Goal: Task Accomplishment & Management: Manage account settings

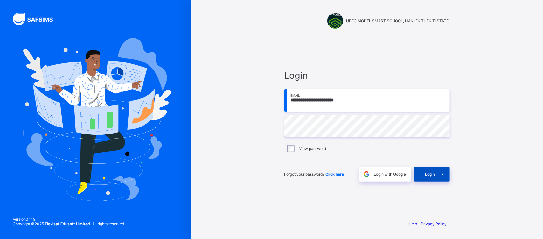
click at [425, 168] on div "Login" at bounding box center [432, 174] width 36 height 15
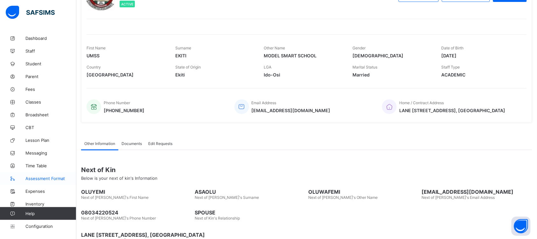
scroll to position [81, 0]
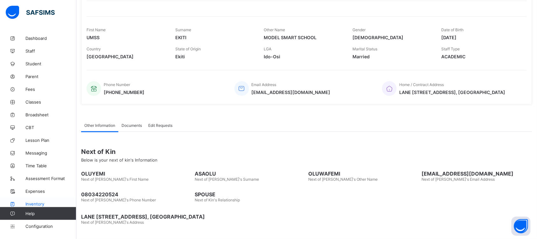
click at [39, 204] on span "Inventory" at bounding box center [50, 203] width 51 height 5
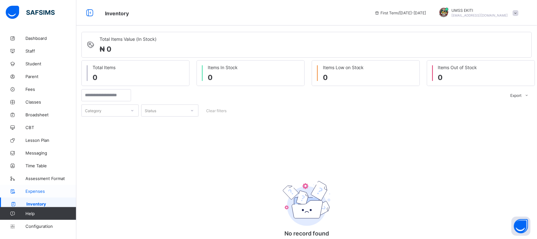
click at [44, 191] on span "Expenses" at bounding box center [50, 190] width 51 height 5
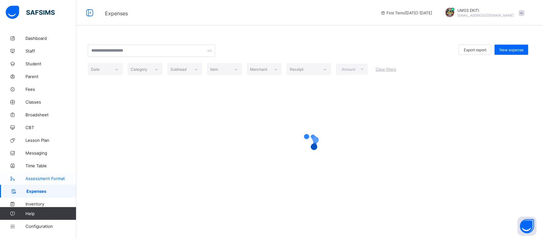
click at [45, 174] on link "Assessment Format" at bounding box center [38, 178] width 76 height 13
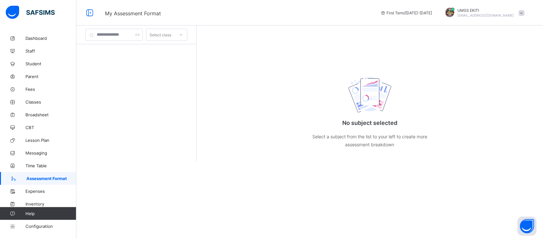
click at [183, 34] on icon at bounding box center [181, 35] width 4 height 6
click at [96, 34] on input "text" at bounding box center [114, 35] width 58 height 12
click at [37, 99] on link "Classes" at bounding box center [38, 101] width 76 height 13
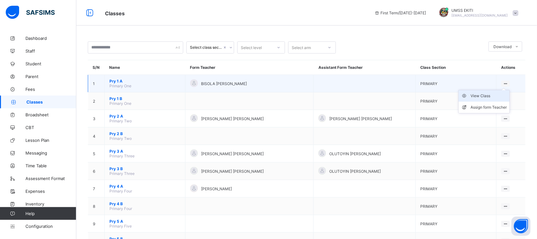
click at [491, 93] on div "View Class" at bounding box center [489, 96] width 36 height 6
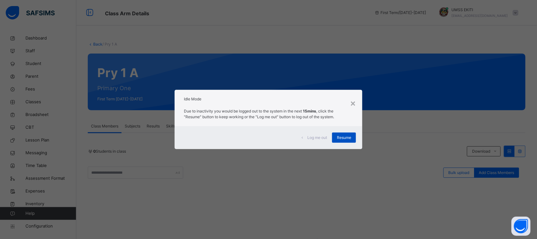
click at [338, 136] on span "Resume" at bounding box center [344, 138] width 14 height 6
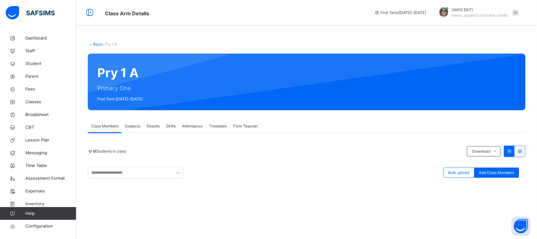
scroll to position [89, 0]
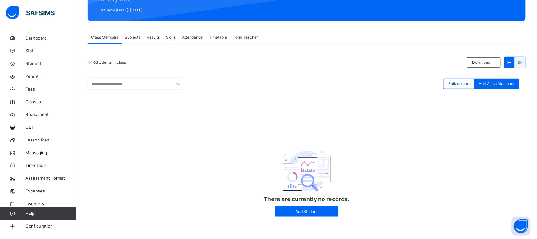
click at [139, 36] on span "Subjects" at bounding box center [133, 37] width 16 height 6
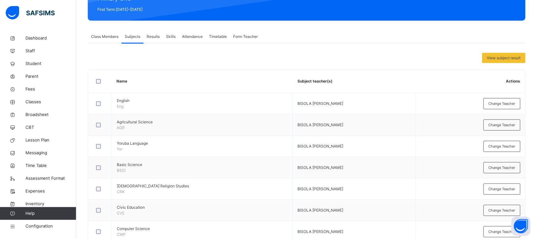
click at [151, 36] on span "Results" at bounding box center [153, 37] width 13 height 6
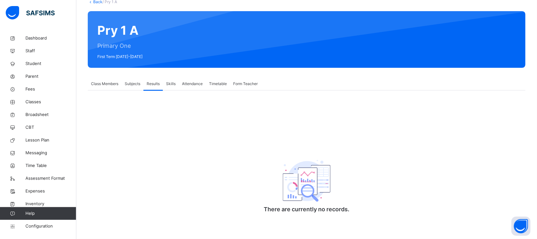
scroll to position [43, 0]
click at [172, 86] on div "Skills" at bounding box center [171, 83] width 16 height 13
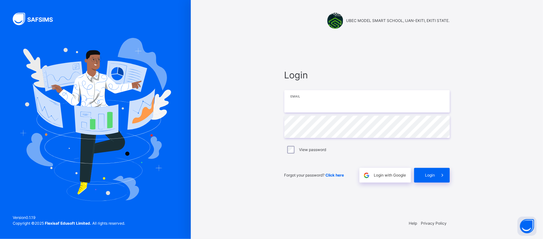
click at [319, 105] on input "email" at bounding box center [368, 101] width 166 height 22
type input "**********"
click at [440, 171] on span at bounding box center [442, 175] width 15 height 15
click at [433, 171] on div "Login" at bounding box center [432, 175] width 36 height 15
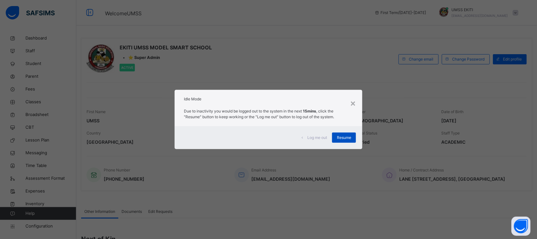
click at [340, 135] on div "Resume" at bounding box center [344, 137] width 24 height 10
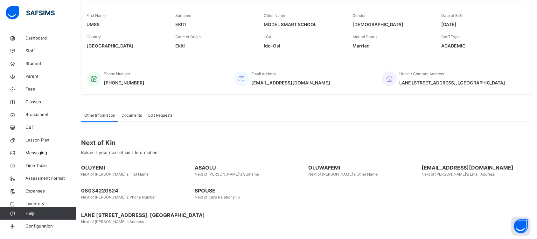
scroll to position [103, 0]
click at [39, 225] on span "Configuration" at bounding box center [50, 226] width 51 height 6
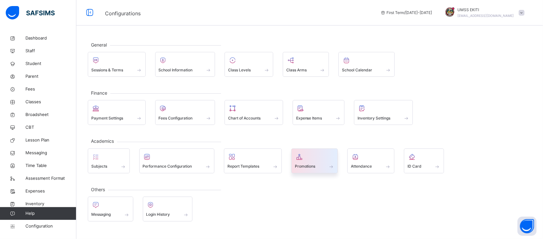
click at [303, 162] on span at bounding box center [315, 162] width 40 height 2
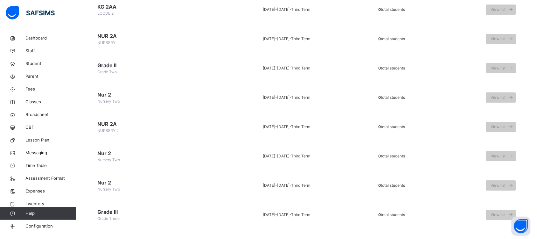
scroll to position [729, 0]
click at [503, 184] on span "View list" at bounding box center [498, 186] width 15 height 6
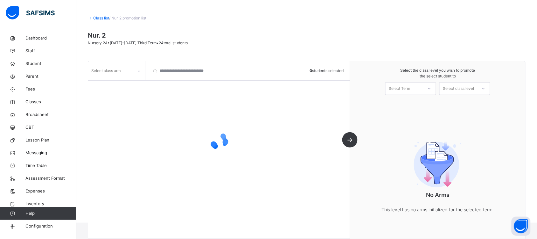
scroll to position [32, 0]
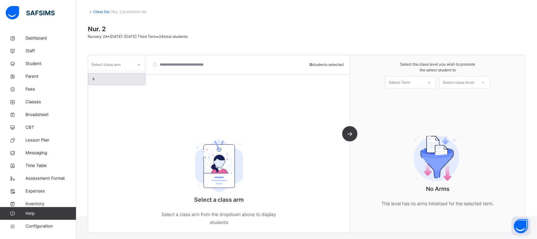
click at [136, 64] on div at bounding box center [139, 65] width 11 height 10
click at [127, 82] on div "A" at bounding box center [116, 79] width 56 height 11
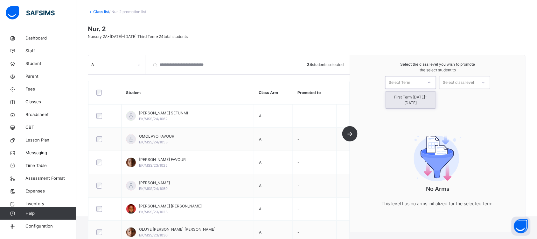
click at [432, 83] on icon at bounding box center [430, 82] width 4 height 6
click at [432, 97] on div "First Term [DATE]-[DATE]" at bounding box center [411, 100] width 50 height 17
click at [430, 81] on div at bounding box center [429, 82] width 11 height 11
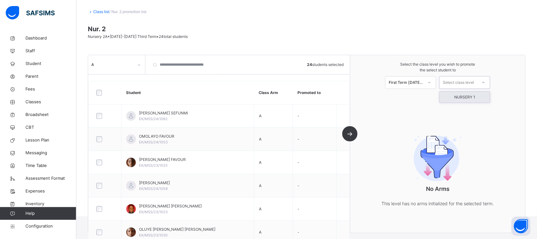
click at [462, 79] on div "Select class level" at bounding box center [458, 82] width 31 height 13
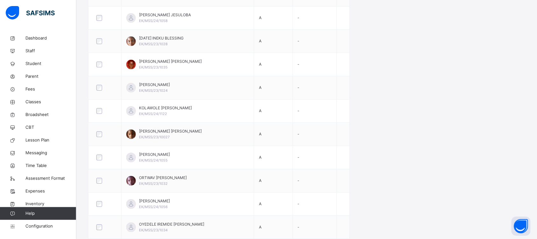
scroll to position [0, 0]
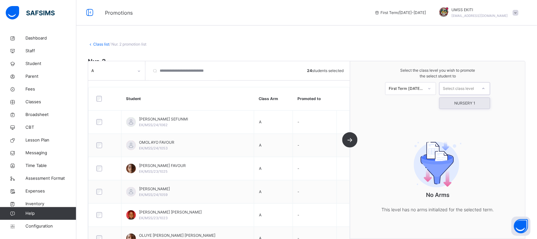
click at [486, 87] on div at bounding box center [483, 88] width 11 height 11
click at [486, 88] on icon at bounding box center [484, 88] width 4 height 6
click at [475, 102] on div "NURSERY 1" at bounding box center [465, 103] width 50 height 11
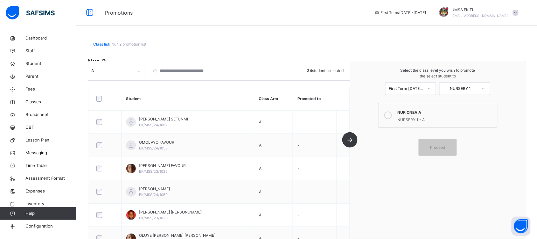
click at [469, 110] on div "NUR ONEA A" at bounding box center [446, 111] width 96 height 7
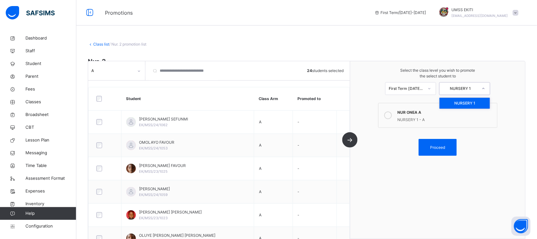
click at [486, 88] on icon at bounding box center [484, 88] width 4 height 6
click at [432, 88] on icon at bounding box center [430, 88] width 4 height 6
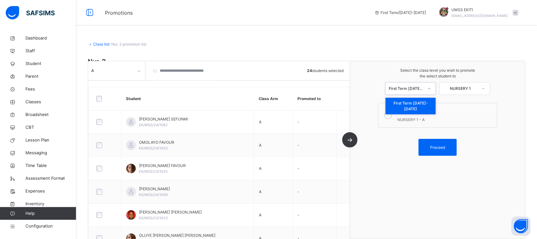
click at [432, 88] on icon at bounding box center [430, 88] width 4 height 6
click at [301, 44] on div "Class list / Nur. 2 promotion list" at bounding box center [307, 44] width 438 height 6
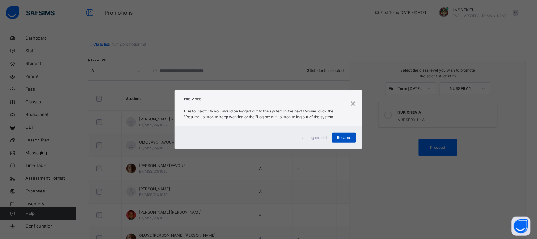
click at [345, 137] on span "Resume" at bounding box center [344, 138] width 14 height 6
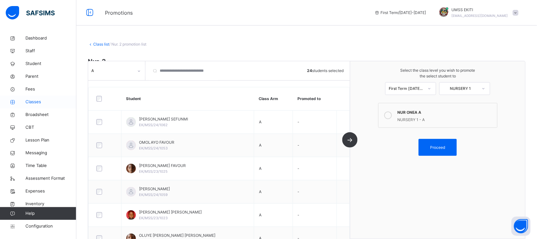
click at [37, 100] on span "Classes" at bounding box center [50, 102] width 51 height 6
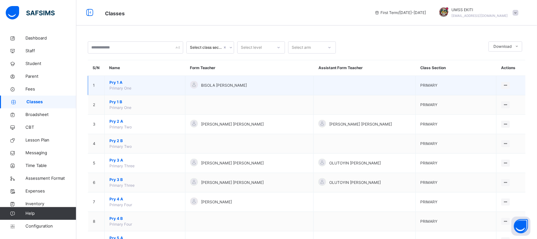
click at [115, 81] on span "Pry 1 A" at bounding box center [144, 83] width 71 height 6
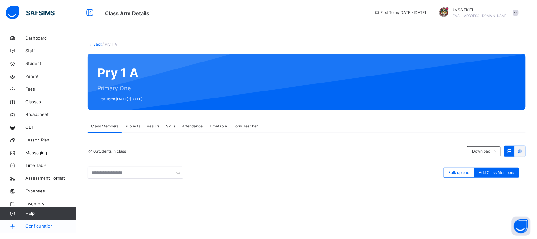
click at [41, 226] on span "Configuration" at bounding box center [50, 226] width 51 height 6
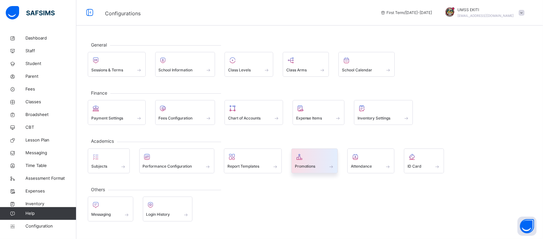
click at [302, 158] on icon at bounding box center [299, 157] width 9 height 8
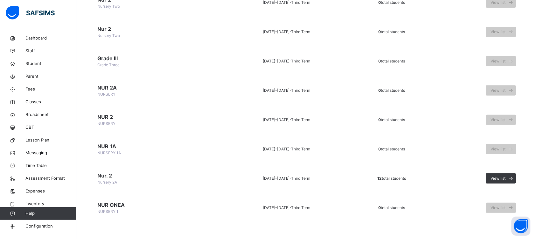
scroll to position [741, 0]
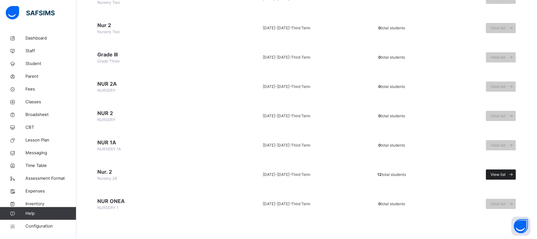
click at [510, 169] on div "View list" at bounding box center [501, 174] width 30 height 10
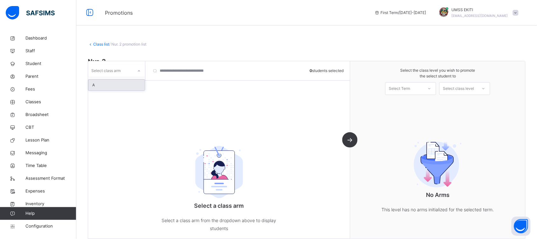
click at [136, 71] on div at bounding box center [139, 71] width 11 height 10
click at [128, 84] on div "A" at bounding box center [116, 85] width 56 height 11
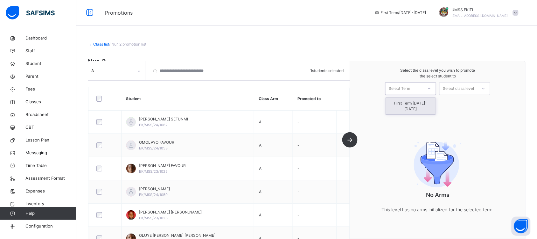
click at [431, 88] on div at bounding box center [429, 88] width 11 height 11
click at [436, 106] on div "First Term [DATE]-[DATE]" at bounding box center [411, 106] width 50 height 17
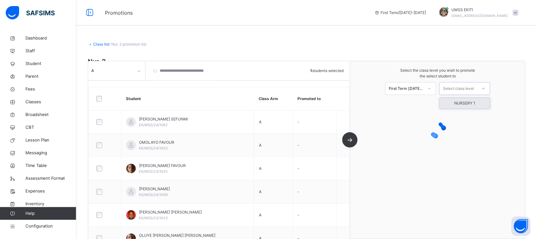
click at [486, 89] on icon at bounding box center [484, 88] width 4 height 6
click at [504, 89] on div "Select the class level you wish to promote the select student to First Term 202…" at bounding box center [437, 81] width 175 height 40
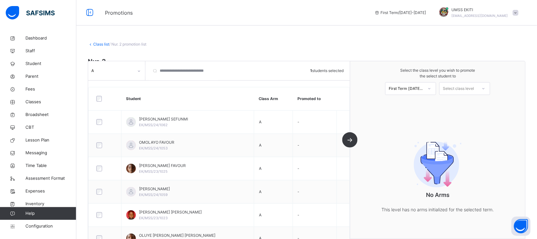
click at [477, 87] on div "Select class level" at bounding box center [459, 89] width 38 height 10
click at [139, 70] on icon at bounding box center [139, 71] width 4 height 6
click at [156, 71] on input "search" at bounding box center [184, 70] width 70 height 19
click at [138, 75] on div at bounding box center [139, 71] width 11 height 10
click at [190, 43] on div "Class list / Nur. 2 promotion list" at bounding box center [307, 44] width 438 height 6
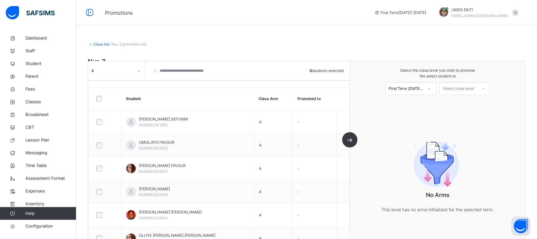
click at [101, 41] on div "Class list / Nur. 2 promotion list" at bounding box center [307, 44] width 438 height 6
click at [101, 43] on link "Class list" at bounding box center [101, 44] width 16 height 5
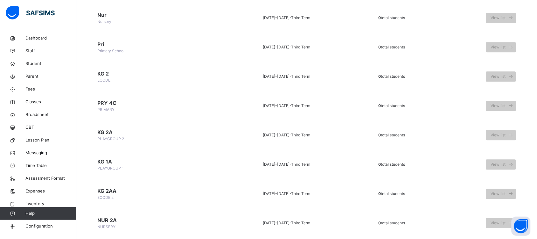
scroll to position [741, 0]
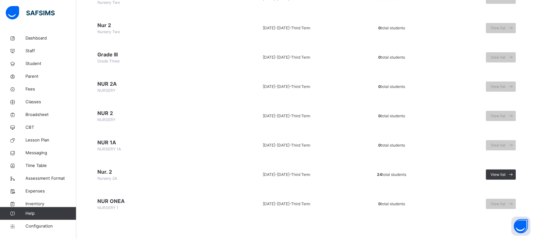
click at [282, 172] on span "2024-2025 -" at bounding box center [277, 174] width 28 height 5
click at [501, 170] on div "View list" at bounding box center [501, 174] width 30 height 10
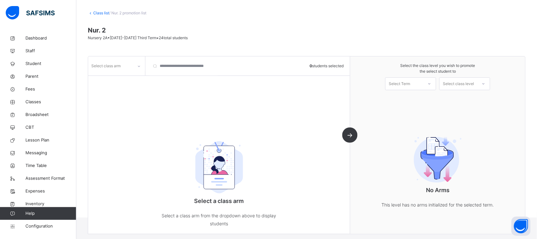
scroll to position [32, 0]
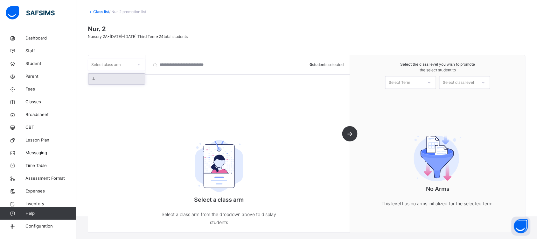
click at [139, 64] on icon at bounding box center [139, 65] width 4 height 6
click at [133, 80] on div "A" at bounding box center [116, 79] width 56 height 11
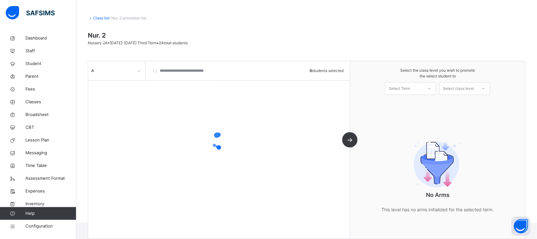
click at [339, 72] on span "0 students selected" at bounding box center [327, 71] width 34 height 6
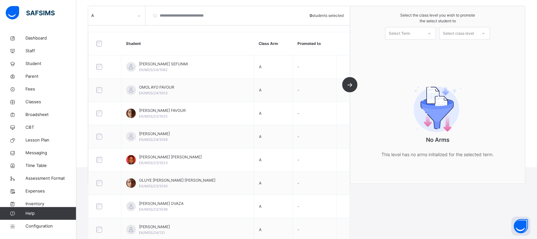
scroll to position [0, 0]
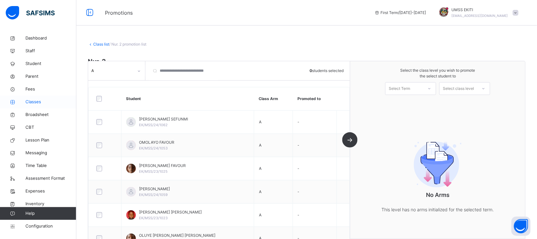
click at [37, 97] on link "Classes" at bounding box center [38, 101] width 76 height 13
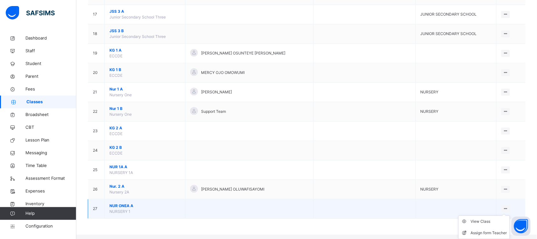
scroll to position [384, 0]
click at [487, 223] on div "View Class" at bounding box center [489, 221] width 36 height 6
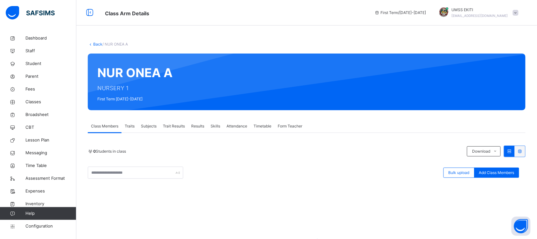
click at [131, 125] on span "Traits" at bounding box center [130, 126] width 10 height 6
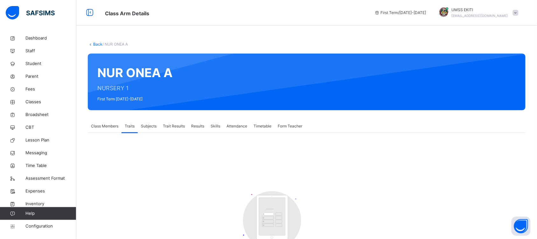
click at [103, 125] on span "Class Members" at bounding box center [104, 126] width 27 height 6
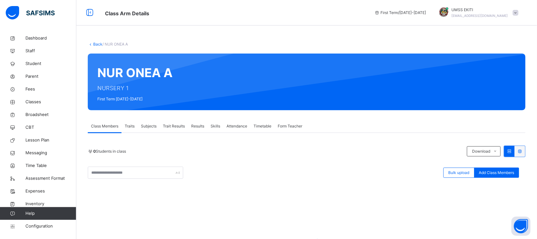
click at [96, 43] on link "Back" at bounding box center [97, 44] width 9 height 5
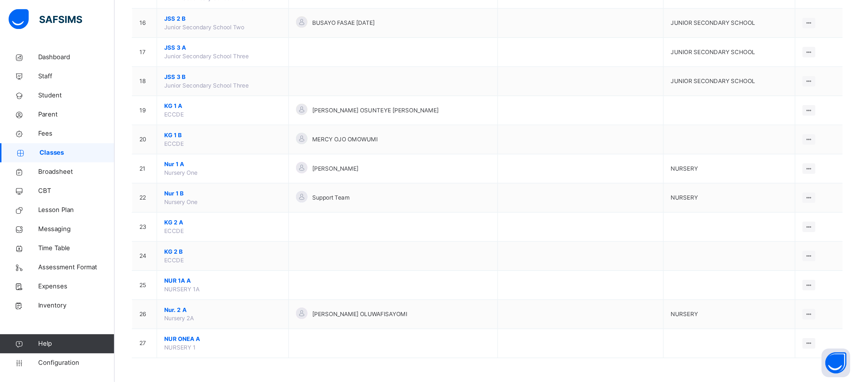
scroll to position [243, 0]
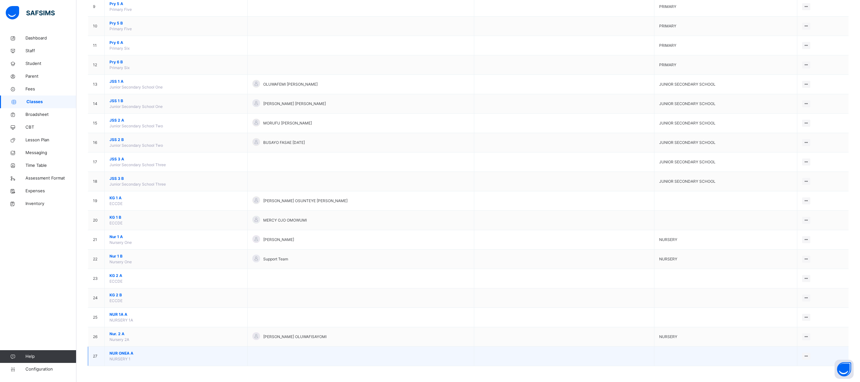
click at [543, 238] on td "View Class Assign form Teacher" at bounding box center [823, 356] width 52 height 19
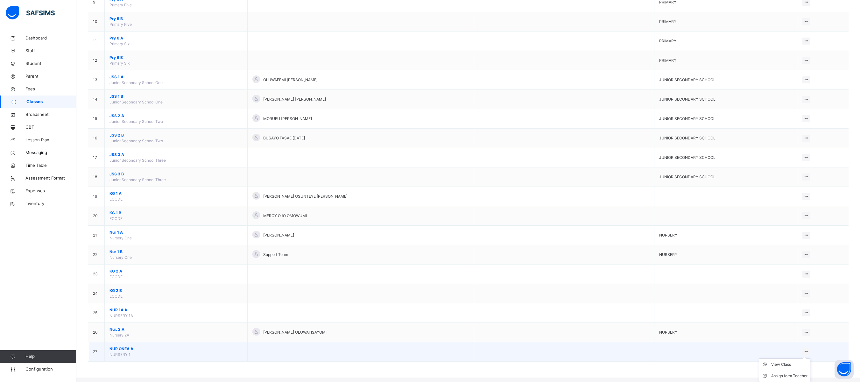
click at [543, 238] on ul "View Class Assign form Teacher" at bounding box center [785, 370] width 52 height 24
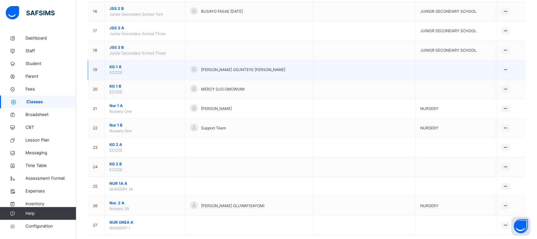
scroll to position [379, 0]
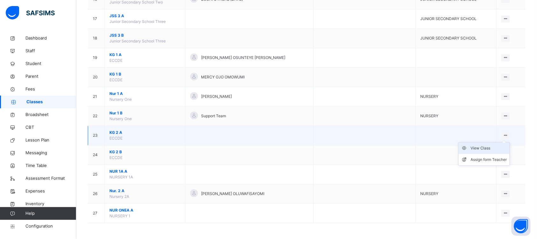
click at [488, 146] on div "View Class" at bounding box center [489, 148] width 36 height 6
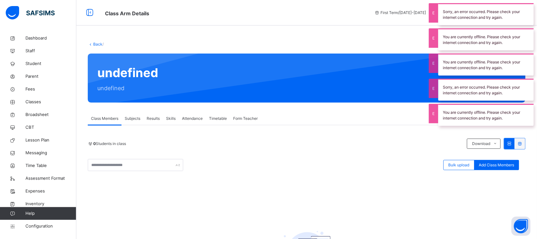
click at [194, 44] on div "Back /" at bounding box center [307, 44] width 438 height 6
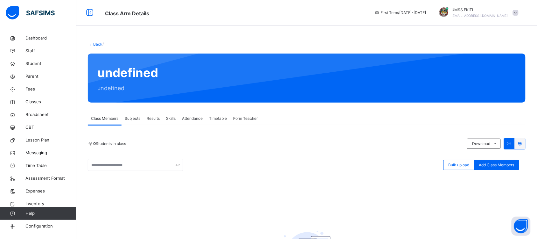
click at [83, 180] on div "Back / undefined undefined Class Members Subjects Results Skills Attendance Tim…" at bounding box center [306, 176] width 461 height 288
click at [48, 223] on span "Configuration" at bounding box center [50, 226] width 51 height 6
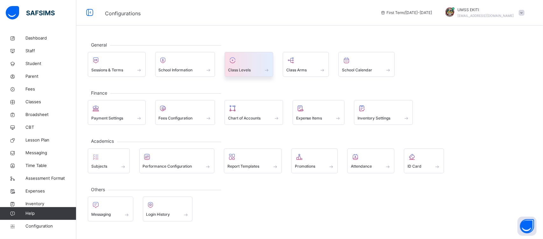
click at [246, 63] on div at bounding box center [249, 60] width 42 height 10
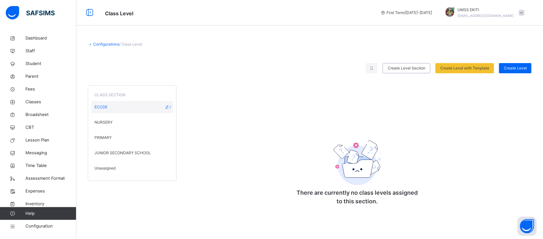
click at [169, 104] on div at bounding box center [167, 107] width 5 height 6
type input "*****"
type input "******"
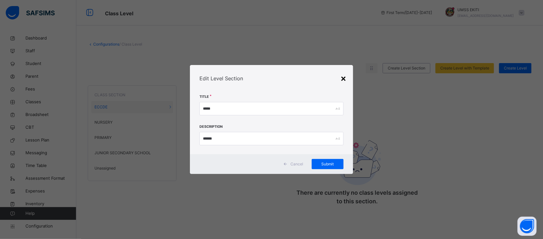
click at [342, 79] on div "×" at bounding box center [344, 77] width 6 height 13
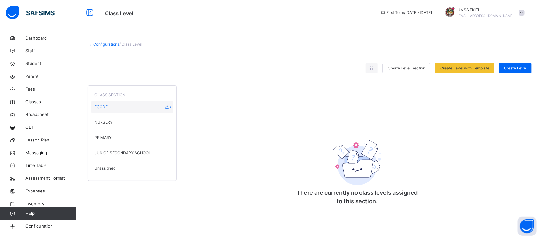
click at [102, 106] on span "ECCDE" at bounding box center [101, 107] width 13 height 6
drag, startPoint x: 102, startPoint y: 106, endPoint x: 321, endPoint y: 118, distance: 219.0
click at [321, 118] on div "CLASS SECTION ECCDE NURSERY PRIMARY JUNIOR SECONDARY SCHOOL Unassigned There ar…" at bounding box center [310, 147] width 444 height 135
click at [109, 122] on span "NURSERY" at bounding box center [104, 122] width 18 height 6
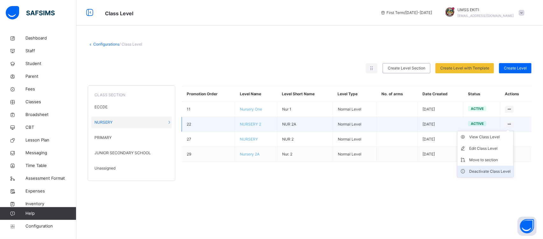
click at [500, 169] on div "Deactivate Class Level" at bounding box center [490, 171] width 41 height 6
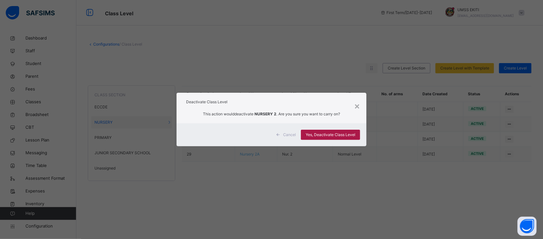
click at [321, 135] on span "Yes, Deactivate Class Level" at bounding box center [331, 135] width 50 height 6
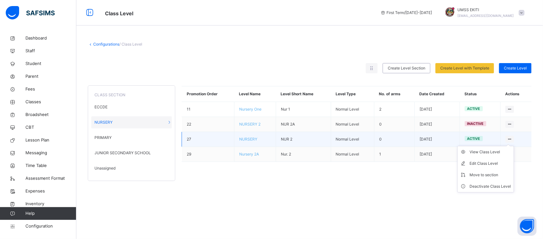
click at [509, 138] on icon at bounding box center [509, 139] width 5 height 5
click at [491, 183] on div "Deactivate Class Level" at bounding box center [490, 186] width 41 height 6
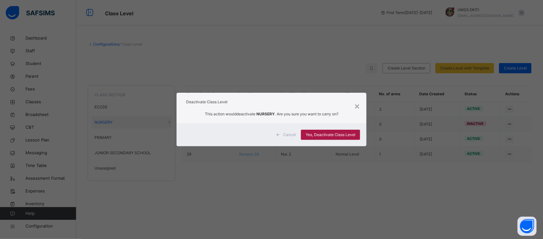
click at [336, 131] on div "Yes, Deactivate Class Level" at bounding box center [330, 135] width 59 height 10
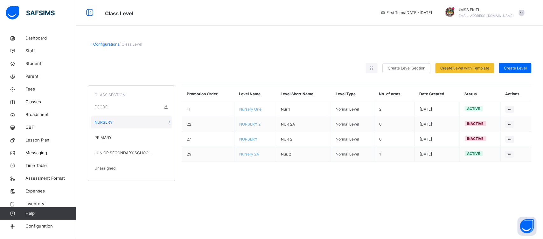
click at [107, 107] on span "ECCDE" at bounding box center [101, 107] width 13 height 6
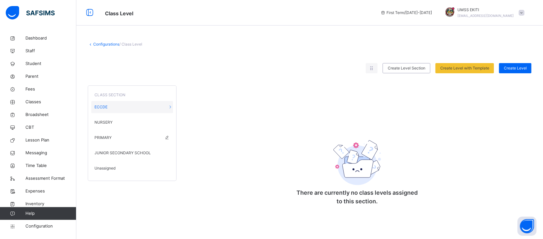
click at [107, 135] on span "PRIMARY" at bounding box center [103, 138] width 17 height 6
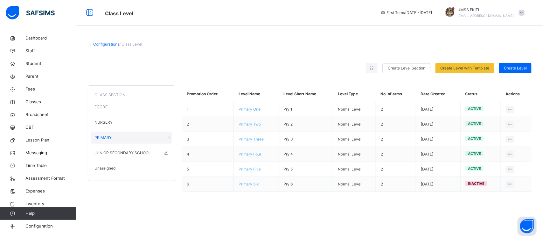
click at [112, 151] on span "JUNIOR SECONDARY SCHOOL" at bounding box center [123, 153] width 56 height 6
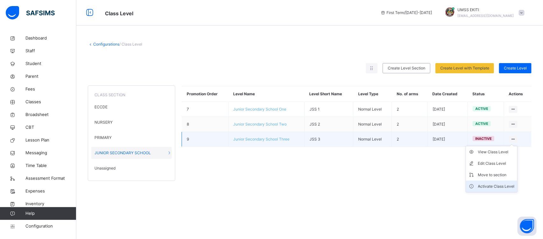
click at [506, 185] on div "Activate Class Level" at bounding box center [496, 186] width 37 height 6
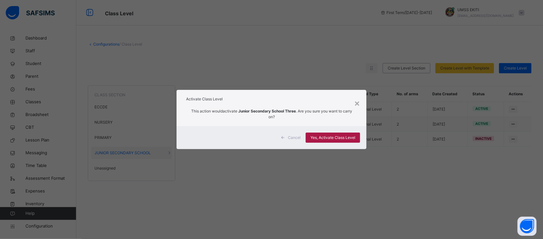
click at [317, 136] on span "Yes, Activate Class Level" at bounding box center [333, 138] width 45 height 6
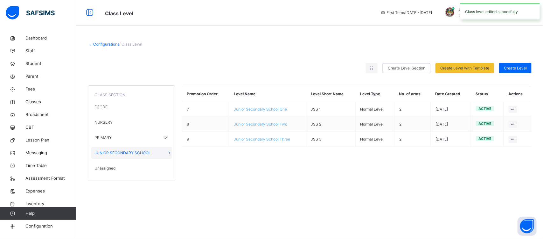
click at [107, 135] on span "PRIMARY" at bounding box center [103, 138] width 17 height 6
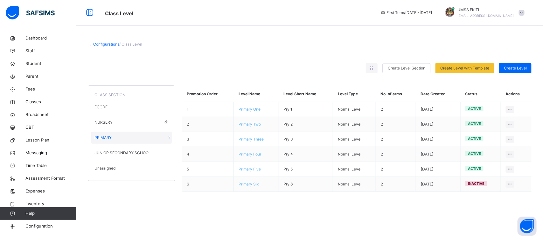
click at [107, 121] on span "NURSERY" at bounding box center [104, 122] width 18 height 6
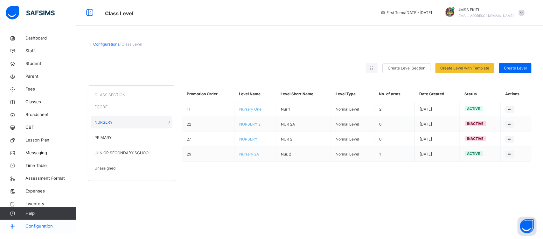
click at [45, 223] on span "Configuration" at bounding box center [50, 226] width 51 height 6
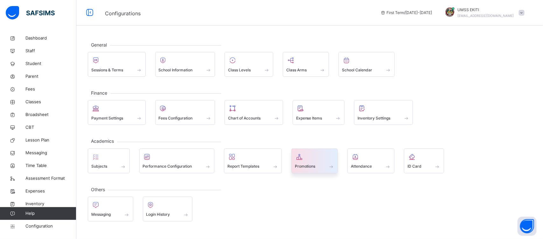
click at [311, 167] on span "Promotions" at bounding box center [305, 166] width 21 height 6
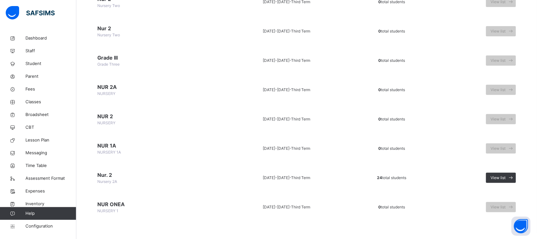
scroll to position [741, 0]
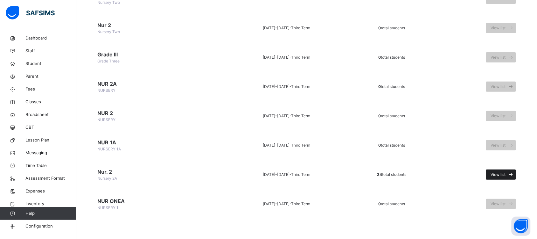
click at [504, 174] on span "View list" at bounding box center [498, 175] width 15 height 6
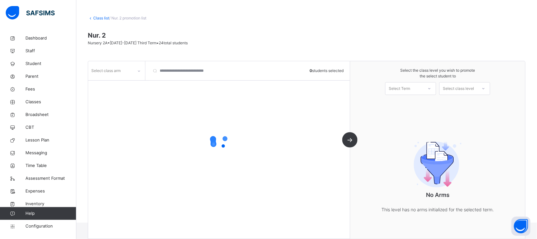
scroll to position [32, 0]
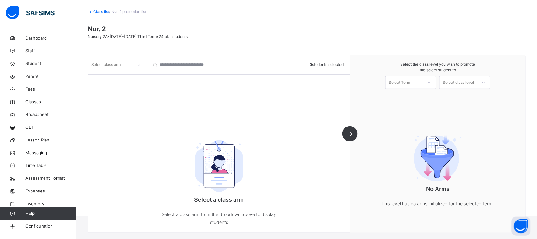
click at [136, 63] on div at bounding box center [139, 65] width 11 height 10
click at [129, 75] on div "A" at bounding box center [116, 79] width 56 height 11
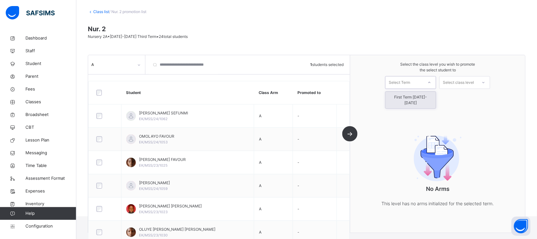
click at [432, 83] on icon at bounding box center [430, 82] width 4 height 6
click at [424, 95] on div "First Term [DATE]-[DATE]" at bounding box center [411, 100] width 50 height 17
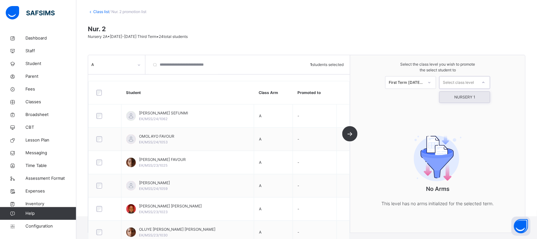
click at [486, 82] on icon at bounding box center [484, 82] width 4 height 6
click at [505, 81] on div "Select the class level you wish to promote the select student to First Term 202…" at bounding box center [437, 75] width 175 height 40
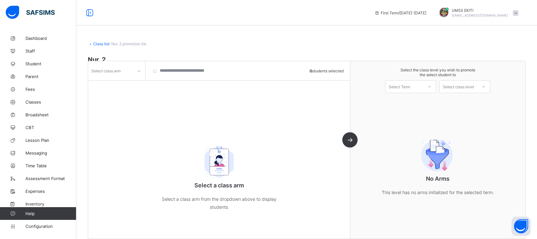
scroll to position [14, 0]
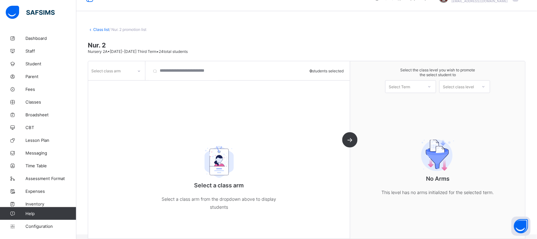
click at [137, 69] on icon at bounding box center [139, 71] width 4 height 6
click at [135, 83] on div "A" at bounding box center [116, 85] width 56 height 10
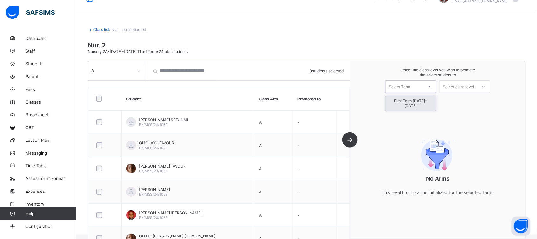
click at [432, 87] on icon at bounding box center [430, 86] width 4 height 6
click at [435, 100] on div "First Term [DATE]-[DATE]" at bounding box center [411, 103] width 50 height 15
click at [486, 85] on icon at bounding box center [484, 86] width 4 height 6
click at [491, 137] on div "No Arms This level has no arms initialized for the selected term." at bounding box center [437, 165] width 127 height 87
click at [350, 139] on div "A 1 students selected Student Class Arm Promoted to [PERSON_NAME] SEFUNMI EK/MS…" at bounding box center [219, 149] width 262 height 177
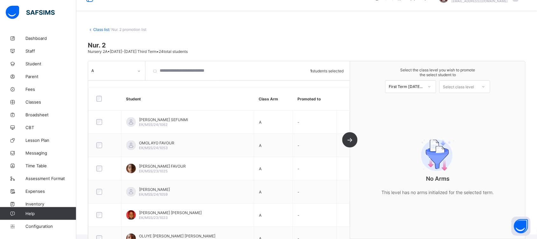
click at [350, 139] on div "A 1 students selected Student Class Arm Promoted to AKINOLA SEFUNMI EK/MSS/24/1…" at bounding box center [219, 149] width 262 height 177
click at [474, 82] on div "Select class level" at bounding box center [458, 86] width 31 height 13
click at [476, 99] on div "NURSERY 1" at bounding box center [465, 101] width 50 height 10
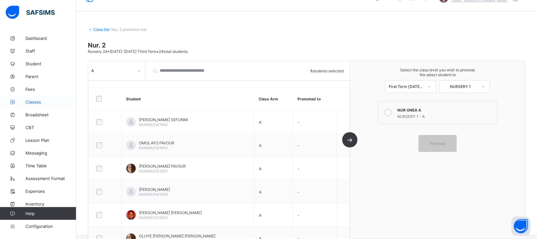
click at [28, 99] on span "Classes" at bounding box center [50, 101] width 51 height 5
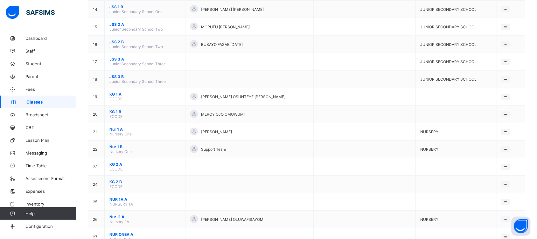
scroll to position [305, 0]
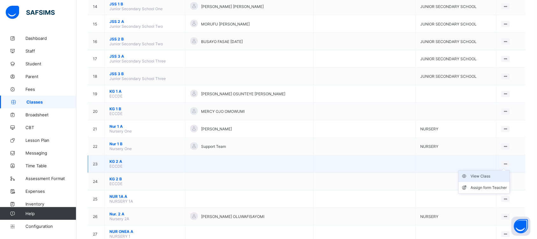
click at [490, 173] on div "View Class" at bounding box center [489, 176] width 36 height 6
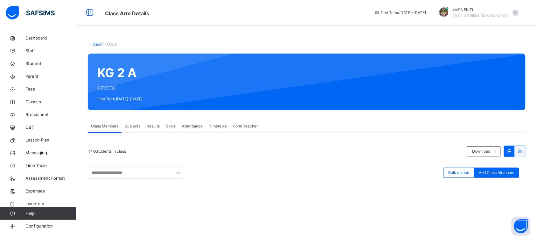
click at [95, 44] on link "Back" at bounding box center [97, 44] width 9 height 5
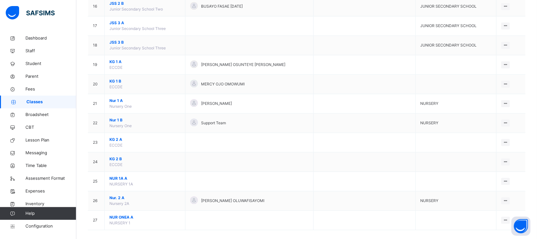
scroll to position [379, 0]
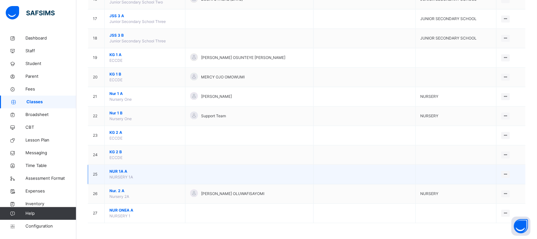
click at [97, 172] on td "25" at bounding box center [96, 174] width 17 height 19
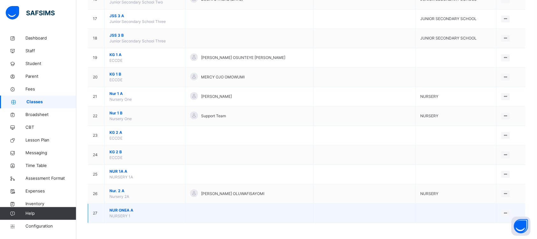
click at [123, 212] on td "NUR ONEA A NURSERY 1" at bounding box center [145, 212] width 81 height 19
click at [126, 208] on span "NUR ONEA A" at bounding box center [144, 210] width 71 height 6
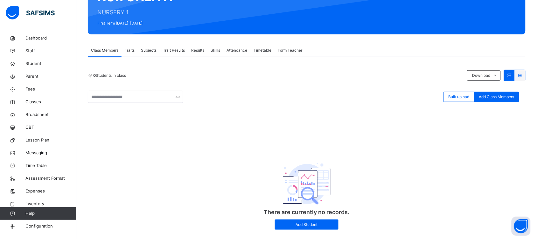
scroll to position [89, 0]
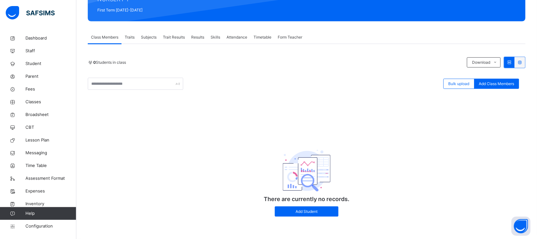
click at [110, 34] on span "Class Members" at bounding box center [104, 37] width 27 height 6
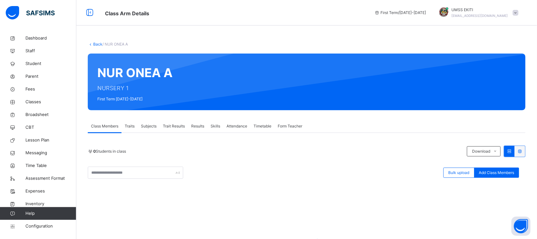
click at [123, 71] on div "NUR ONEA A NURSERY 1 First Term 2025-2026" at bounding box center [307, 81] width 438 height 57
drag, startPoint x: 123, startPoint y: 71, endPoint x: 106, endPoint y: 94, distance: 29.2
click at [106, 94] on div "NUR ONEA A NURSERY 1 First Term 2025-2026" at bounding box center [307, 81] width 438 height 57
click at [35, 226] on span "Configuration" at bounding box center [50, 226] width 51 height 6
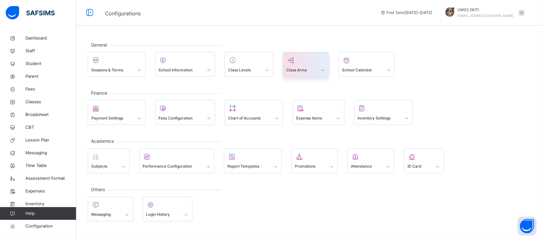
click at [306, 60] on div at bounding box center [305, 60] width 39 height 10
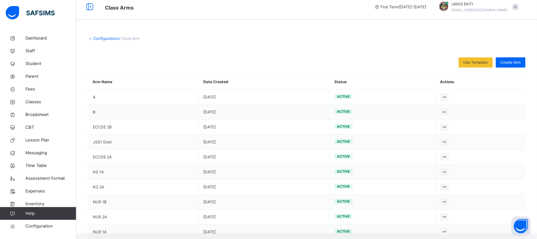
scroll to position [7, 0]
click at [39, 101] on span "Classes" at bounding box center [50, 102] width 51 height 6
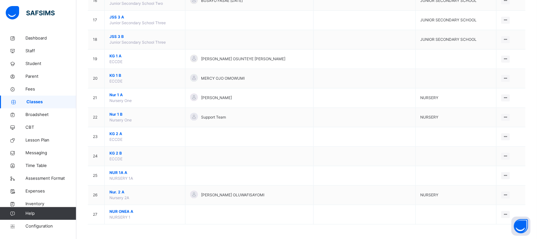
scroll to position [379, 0]
click at [50, 226] on span "Configuration" at bounding box center [50, 226] width 51 height 6
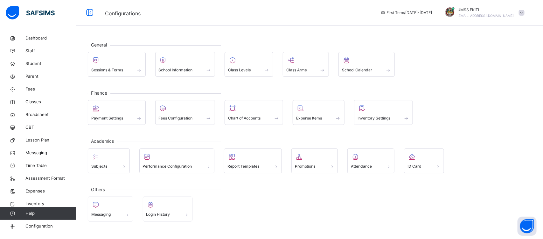
click at [368, 88] on div "General Sessions & Terms School Information Class Levels Class Arms School Cale…" at bounding box center [309, 131] width 467 height 199
click at [301, 60] on div at bounding box center [305, 60] width 39 height 10
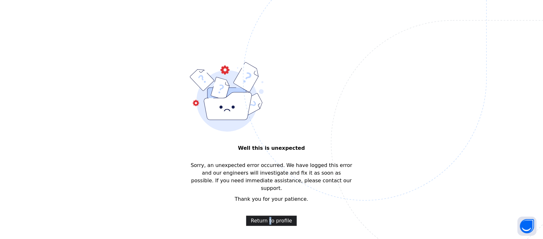
click at [269, 217] on span "Return to profile" at bounding box center [271, 221] width 41 height 8
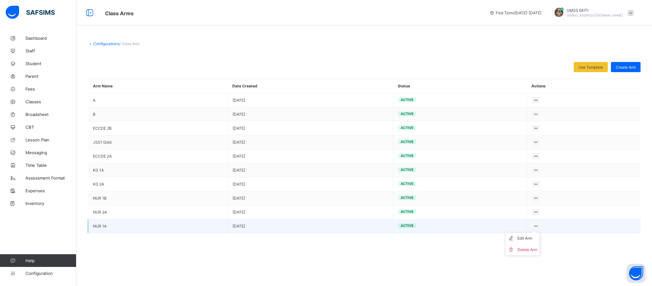
click at [535, 227] on icon at bounding box center [535, 226] width 5 height 5
click at [528, 238] on div "Delete Arm" at bounding box center [528, 250] width 20 height 6
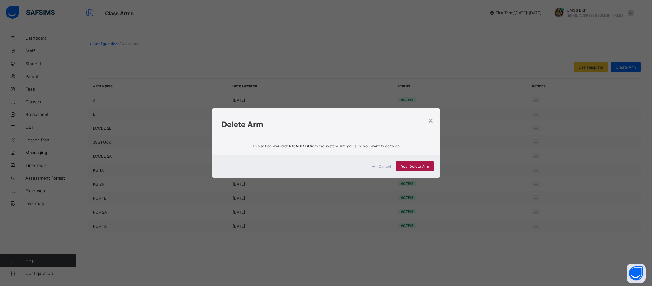
click at [411, 163] on div "Yes, Delete Arm" at bounding box center [415, 166] width 38 height 10
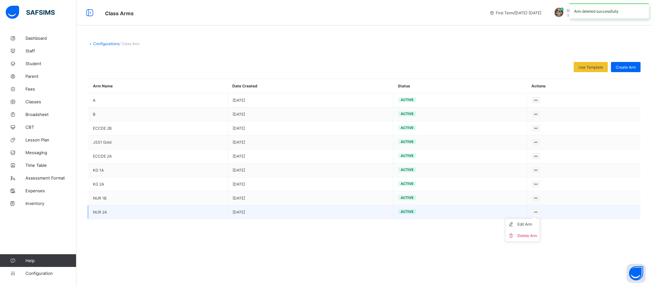
click at [537, 212] on icon at bounding box center [535, 212] width 5 height 5
click at [536, 236] on div "Delete Arm" at bounding box center [528, 236] width 20 height 6
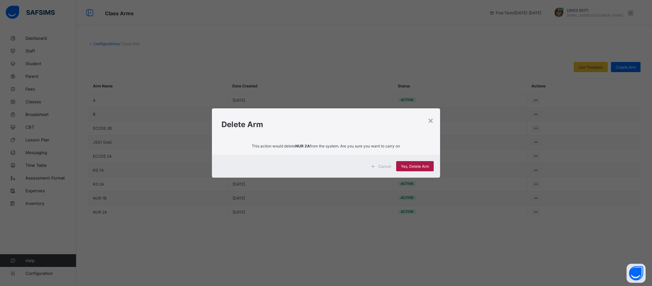
click at [425, 168] on span "Yes, Delete Arm" at bounding box center [415, 166] width 28 height 5
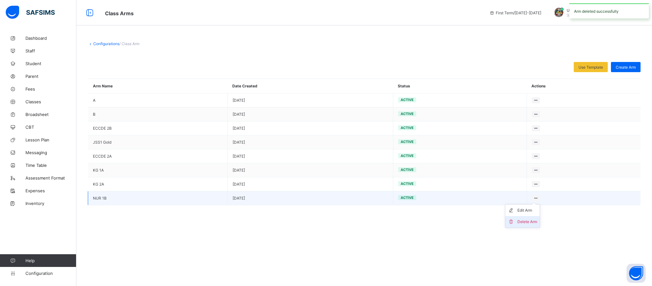
click at [523, 221] on div "Delete Arm" at bounding box center [528, 222] width 20 height 6
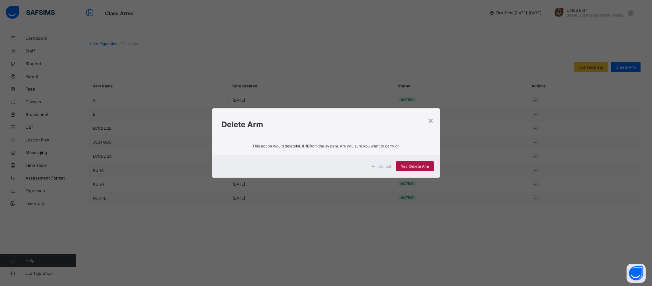
click at [409, 164] on span "Yes, Delete Arm" at bounding box center [415, 166] width 28 height 5
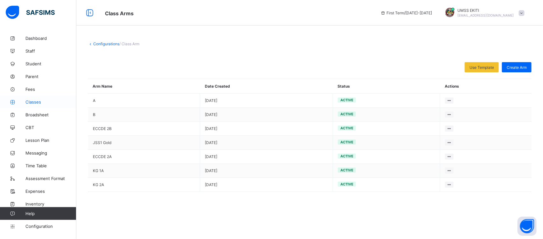
click at [39, 100] on span "Classes" at bounding box center [50, 101] width 51 height 5
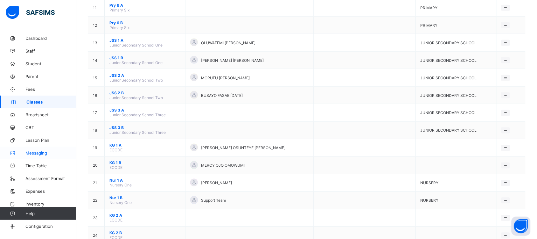
scroll to position [305, 0]
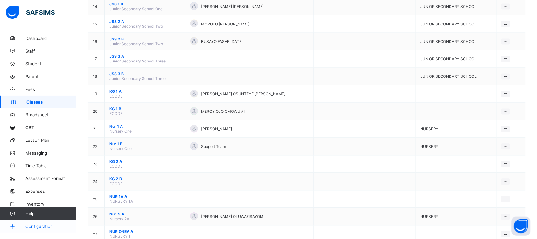
click at [44, 212] on span "Configuration" at bounding box center [50, 225] width 51 height 5
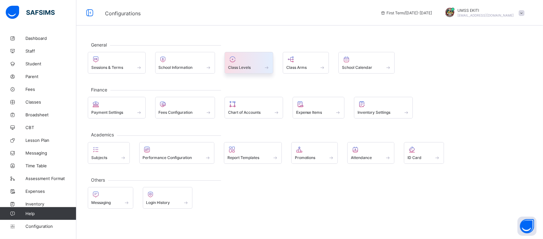
click at [243, 63] on span at bounding box center [249, 64] width 42 height 2
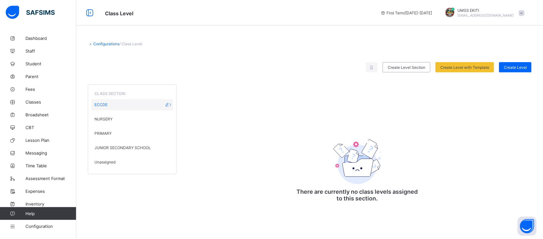
click at [104, 104] on span "ECCDE" at bounding box center [101, 104] width 13 height 5
click at [105, 116] on span "NURSERY" at bounding box center [104, 118] width 18 height 5
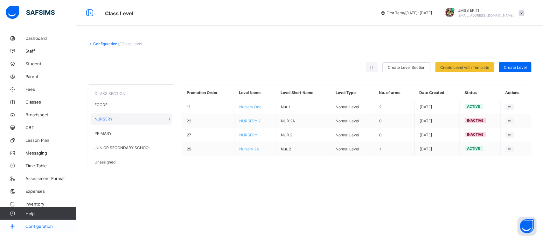
click at [48, 212] on span "Configuration" at bounding box center [50, 225] width 51 height 5
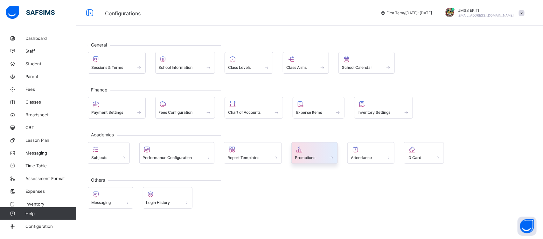
click at [310, 151] on div at bounding box center [315, 149] width 40 height 8
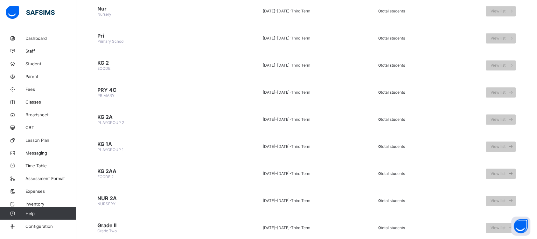
scroll to position [649, 0]
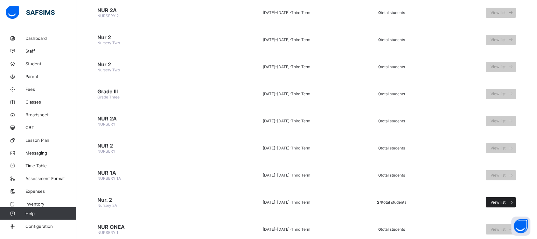
click at [483, 200] on span "View list" at bounding box center [498, 202] width 15 height 5
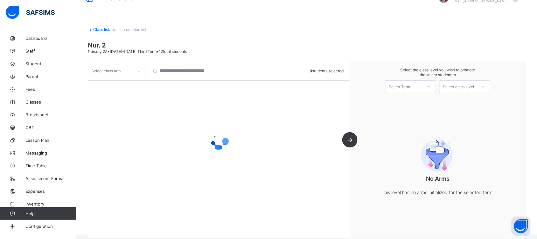
scroll to position [22, 0]
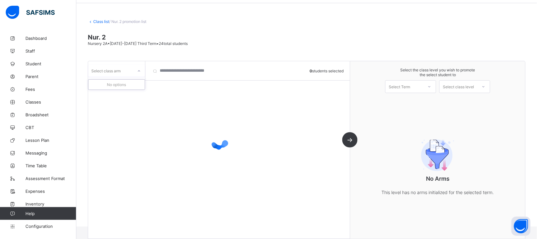
click at [136, 72] on div at bounding box center [139, 71] width 11 height 10
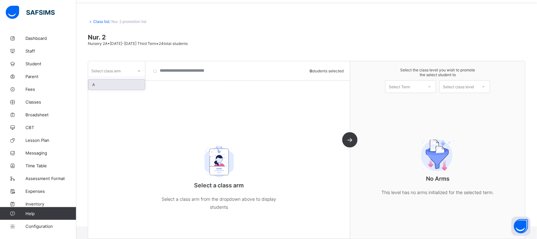
click at [132, 81] on div "A" at bounding box center [116, 85] width 56 height 10
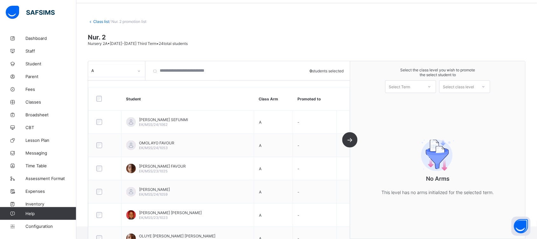
click at [432, 85] on icon at bounding box center [430, 86] width 4 height 6
click at [435, 102] on div "First Term [DATE]-[DATE]" at bounding box center [411, 103] width 50 height 15
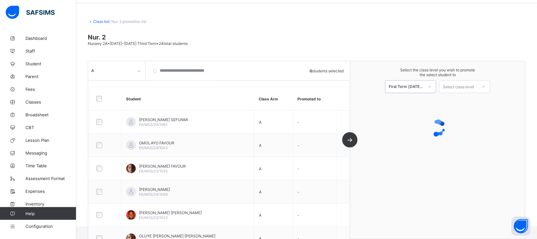
click at [483, 86] on div at bounding box center [483, 86] width 11 height 11
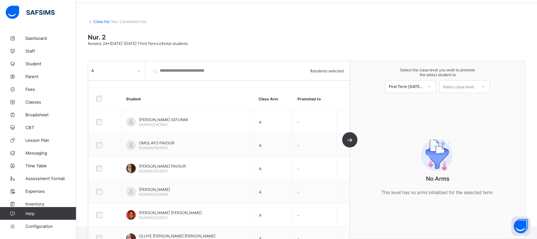
click at [477, 87] on div "Select class level" at bounding box center [459, 86] width 38 height 9
click at [480, 102] on div "NURSERY 1" at bounding box center [465, 101] width 50 height 10
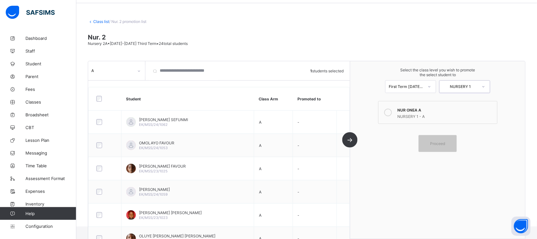
click at [392, 112] on icon at bounding box center [388, 113] width 8 height 8
click at [103, 20] on link "Class list" at bounding box center [101, 21] width 16 height 5
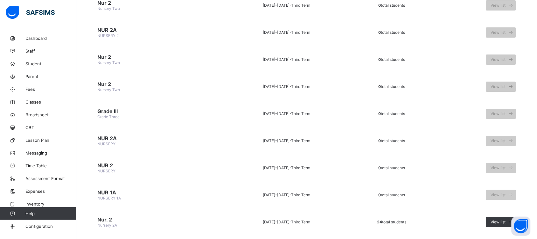
scroll to position [649, 0]
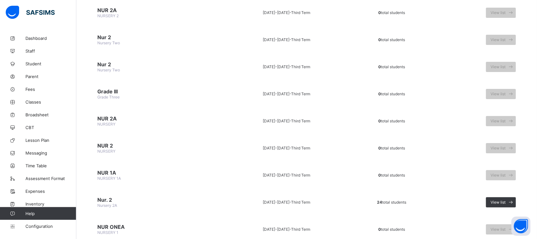
click at [104, 212] on span "NUR ONEA" at bounding box center [156, 226] width 119 height 6
click at [136, 212] on span "NUR ONEA" at bounding box center [156, 226] width 119 height 6
click at [116, 212] on span "NUR ONEA" at bounding box center [156, 226] width 119 height 6
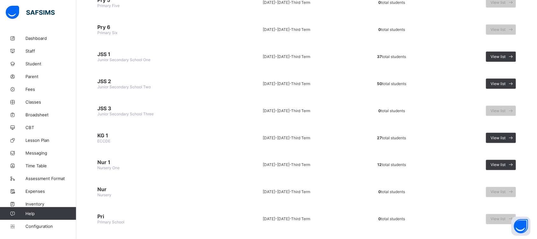
scroll to position [0, 0]
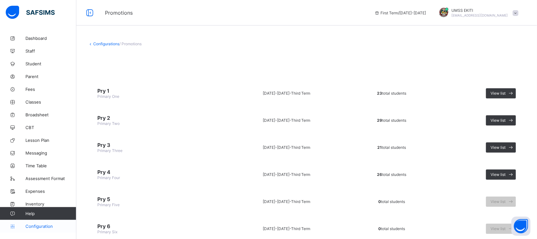
click at [47, 212] on span "Configuration" at bounding box center [50, 225] width 51 height 5
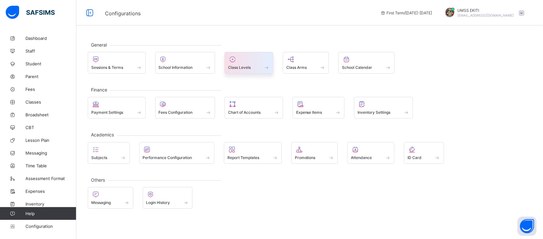
click at [243, 63] on span at bounding box center [249, 64] width 42 height 2
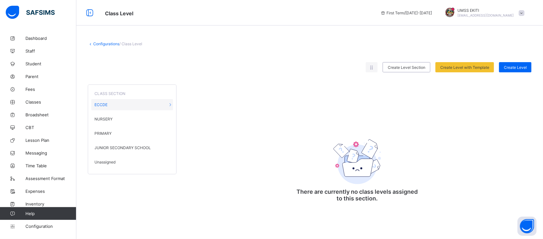
click at [109, 156] on div "Unassigned" at bounding box center [132, 161] width 82 height 11
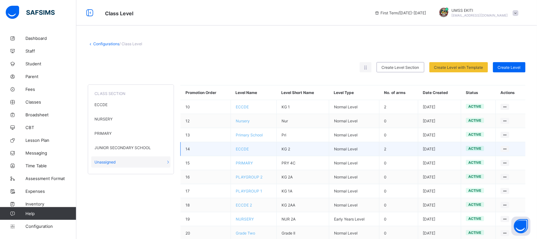
scroll to position [113, 0]
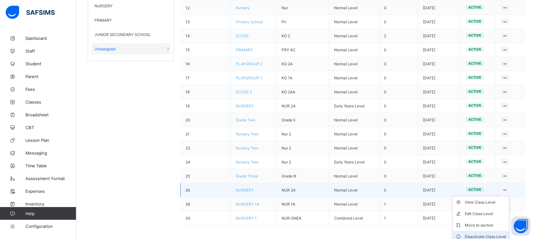
click at [483, 212] on div "Deactivate Class Level" at bounding box center [485, 236] width 41 height 6
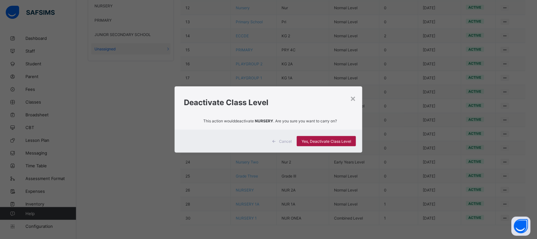
click at [323, 137] on div "Yes, Deactivate Class Level" at bounding box center [326, 141] width 59 height 10
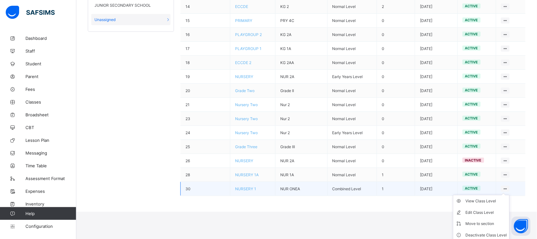
scroll to position [143, 0]
click at [483, 212] on div "Deactivate Class Level" at bounding box center [486, 235] width 41 height 6
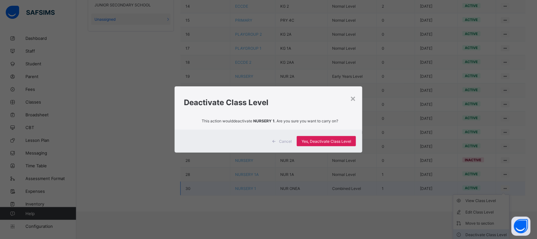
scroll to position [113, 0]
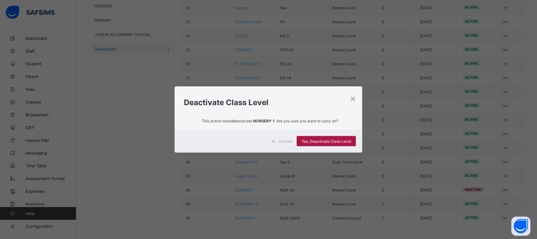
click at [320, 141] on span "Yes, Deactivate Class Level" at bounding box center [327, 141] width 50 height 5
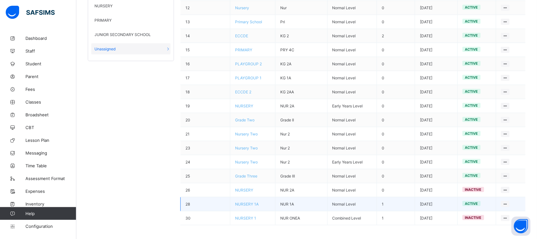
click at [483, 201] on td "View Class Level Edit Class Level Move to section Deactivate Class Level" at bounding box center [511, 204] width 29 height 14
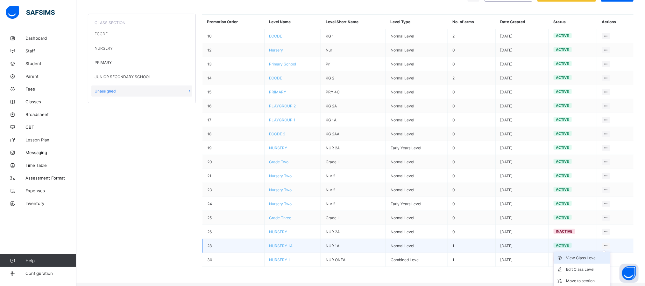
scroll to position [86, 0]
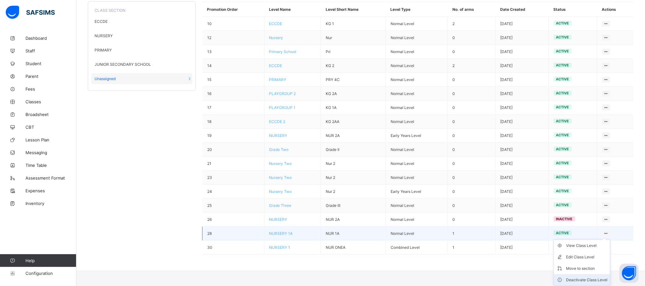
click at [483, 212] on div "Deactivate Class Level" at bounding box center [586, 280] width 41 height 6
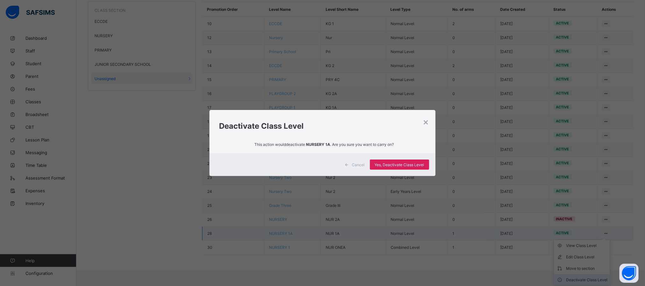
scroll to position [71, 0]
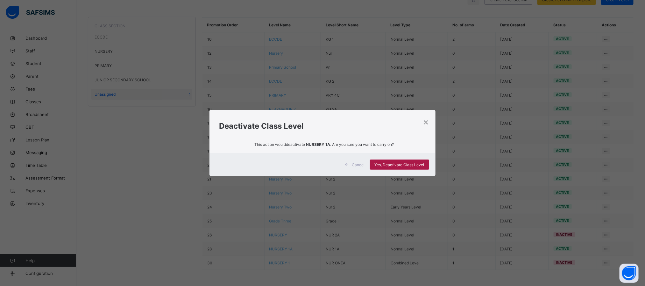
click at [380, 162] on div "Yes, Deactivate Class Level" at bounding box center [399, 165] width 59 height 10
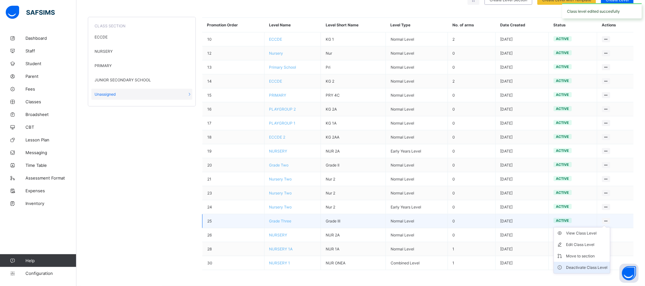
click at [483, 212] on div "Deactivate Class Level" at bounding box center [586, 268] width 41 height 6
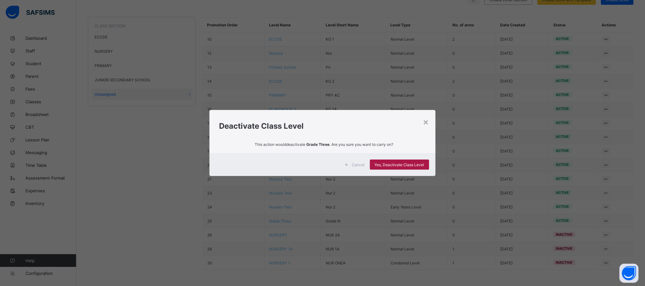
click at [381, 165] on span "Yes, Deactivate Class Level" at bounding box center [400, 165] width 50 height 5
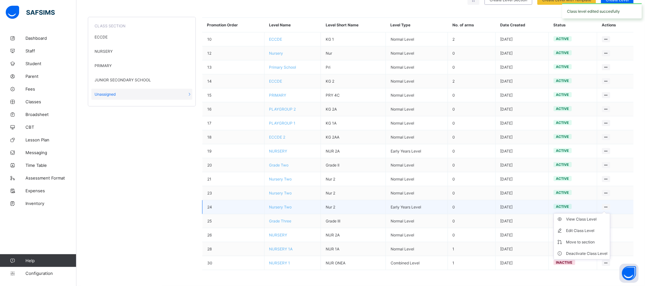
click at [483, 205] on div at bounding box center [606, 207] width 9 height 6
click at [483, 212] on div "Deactivate Class Level" at bounding box center [586, 254] width 41 height 6
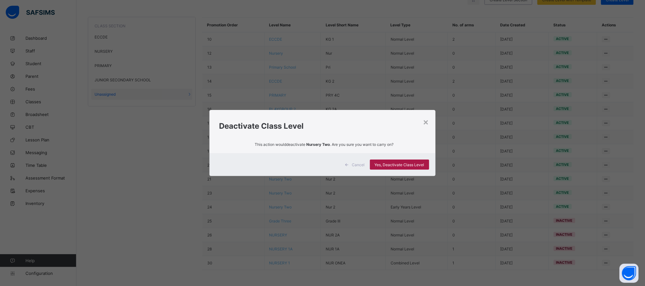
click at [407, 165] on span "Yes, Deactivate Class Level" at bounding box center [400, 165] width 50 height 5
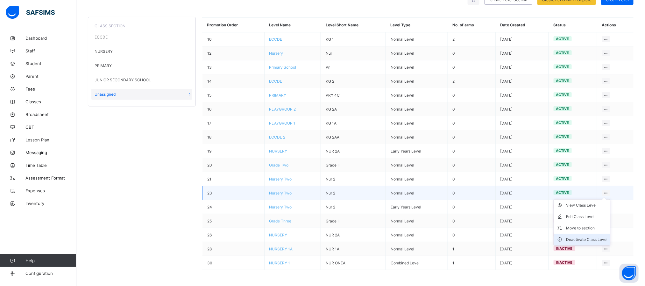
click at [483, 212] on div "Deactivate Class Level" at bounding box center [586, 240] width 41 height 6
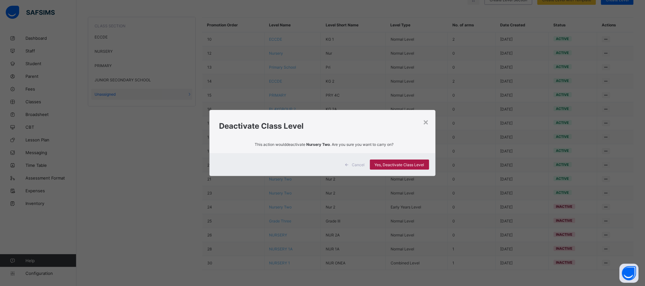
click at [408, 166] on span "Yes, Deactivate Class Level" at bounding box center [400, 165] width 50 height 5
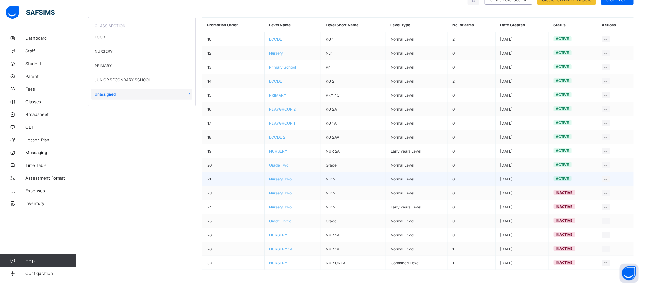
scroll to position [0, 0]
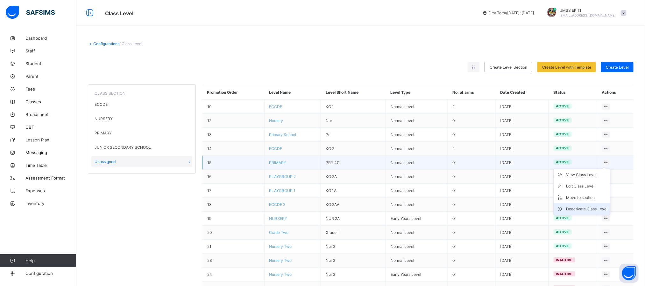
click at [483, 212] on div "Deactivate Class Level" at bounding box center [586, 209] width 41 height 6
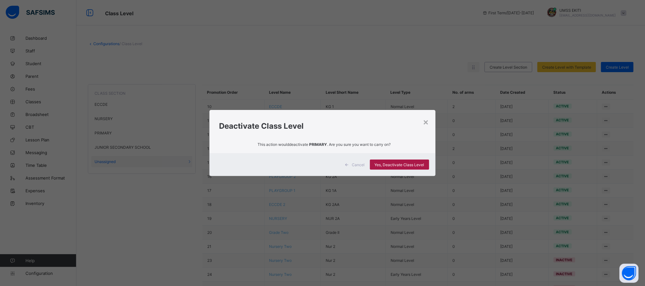
click at [391, 166] on span "Yes, Deactivate Class Level" at bounding box center [400, 165] width 50 height 5
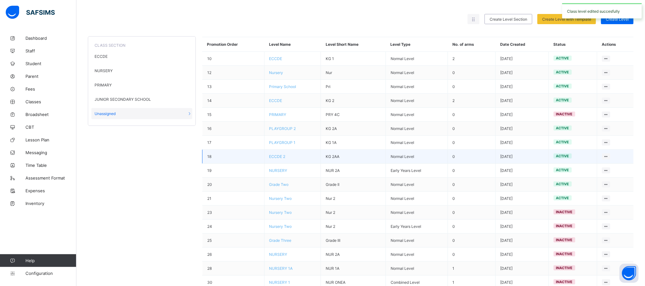
scroll to position [71, 0]
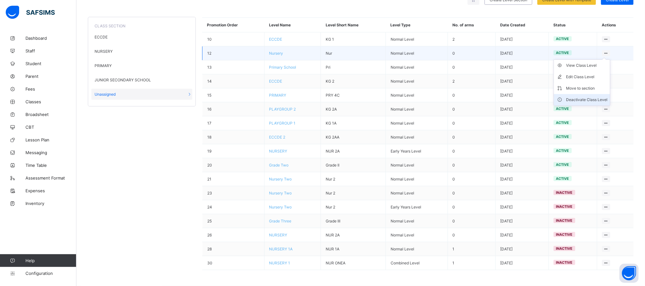
click at [483, 97] on div "Deactivate Class Level" at bounding box center [586, 100] width 41 height 6
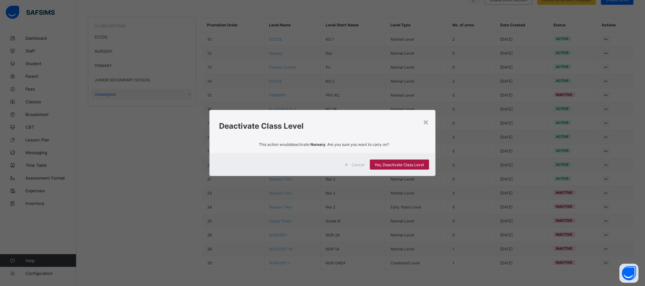
click at [394, 166] on span "Yes, Deactivate Class Level" at bounding box center [400, 165] width 50 height 5
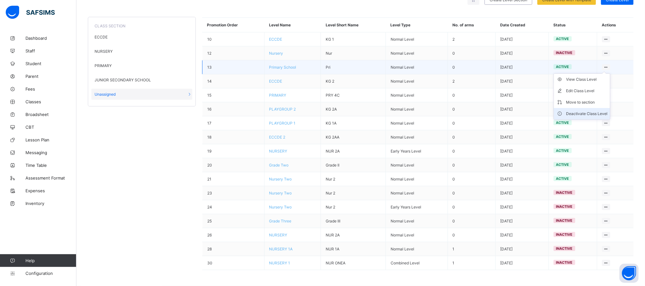
click at [483, 111] on div "Deactivate Class Level" at bounding box center [586, 114] width 41 height 6
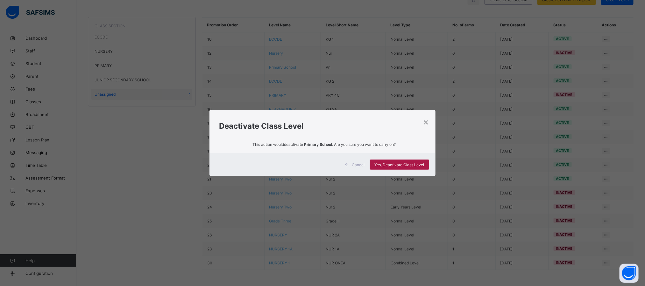
click at [404, 164] on span "Yes, Deactivate Class Level" at bounding box center [400, 165] width 50 height 5
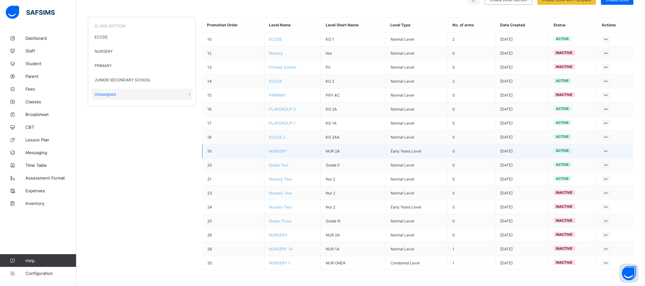
scroll to position [0, 0]
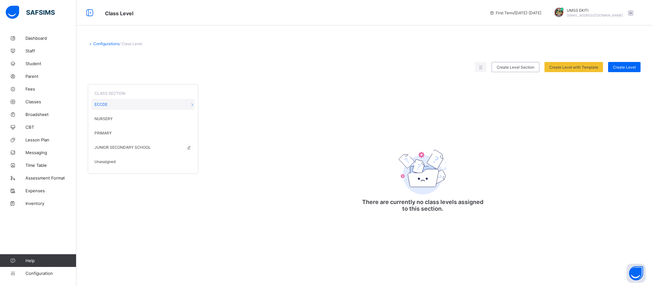
click at [128, 146] on span "JUNIOR SECONDARY SCHOOL" at bounding box center [123, 147] width 56 height 5
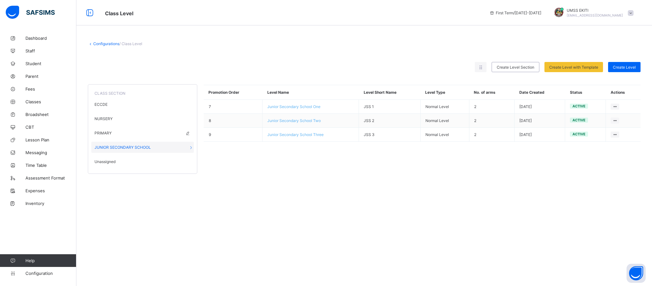
click at [109, 134] on span "PRIMARY" at bounding box center [103, 133] width 17 height 5
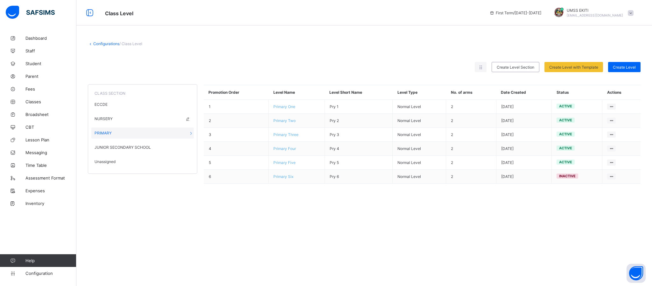
click at [112, 116] on span "NURSERY" at bounding box center [104, 118] width 18 height 5
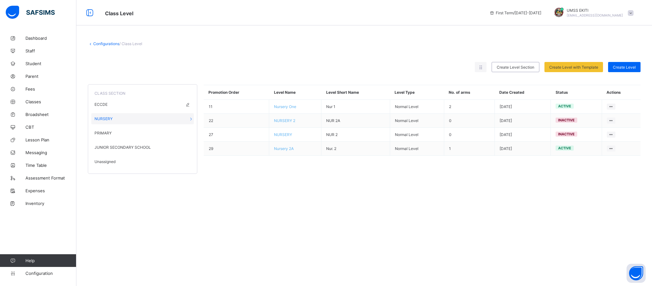
click at [106, 103] on span "ECCDE" at bounding box center [101, 104] width 13 height 5
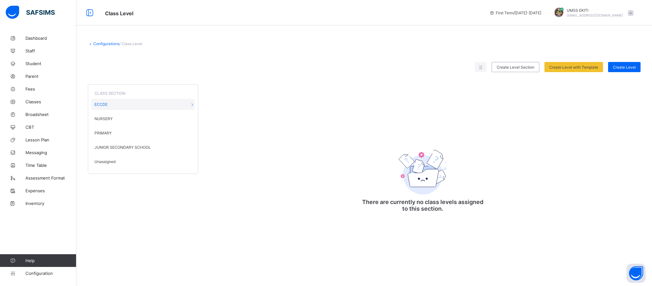
click at [364, 154] on div "There are currently no class levels assigned to this section." at bounding box center [422, 176] width 127 height 89
click at [45, 274] on span "Configuration" at bounding box center [50, 273] width 51 height 5
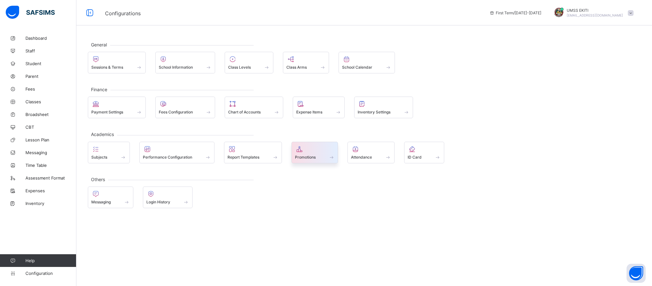
click at [309, 148] on div at bounding box center [315, 149] width 40 height 8
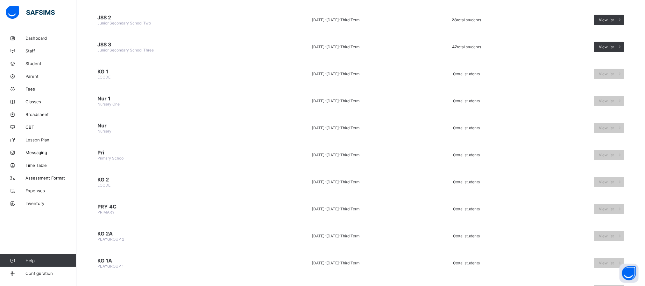
scroll to position [610, 0]
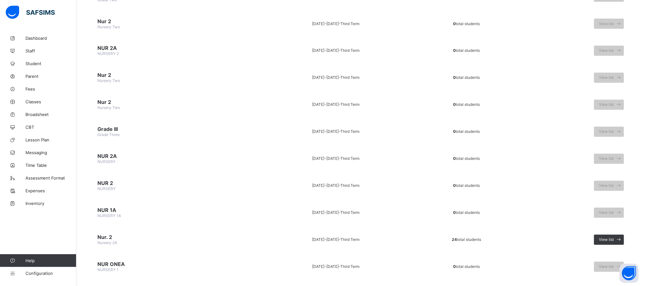
click at [112, 235] on span "Nur. 2" at bounding box center [173, 238] width 153 height 6
click at [611, 238] on span "View list" at bounding box center [606, 240] width 15 height 5
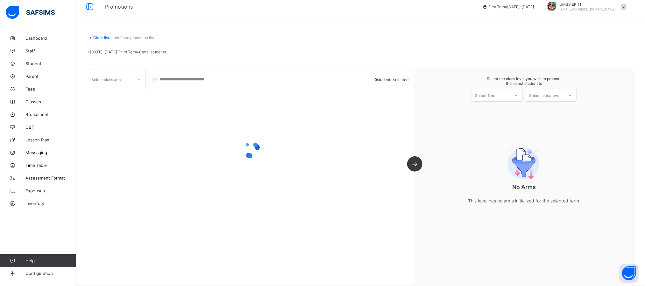
scroll to position [14, 0]
click at [136, 82] on div at bounding box center [139, 80] width 11 height 10
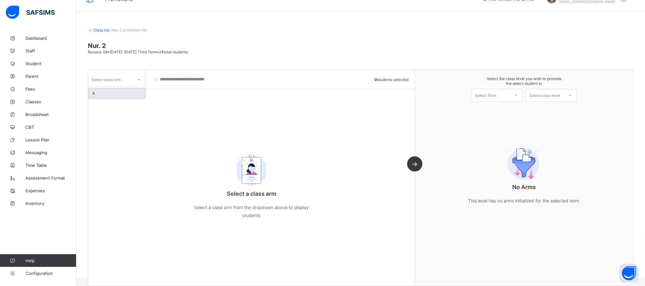
click at [122, 93] on div "A" at bounding box center [116, 93] width 56 height 10
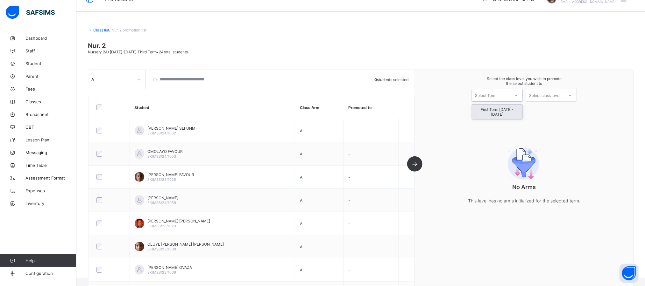
click at [518, 93] on icon at bounding box center [516, 95] width 4 height 6
click at [516, 110] on div "First Term [DATE]-[DATE]" at bounding box center [497, 112] width 50 height 15
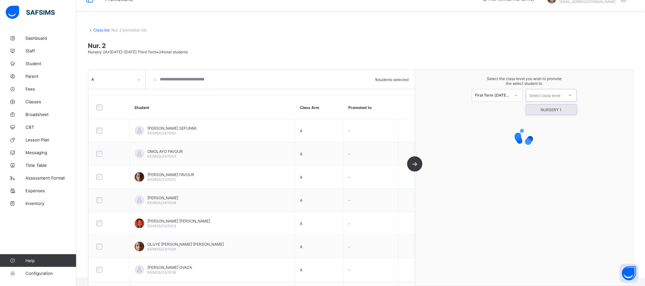
click at [572, 94] on icon at bounding box center [570, 95] width 4 height 6
click at [570, 113] on div "NURSERY 1" at bounding box center [551, 110] width 50 height 10
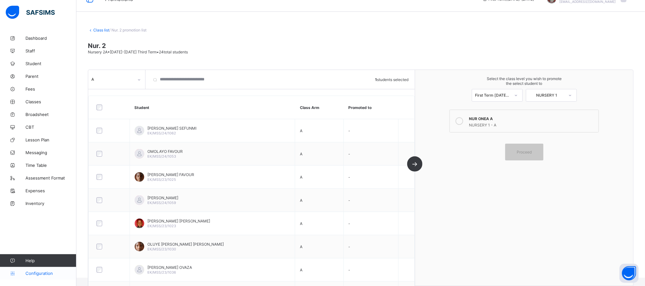
click at [46, 271] on span "Configuration" at bounding box center [50, 273] width 51 height 5
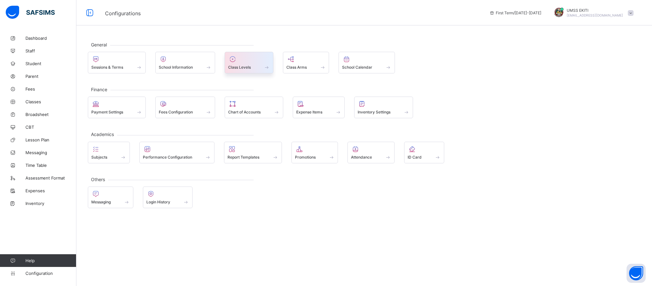
click at [247, 58] on div at bounding box center [249, 59] width 42 height 8
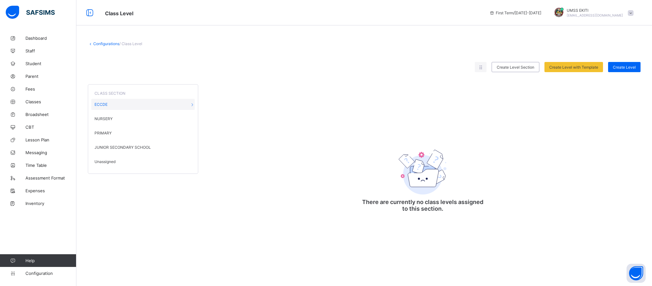
click at [106, 163] on span "Unassigned" at bounding box center [105, 161] width 21 height 5
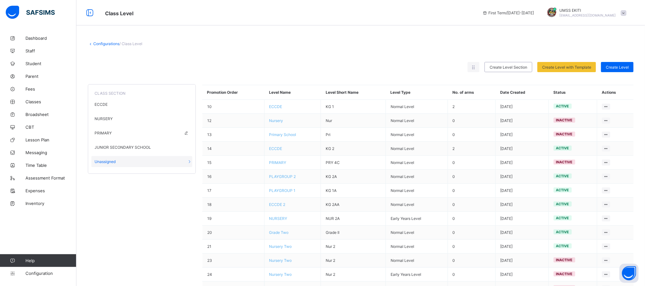
click at [104, 132] on span "PRIMARY" at bounding box center [103, 133] width 17 height 5
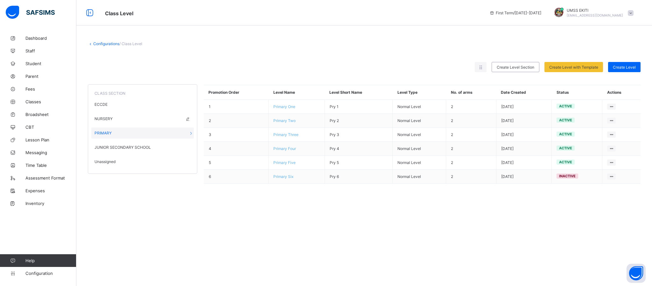
click at [107, 119] on span "NURSERY" at bounding box center [104, 118] width 18 height 5
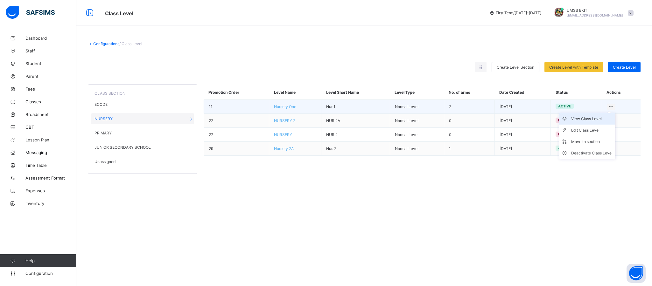
click at [594, 122] on div "View Class Level" at bounding box center [591, 119] width 41 height 6
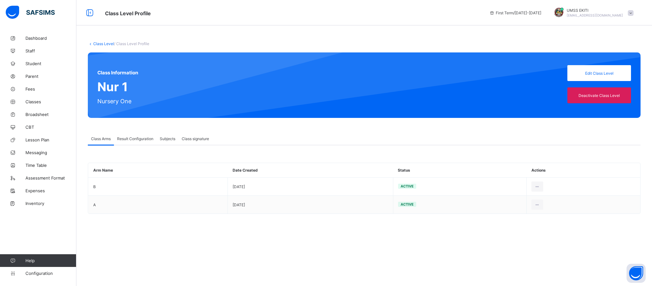
click at [137, 134] on div "Result Configuration" at bounding box center [135, 138] width 43 height 13
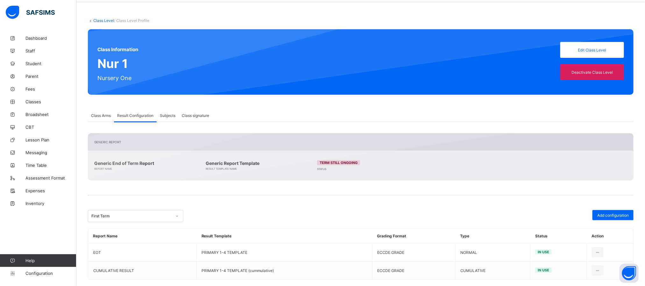
scroll to position [34, 0]
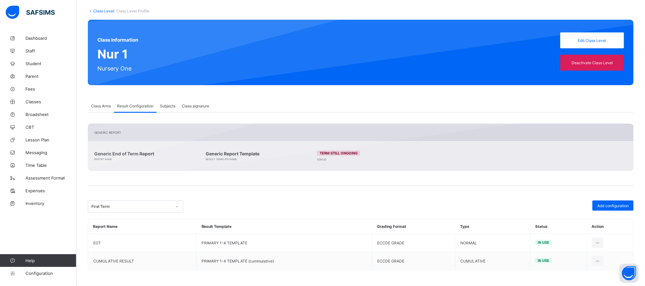
click at [165, 107] on span "Subjects" at bounding box center [168, 106] width 16 height 5
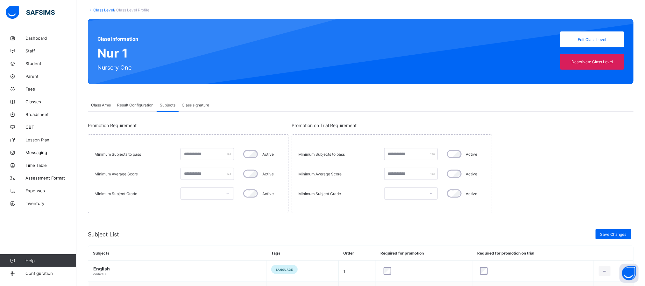
click at [197, 106] on span "Class signature" at bounding box center [195, 105] width 27 height 5
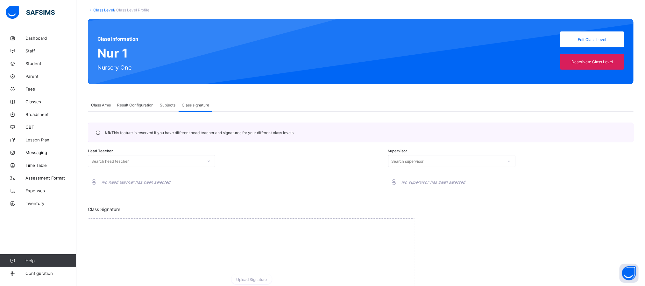
scroll to position [62, 0]
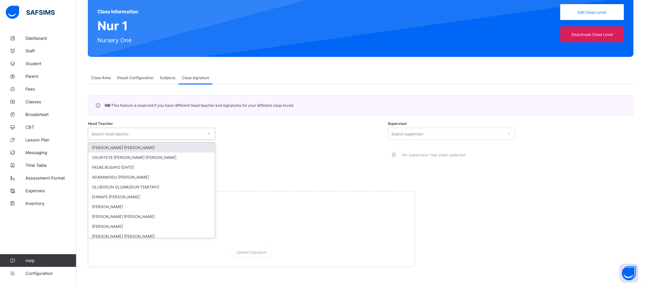
click at [199, 133] on div "Search head teacher" at bounding box center [145, 134] width 115 height 9
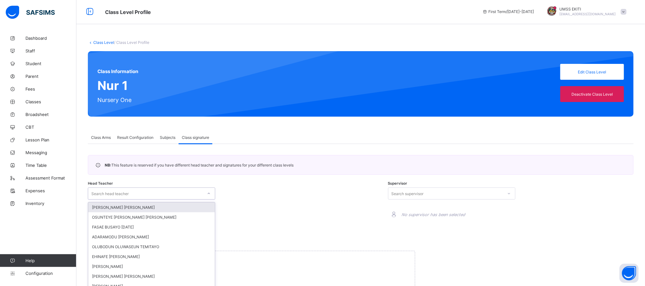
scroll to position [0, 0]
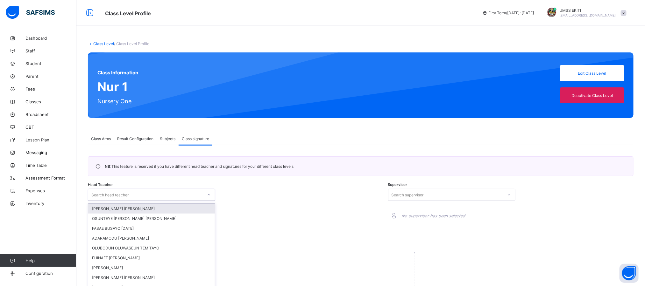
click at [308, 128] on div "Class Level / Class Level Profile Class Information Nur 1 Nursery One Edit Clas…" at bounding box center [360, 190] width 568 height 316
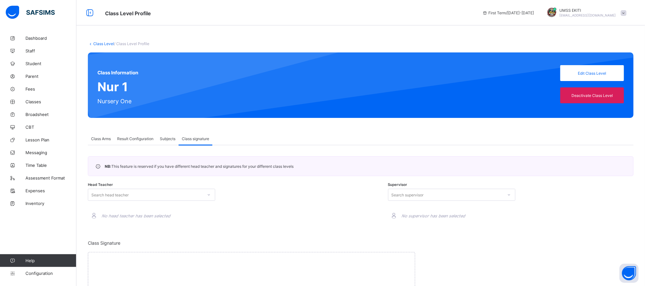
click at [166, 140] on span "Subjects" at bounding box center [168, 139] width 16 height 5
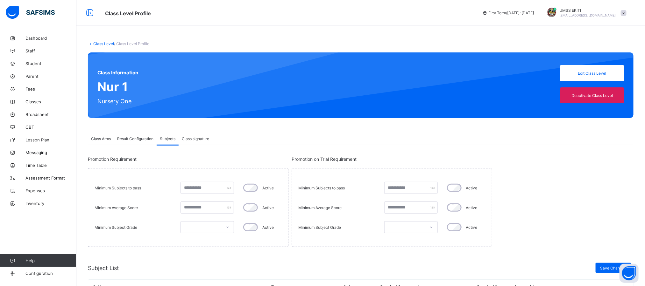
click at [100, 140] on span "Class Arms" at bounding box center [101, 139] width 20 height 5
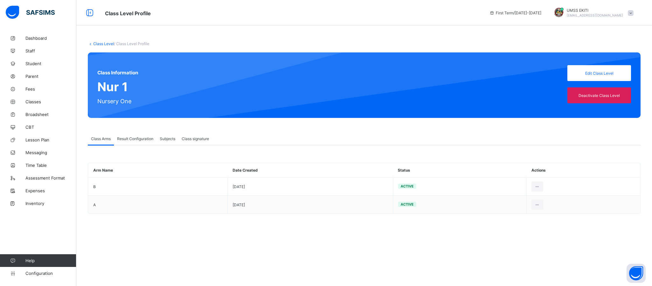
click at [100, 41] on link "Class Level" at bounding box center [103, 43] width 21 height 5
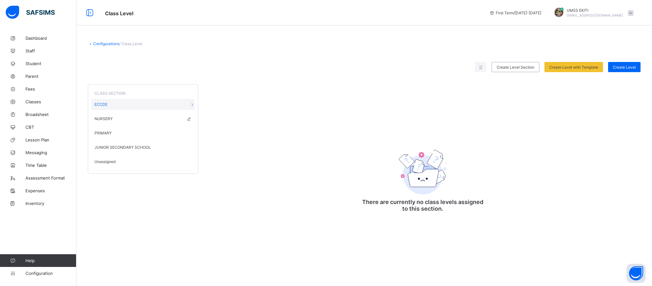
click at [107, 116] on span "NURSERY" at bounding box center [104, 118] width 18 height 5
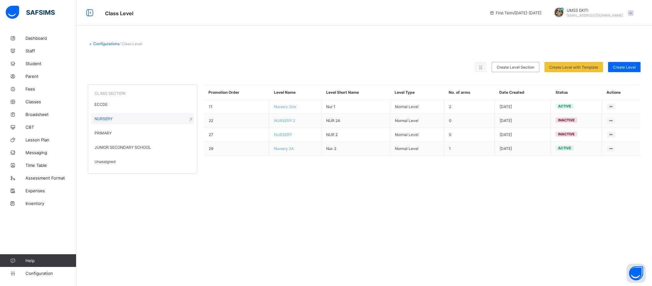
click at [102, 42] on link "Configurations" at bounding box center [106, 43] width 26 height 5
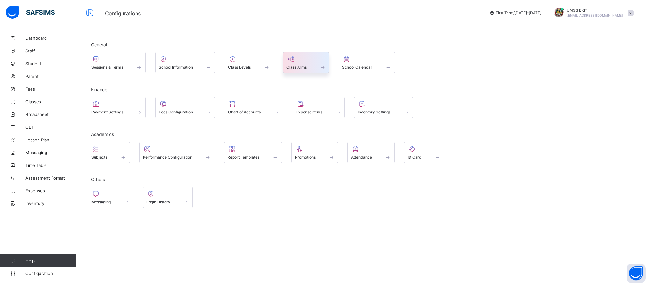
click at [309, 63] on span at bounding box center [305, 64] width 39 height 2
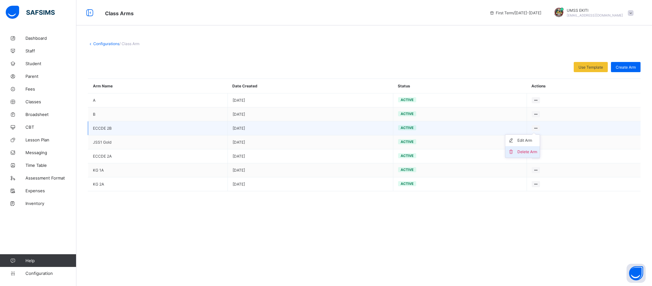
click at [530, 149] on div "Delete Arm" at bounding box center [528, 152] width 20 height 6
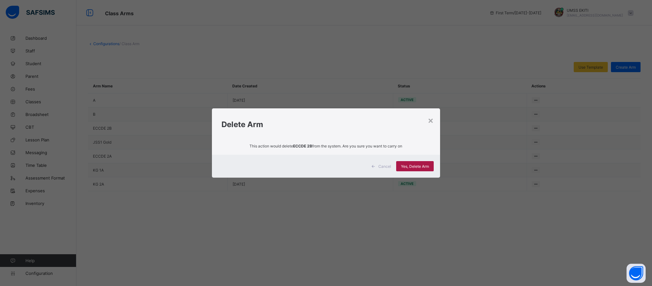
click at [406, 163] on div "Yes, Delete Arm" at bounding box center [415, 166] width 38 height 10
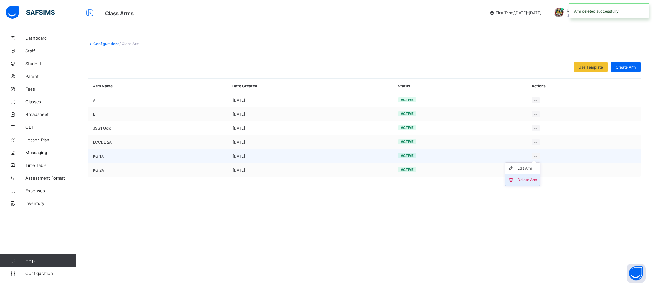
click at [532, 181] on div "Delete Arm" at bounding box center [528, 180] width 20 height 6
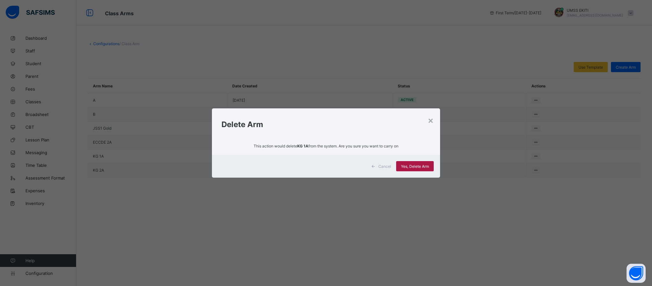
click at [412, 169] on span "Yes, Delete Arm" at bounding box center [415, 166] width 28 height 5
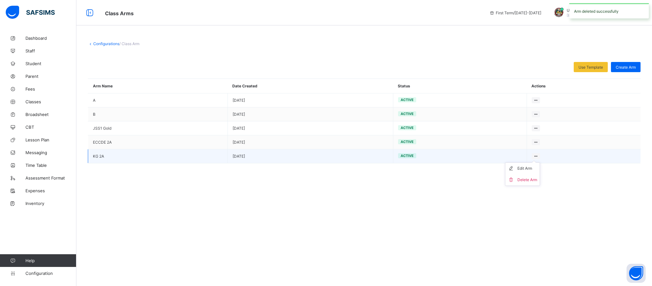
click at [537, 157] on icon at bounding box center [535, 156] width 5 height 5
click at [530, 181] on div "Delete Arm" at bounding box center [528, 180] width 20 height 6
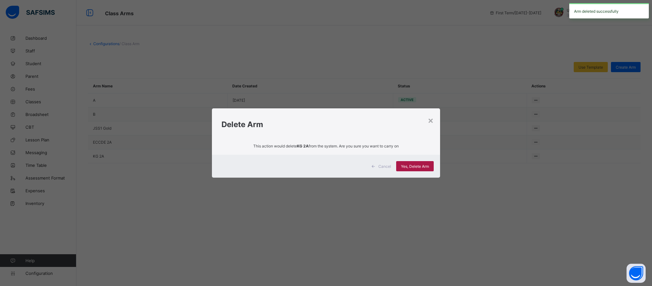
click at [415, 170] on div "Yes, Delete Arm" at bounding box center [415, 166] width 38 height 10
click at [425, 166] on span "Yes, Delete Arm" at bounding box center [415, 166] width 28 height 5
click at [429, 120] on div "×" at bounding box center [431, 120] width 6 height 11
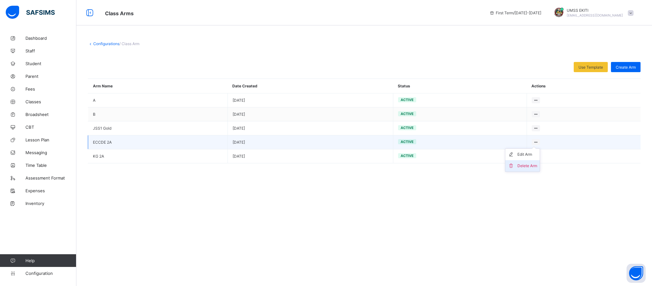
click at [529, 164] on div "Delete Arm" at bounding box center [528, 166] width 20 height 6
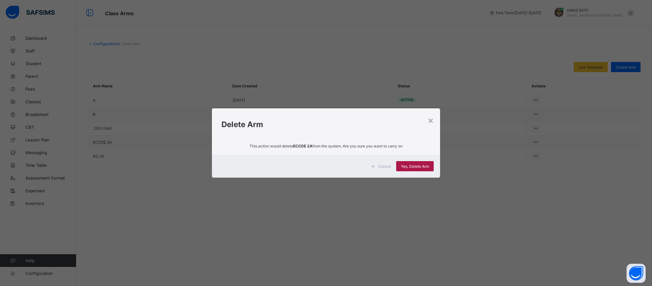
click at [413, 164] on div "Yes, Delete Arm" at bounding box center [415, 166] width 38 height 10
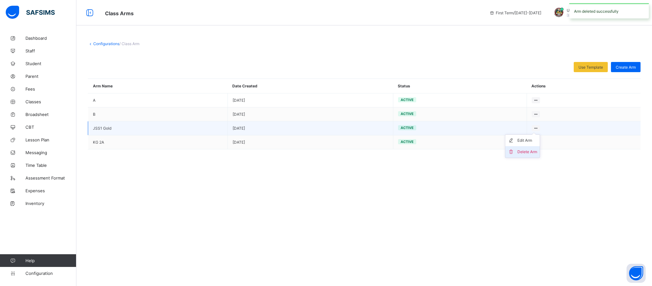
click at [528, 151] on div "Delete Arm" at bounding box center [528, 152] width 20 height 6
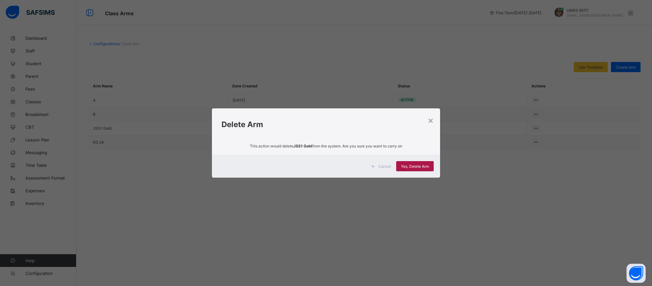
click at [411, 166] on span "Yes, Delete Arm" at bounding box center [415, 166] width 28 height 5
click at [431, 119] on div "×" at bounding box center [431, 120] width 6 height 11
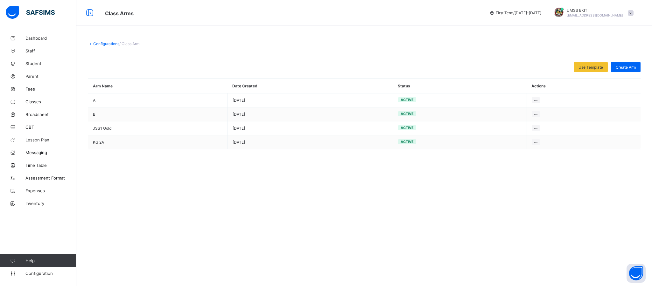
click at [391, 198] on div "Configurations / Class Arm Use Template Select from our already define template…" at bounding box center [364, 143] width 576 height 286
click at [106, 43] on link "Configurations" at bounding box center [106, 43] width 26 height 5
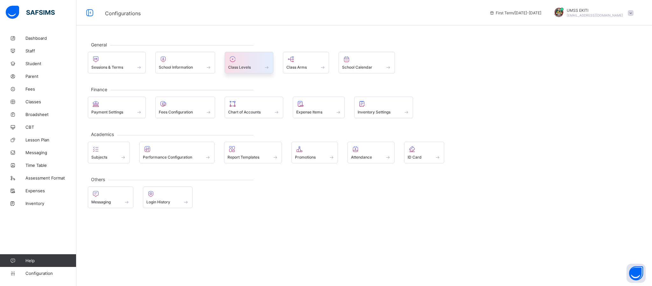
click at [256, 54] on div "Class Levels" at bounding box center [249, 63] width 49 height 22
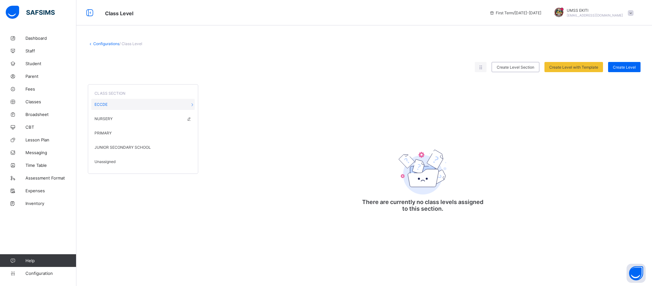
click at [108, 118] on span "NURSERY" at bounding box center [104, 118] width 18 height 5
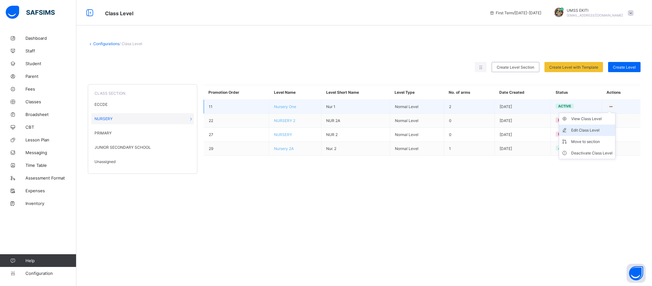
click at [601, 126] on li "Edit Class Level" at bounding box center [587, 130] width 56 height 11
type input "**********"
type input "*****"
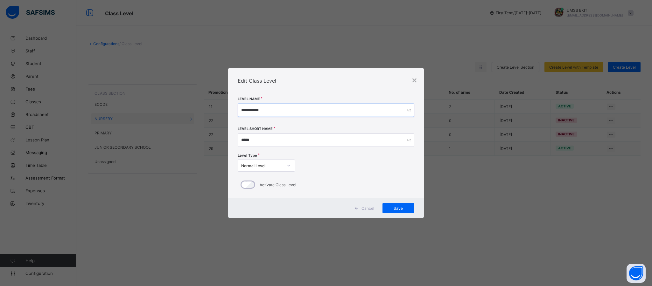
drag, startPoint x: 261, startPoint y: 109, endPoint x: 258, endPoint y: 111, distance: 3.3
click at [258, 111] on input "**********" at bounding box center [326, 110] width 177 height 13
type input "*********"
click at [285, 165] on div at bounding box center [288, 166] width 11 height 10
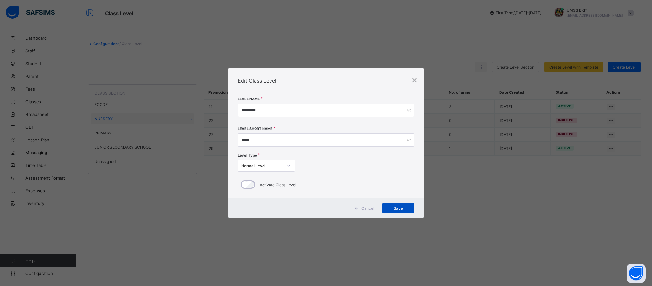
click at [397, 207] on span "Save" at bounding box center [398, 208] width 22 height 5
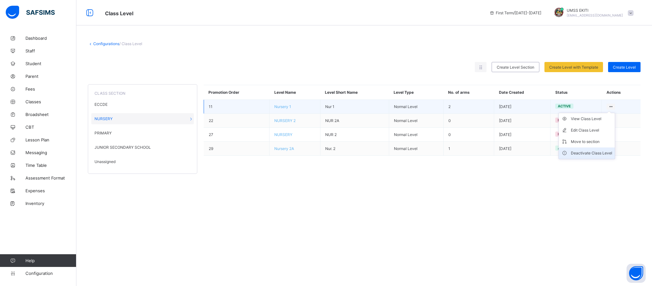
click at [596, 156] on div "Deactivate Class Level" at bounding box center [591, 153] width 41 height 6
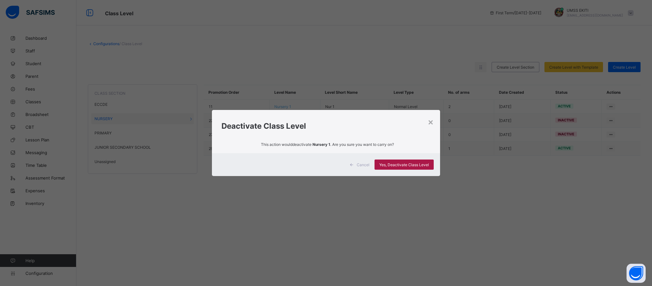
click at [395, 167] on div "Yes, Deactivate Class Level" at bounding box center [404, 165] width 59 height 10
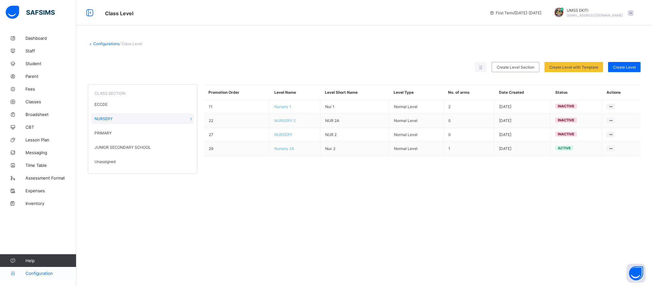
click at [46, 270] on link "Configuration" at bounding box center [38, 273] width 76 height 13
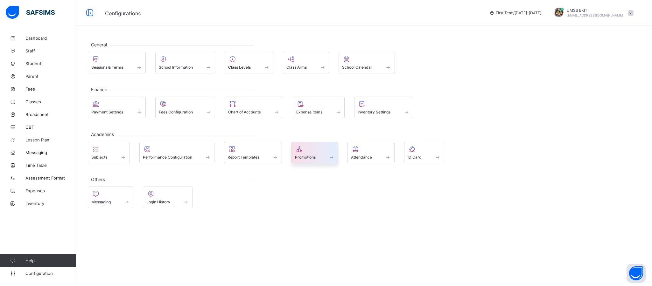
click at [312, 155] on div "Promotions" at bounding box center [315, 157] width 40 height 5
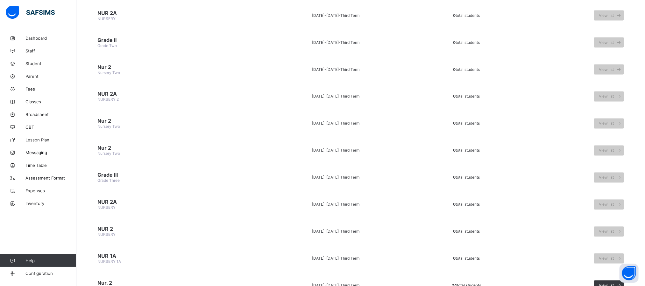
scroll to position [610, 0]
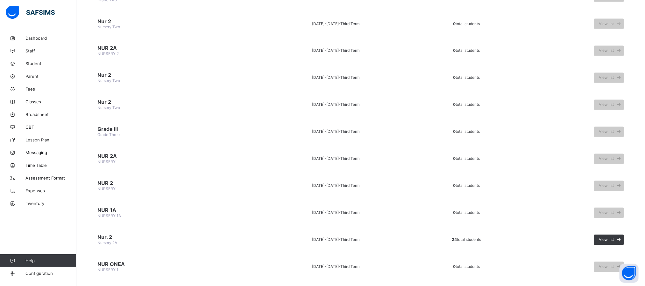
click at [352, 255] on td "2024-2025 - Third Term" at bounding box center [336, 267] width 152 height 24
click at [614, 238] on span "View list" at bounding box center [606, 240] width 15 height 5
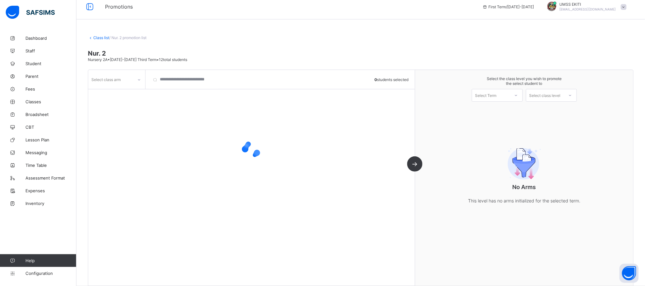
scroll to position [14, 0]
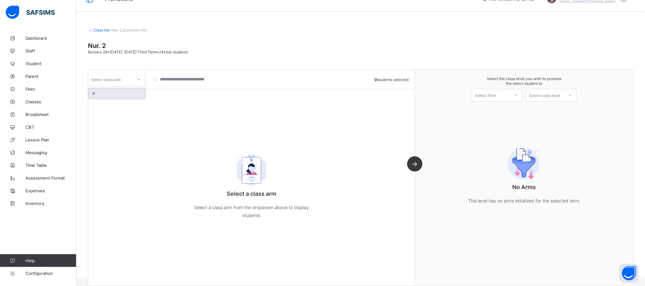
click at [139, 79] on icon at bounding box center [139, 80] width 4 height 6
click at [138, 92] on div "A" at bounding box center [116, 93] width 56 height 10
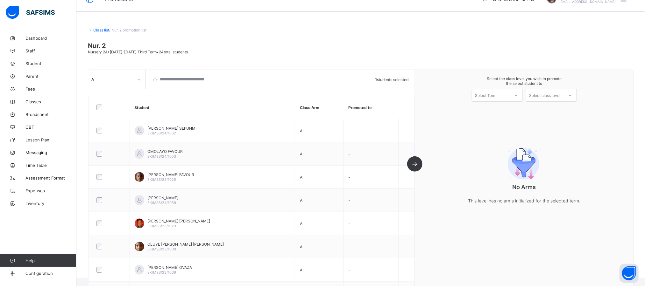
click at [510, 94] on div "Select Term" at bounding box center [491, 95] width 38 height 9
click at [511, 109] on div "First Term [DATE]-[DATE]" at bounding box center [497, 112] width 50 height 15
click at [576, 90] on div at bounding box center [569, 95] width 11 height 11
click at [570, 110] on div "NURSERY 1" at bounding box center [551, 110] width 50 height 10
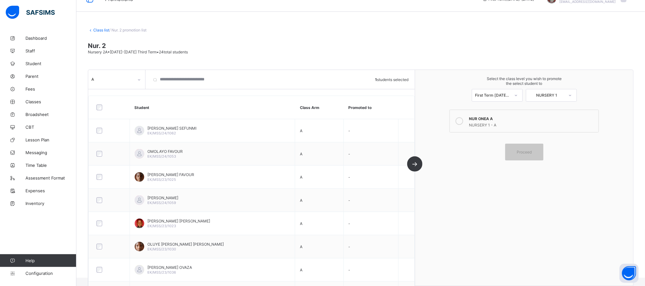
drag, startPoint x: 474, startPoint y: 120, endPoint x: 471, endPoint y: 118, distance: 3.4
click at [471, 118] on label "NUR ONEA A NURSERY 1 - A" at bounding box center [523, 121] width 149 height 23
click at [457, 115] on label "NUR ONEA A NURSERY 1 - A" at bounding box center [523, 121] width 149 height 23
click at [466, 123] on div at bounding box center [459, 121] width 13 height 13
click at [532, 152] on span "Proceed" at bounding box center [524, 152] width 15 height 5
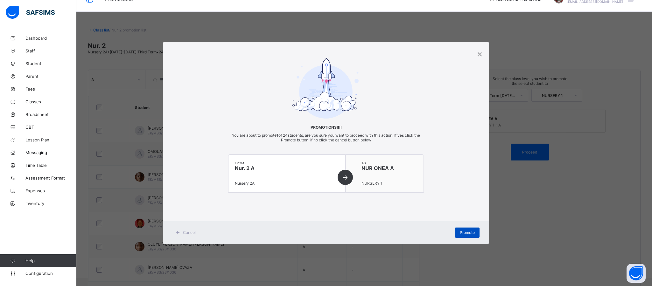
click at [468, 232] on span "Promote" at bounding box center [467, 232] width 15 height 5
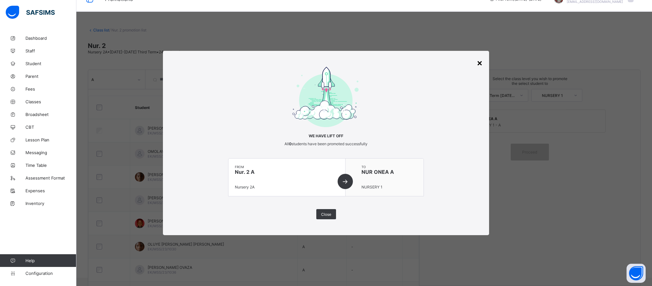
click at [479, 62] on div "×" at bounding box center [480, 62] width 6 height 11
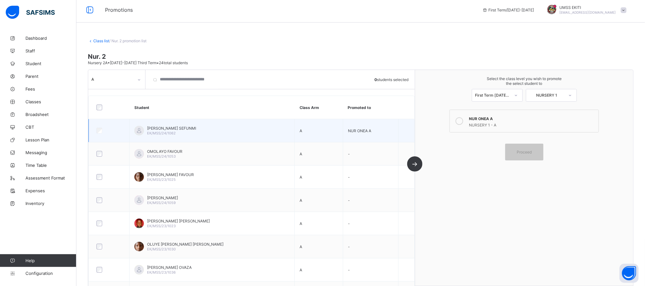
scroll to position [0, 0]
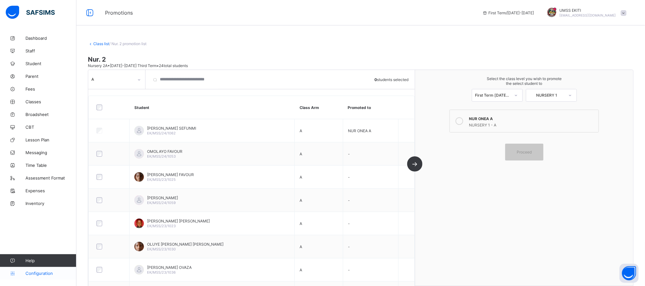
click at [47, 271] on span "Configuration" at bounding box center [50, 273] width 51 height 5
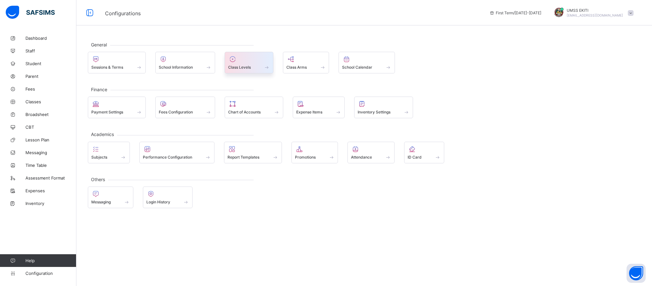
click at [247, 70] on div "Class Levels" at bounding box center [249, 67] width 42 height 5
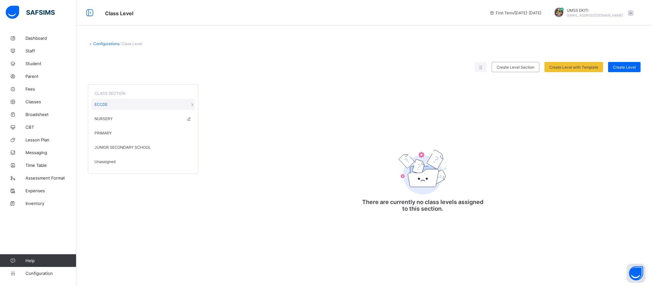
click at [116, 120] on div "NURSERY" at bounding box center [142, 118] width 103 height 11
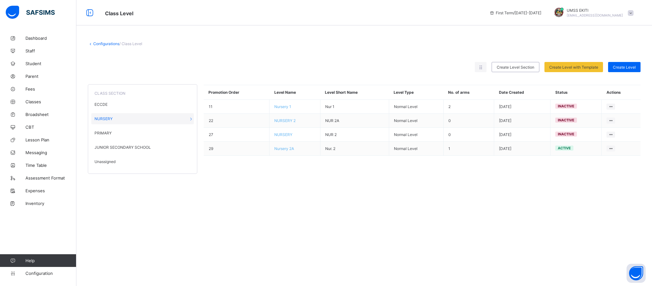
click at [109, 163] on span "Unassigned" at bounding box center [105, 161] width 21 height 5
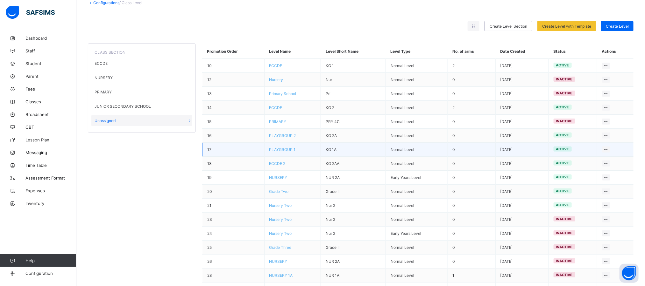
scroll to position [71, 0]
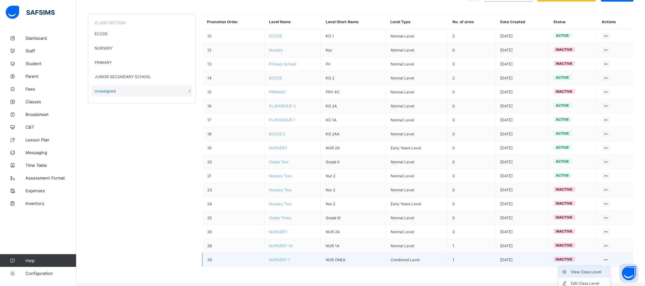
click at [601, 276] on div "View Class Level" at bounding box center [589, 272] width 37 height 6
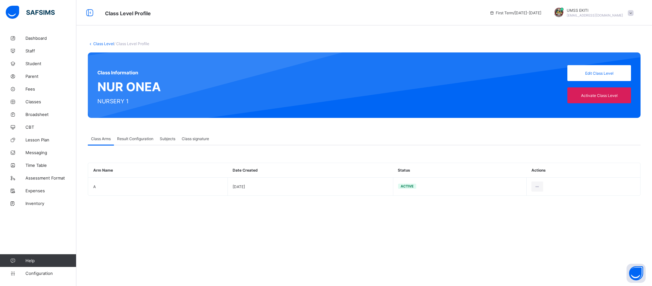
click at [131, 136] on div "Result Configuration" at bounding box center [135, 138] width 43 height 13
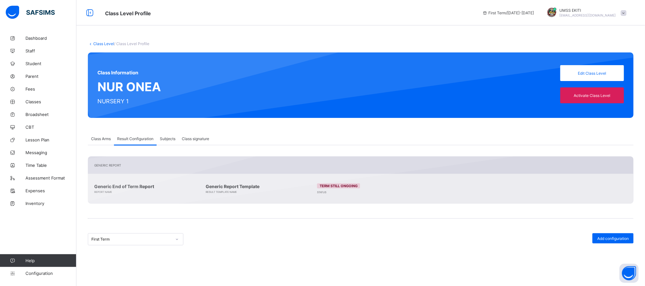
click at [168, 138] on span "Subjects" at bounding box center [168, 139] width 16 height 5
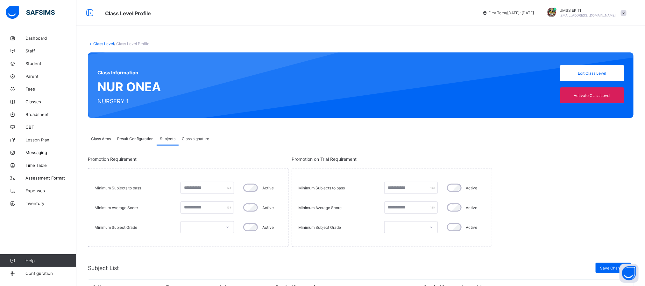
click at [203, 140] on span "Class signature" at bounding box center [195, 139] width 27 height 5
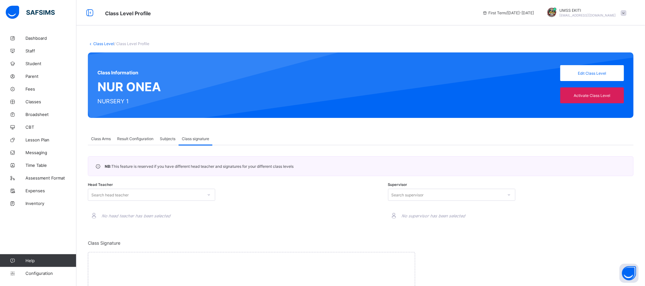
click at [99, 139] on span "Class Arms" at bounding box center [101, 139] width 20 height 5
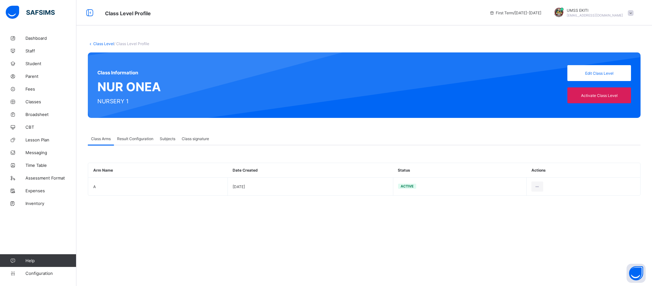
click at [102, 43] on link "Class Level" at bounding box center [103, 43] width 21 height 5
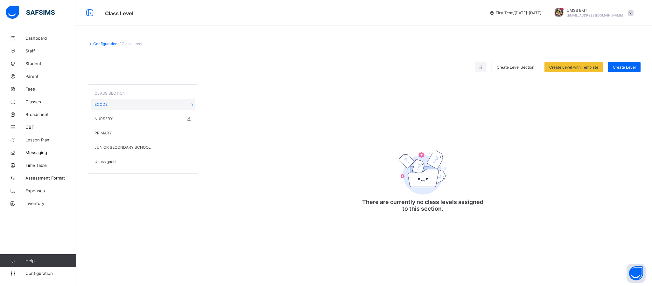
click at [107, 116] on div "NURSERY" at bounding box center [142, 118] width 103 height 11
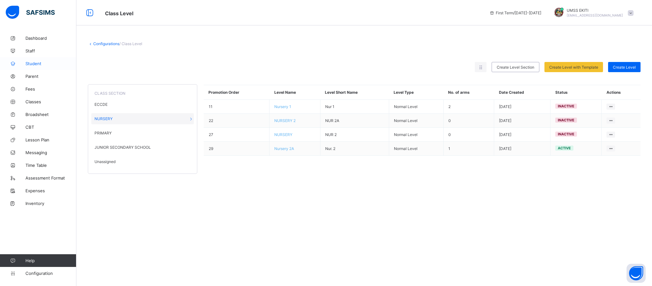
click at [30, 61] on span "Student" at bounding box center [50, 63] width 51 height 5
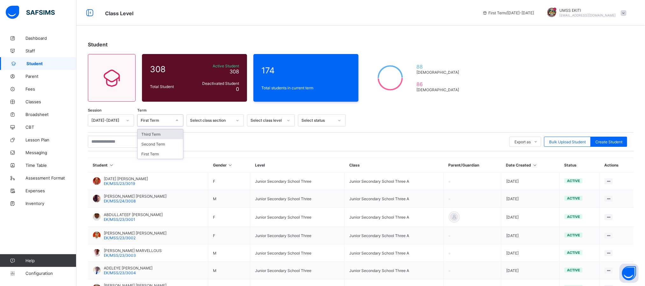
click at [174, 120] on div at bounding box center [177, 121] width 11 height 10
click at [126, 119] on icon at bounding box center [128, 120] width 4 height 6
click at [117, 142] on div "2024-2025" at bounding box center [111, 144] width 46 height 10
click at [172, 117] on div at bounding box center [177, 121] width 11 height 10
click at [162, 153] on div "Third Term" at bounding box center [160, 154] width 46 height 10
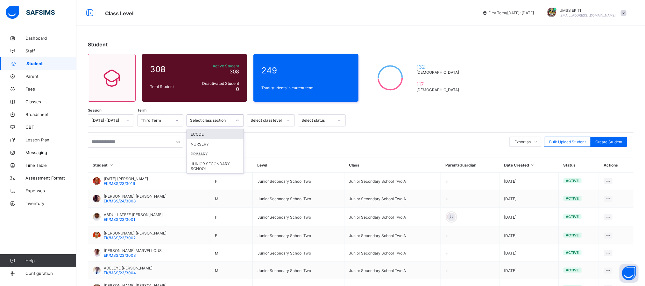
click at [237, 118] on icon at bounding box center [238, 120] width 4 height 6
click at [225, 143] on div "NURSERY" at bounding box center [215, 144] width 57 height 10
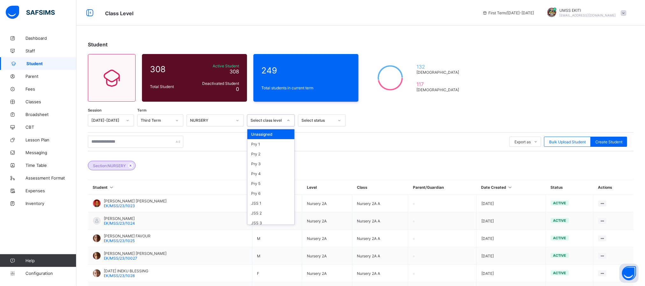
click at [285, 120] on div at bounding box center [288, 121] width 11 height 10
click at [268, 206] on div "Nur. 2" at bounding box center [270, 211] width 47 height 10
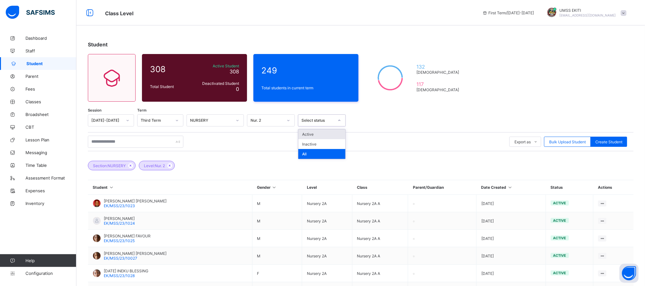
click at [332, 120] on div "Select status" at bounding box center [317, 120] width 32 height 5
click at [329, 155] on div "All" at bounding box center [321, 154] width 47 height 10
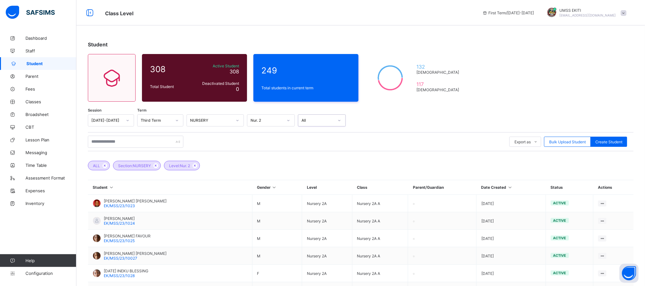
scroll to position [124, 0]
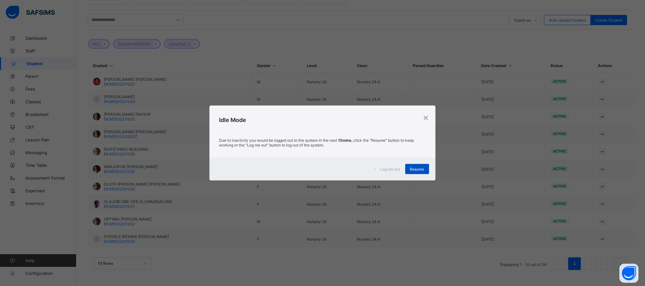
click at [415, 167] on span "Resume" at bounding box center [417, 169] width 14 height 5
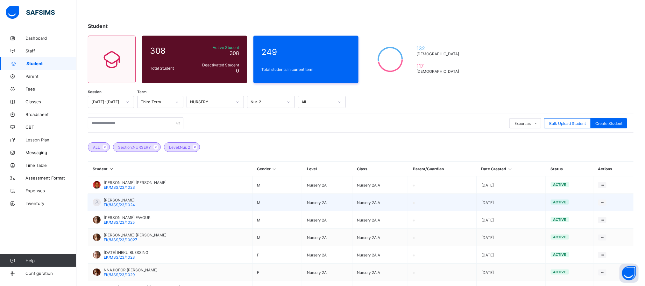
scroll to position [0, 0]
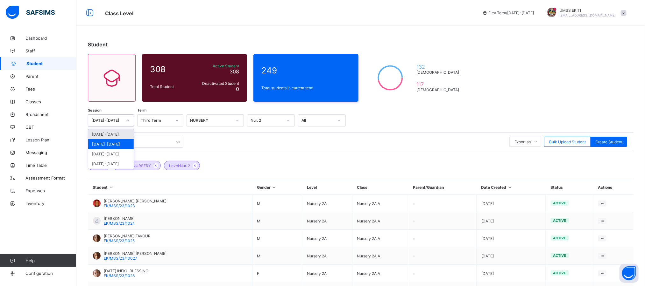
click at [127, 118] on icon at bounding box center [128, 120] width 4 height 6
click at [120, 137] on div "[DATE]-[DATE]" at bounding box center [111, 135] width 46 height 10
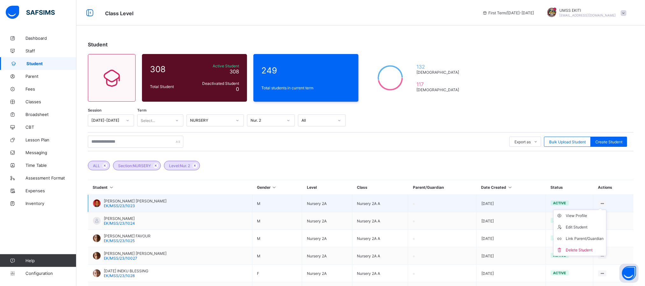
click at [605, 204] on icon at bounding box center [602, 203] width 5 height 5
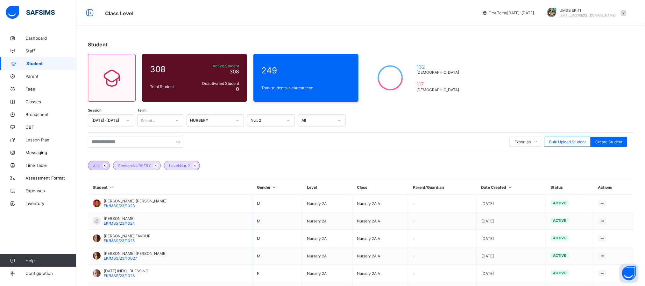
click at [102, 166] on icon at bounding box center [104, 166] width 5 height 4
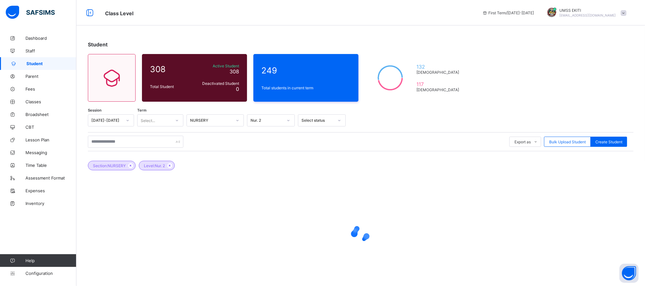
scroll to position [18, 0]
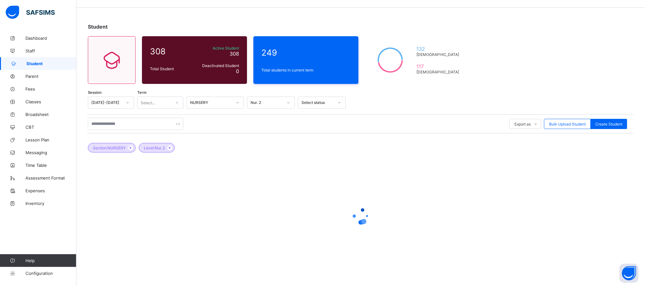
click at [257, 168] on div at bounding box center [361, 216] width 546 height 121
click at [179, 99] on div at bounding box center [177, 103] width 11 height 10
click at [166, 135] on div "Third Term" at bounding box center [160, 136] width 46 height 10
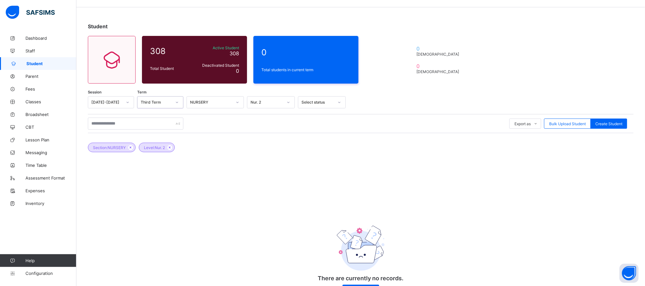
scroll to position [0, 0]
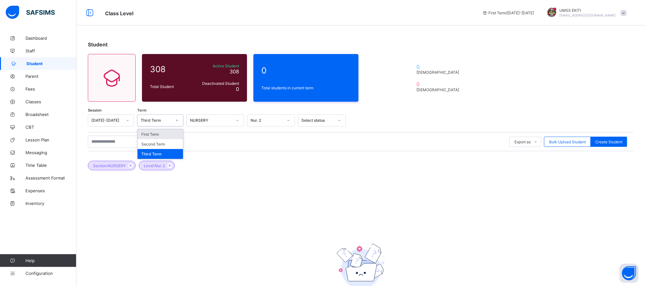
click at [175, 118] on icon at bounding box center [177, 120] width 4 height 6
click at [165, 133] on div "First Term" at bounding box center [160, 135] width 46 height 10
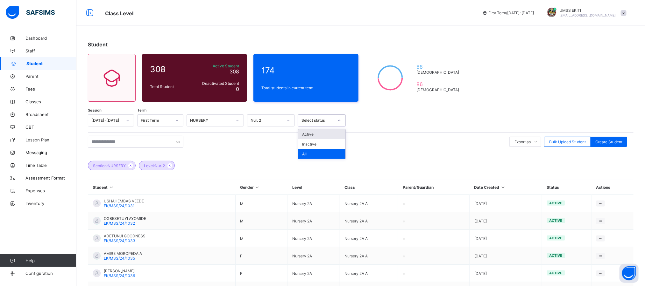
click at [339, 119] on icon at bounding box center [339, 120] width 4 height 6
click at [398, 141] on div "Export as Pdf Report Excel Report Excel Report (LMS) Bulk Upload Student Create…" at bounding box center [361, 142] width 546 height 12
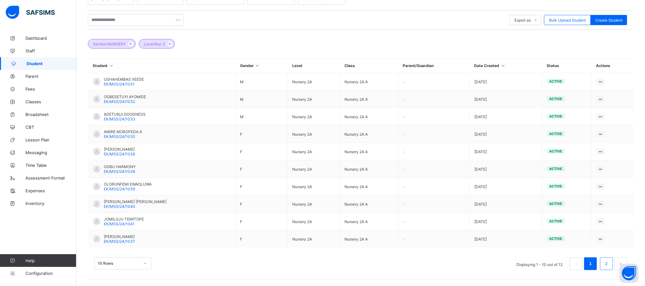
click at [609, 261] on link "2" at bounding box center [606, 264] width 6 height 8
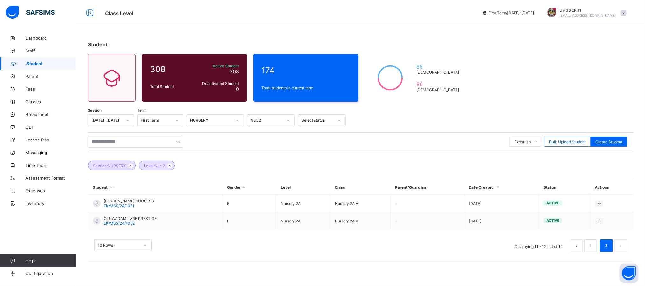
scroll to position [0, 0]
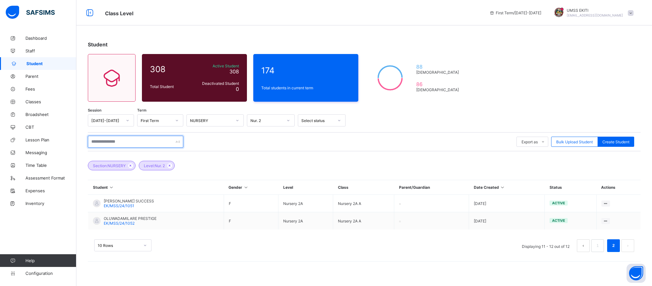
click at [113, 140] on input "text" at bounding box center [135, 142] width 95 height 12
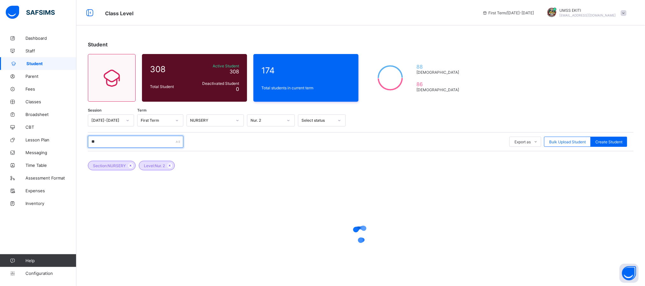
type input "*"
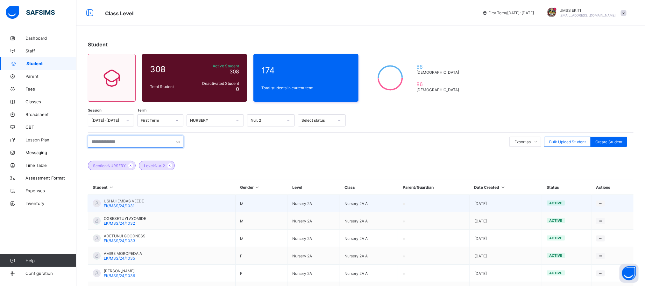
scroll to position [124, 0]
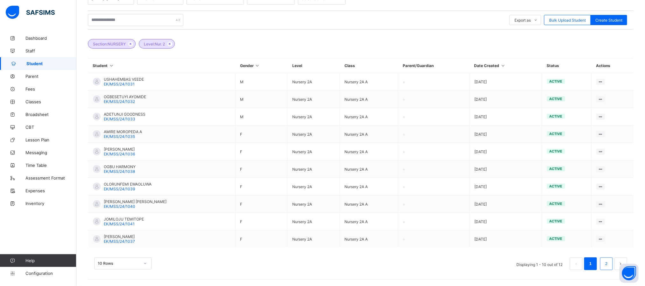
click at [609, 260] on link "2" at bounding box center [606, 264] width 6 height 8
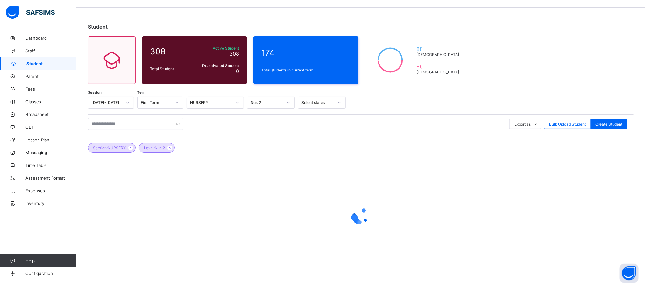
scroll to position [0, 0]
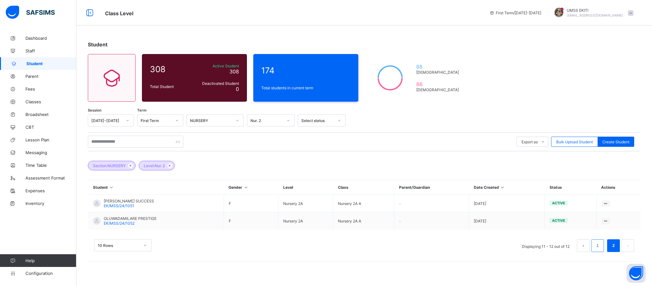
click at [598, 246] on link "1" at bounding box center [598, 246] width 6 height 8
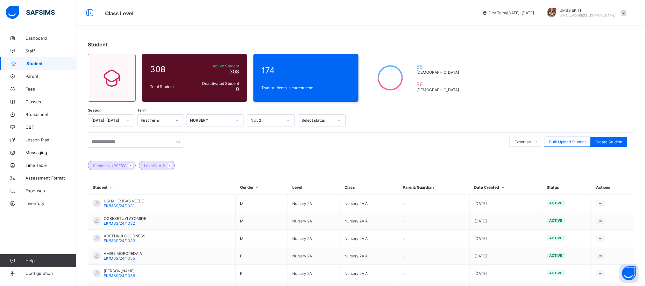
click at [236, 120] on icon at bounding box center [238, 120] width 4 height 6
click at [224, 151] on div "PRIMARY" at bounding box center [215, 154] width 57 height 10
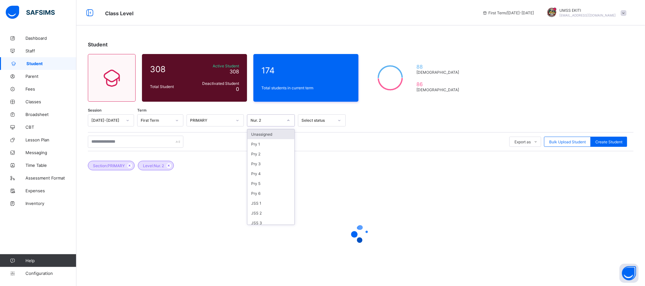
click at [285, 124] on div at bounding box center [288, 121] width 11 height 10
click at [276, 142] on div "Pry 1" at bounding box center [270, 144] width 47 height 10
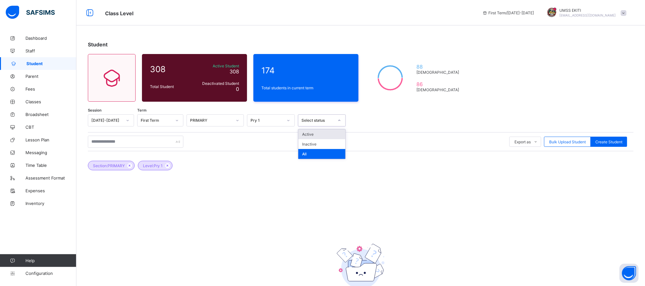
click at [335, 121] on div at bounding box center [339, 121] width 11 height 10
click at [316, 152] on div "All" at bounding box center [321, 154] width 47 height 10
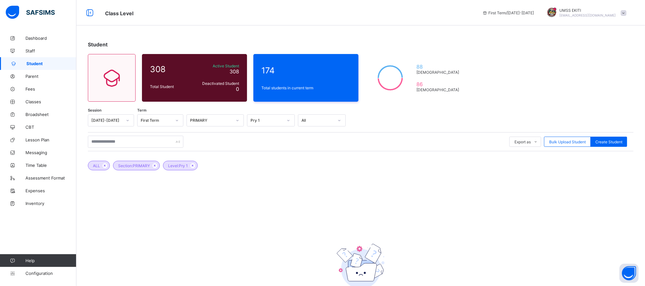
click at [384, 159] on div "ALL Section: PRIMARY Level: Pry 1" at bounding box center [361, 163] width 546 height 22
click at [38, 98] on link "Classes" at bounding box center [38, 101] width 76 height 13
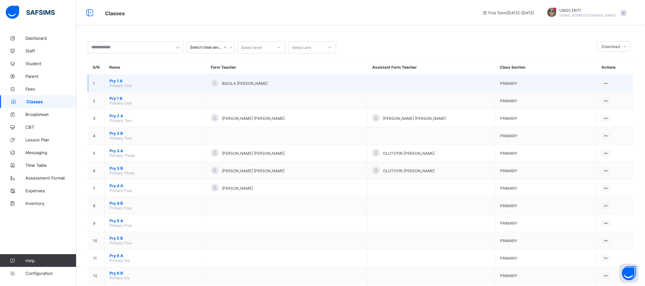
click at [119, 80] on span "Pry 1 A" at bounding box center [155, 81] width 92 height 5
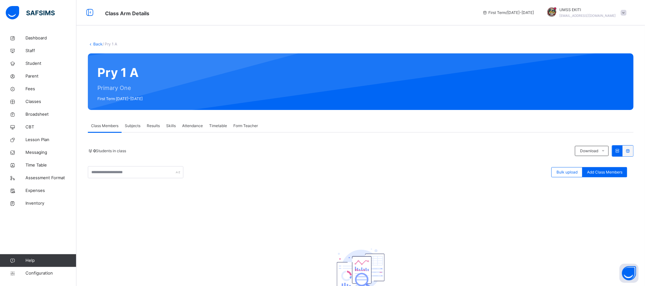
click at [125, 127] on span "Subjects" at bounding box center [133, 126] width 16 height 6
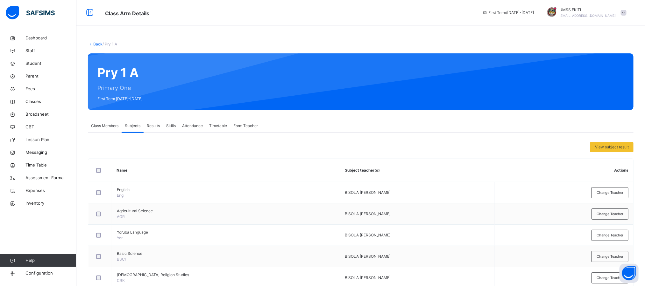
click at [109, 125] on span "Class Members" at bounding box center [104, 126] width 27 height 6
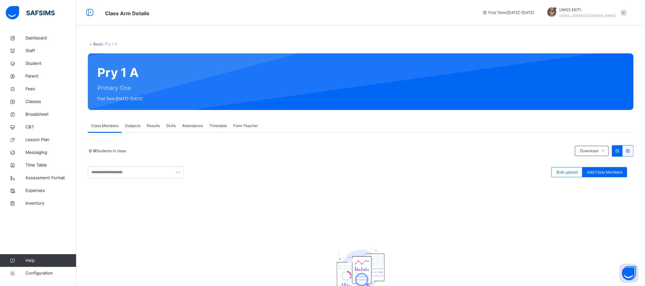
click at [150, 127] on span "Results" at bounding box center [153, 126] width 13 height 6
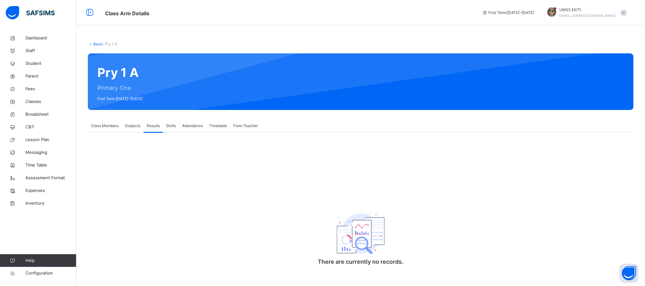
click at [128, 124] on span "Subjects" at bounding box center [133, 126] width 16 height 6
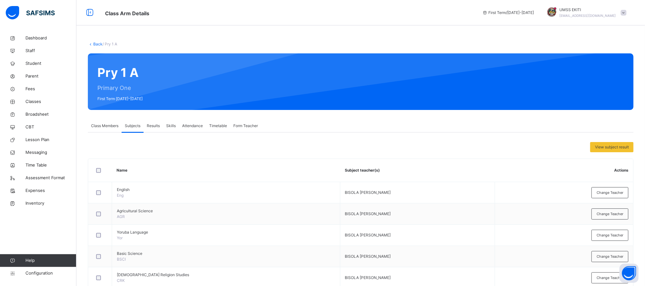
click at [104, 124] on span "Class Members" at bounding box center [104, 126] width 27 height 6
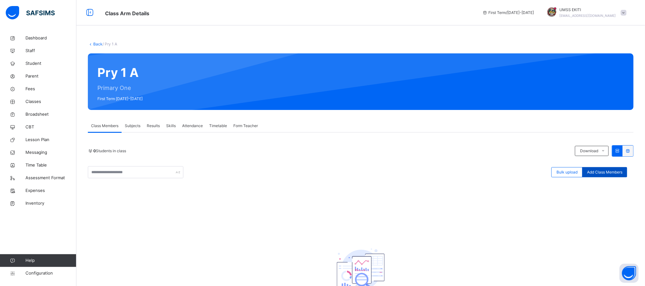
click at [617, 173] on span "Add Class Members" at bounding box center [604, 173] width 35 height 6
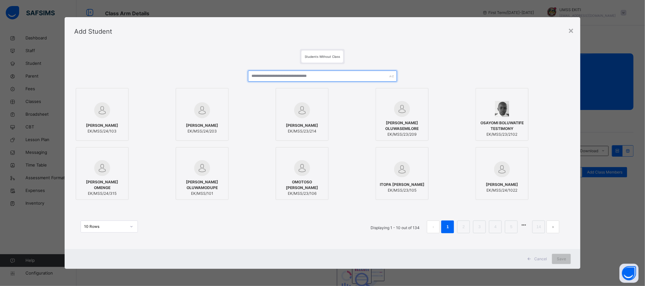
click at [314, 77] on input "text" at bounding box center [322, 76] width 149 height 11
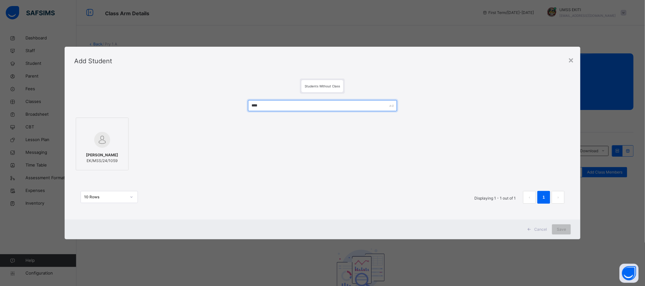
type input "****"
click at [100, 125] on div at bounding box center [102, 126] width 46 height 10
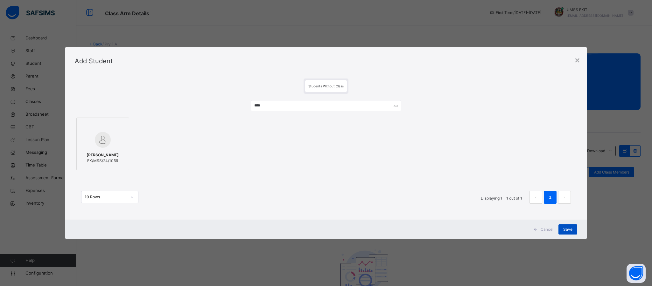
click at [572, 227] on span "Save" at bounding box center [567, 230] width 9 height 6
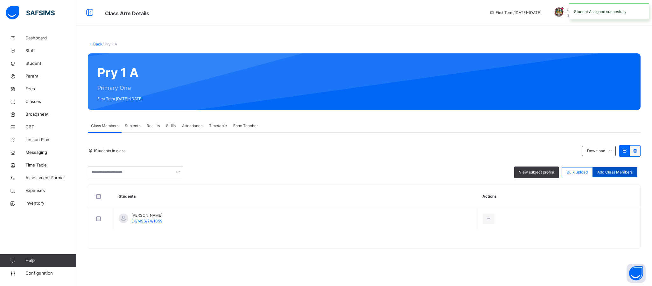
click at [611, 172] on span "Add Class Members" at bounding box center [614, 173] width 35 height 6
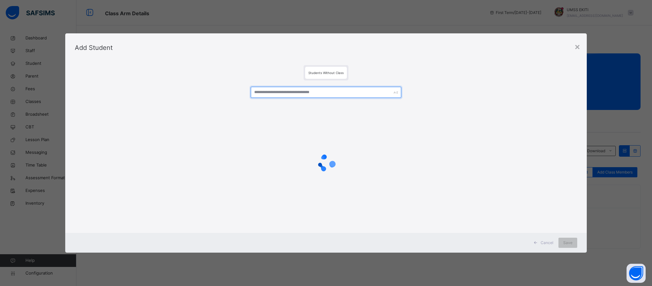
click at [294, 94] on input "text" at bounding box center [326, 92] width 151 height 11
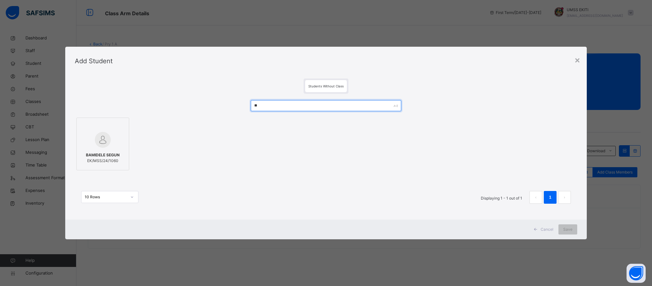
type input "*"
drag, startPoint x: 238, startPoint y: 100, endPoint x: 201, endPoint y: 96, distance: 37.4
click at [201, 96] on div "***** AKINSOLA AYOMIDE ISREAL EK/MSS/24/231 AKINSOLA MICHAEL EK/MSS/24/102 AKIN…" at bounding box center [326, 155] width 503 height 123
type input "******"
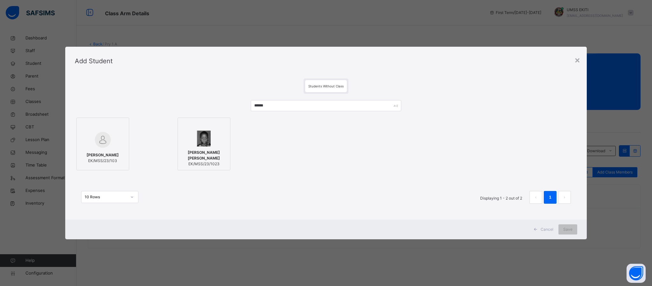
click at [202, 118] on label "AUGUSTINE SHEDRACK ANTHONY EK/MSS/23/1023" at bounding box center [204, 144] width 53 height 53
click at [568, 231] on span "Save" at bounding box center [567, 230] width 9 height 6
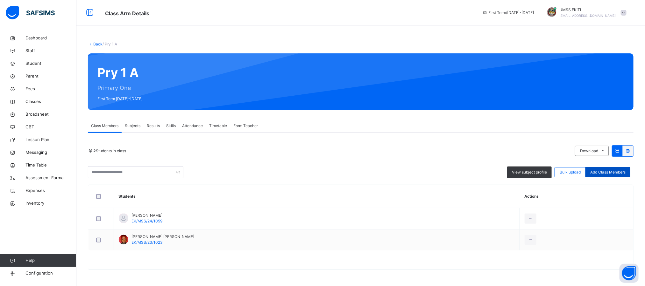
click at [602, 175] on span "Add Class Members" at bounding box center [607, 173] width 35 height 6
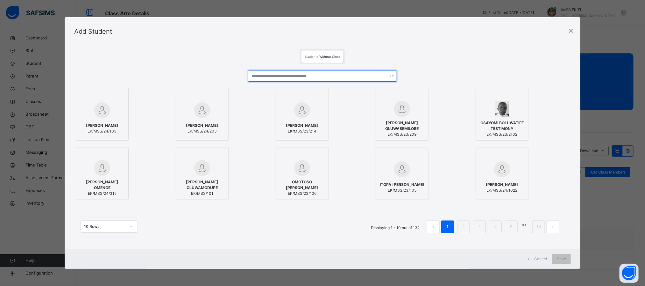
click at [315, 79] on input "text" at bounding box center [322, 76] width 149 height 11
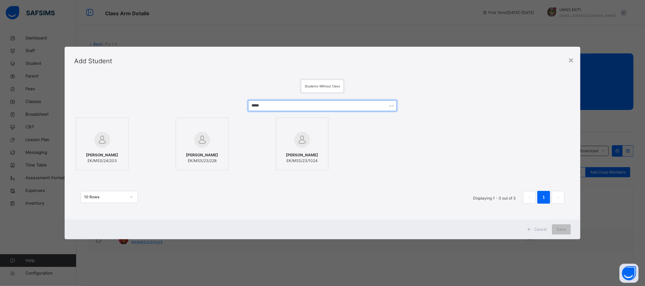
type input "****"
click at [314, 130] on div at bounding box center [302, 126] width 46 height 10
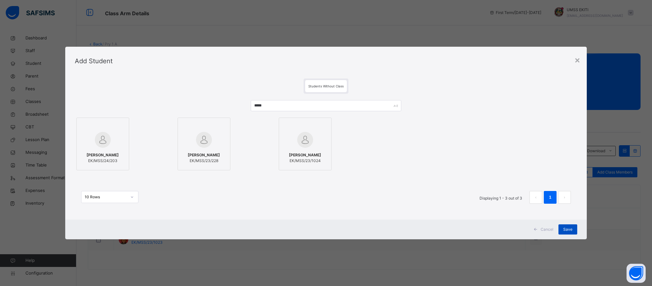
click at [561, 227] on div "Save" at bounding box center [568, 230] width 19 height 10
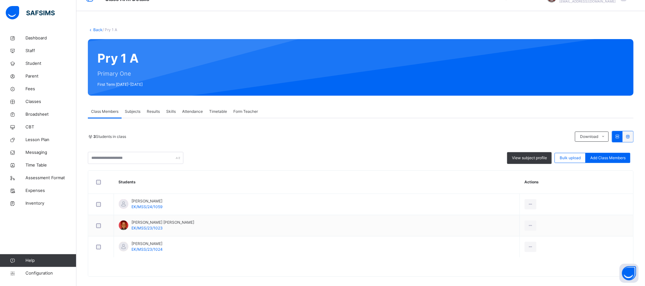
scroll to position [22, 0]
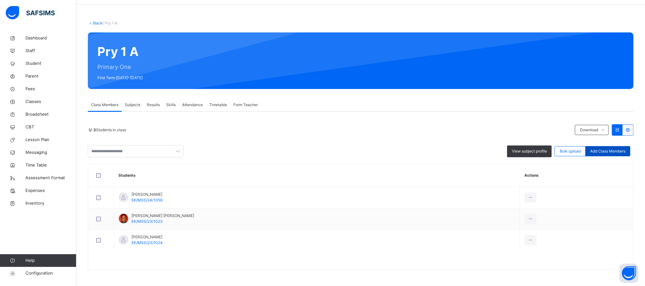
click at [612, 151] on span "Add Class Members" at bounding box center [607, 152] width 35 height 6
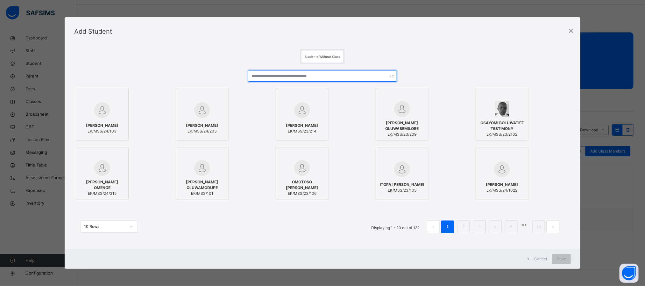
click at [336, 74] on input "text" at bounding box center [322, 76] width 149 height 11
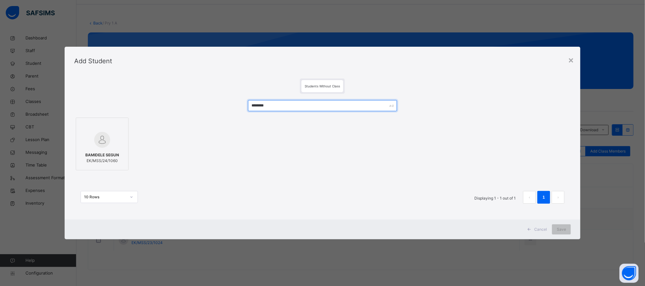
type input "********"
click at [107, 123] on div at bounding box center [102, 126] width 46 height 10
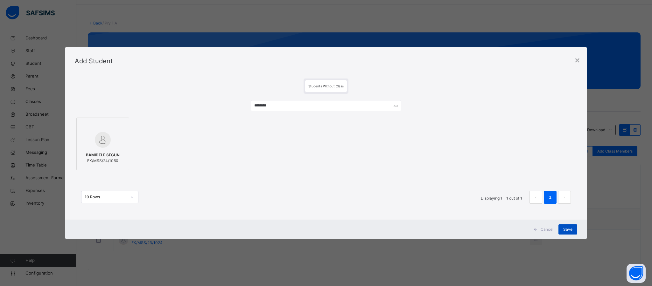
click at [567, 228] on span "Save" at bounding box center [567, 230] width 9 height 6
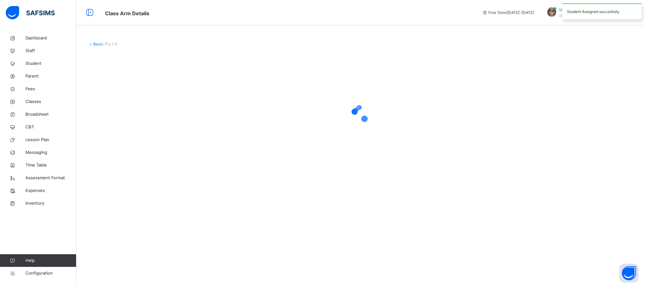
scroll to position [0, 0]
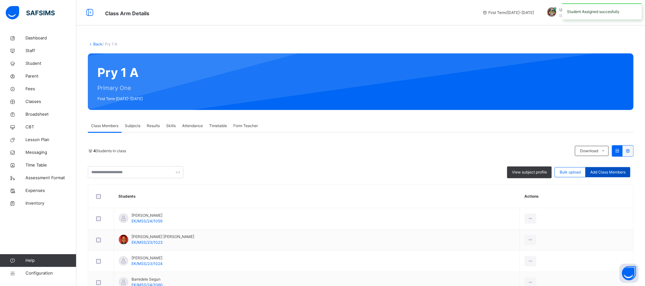
click at [608, 173] on span "Add Class Members" at bounding box center [607, 173] width 35 height 6
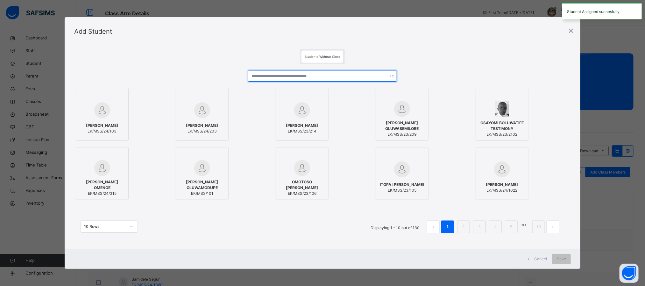
click at [365, 76] on input "text" at bounding box center [322, 76] width 149 height 11
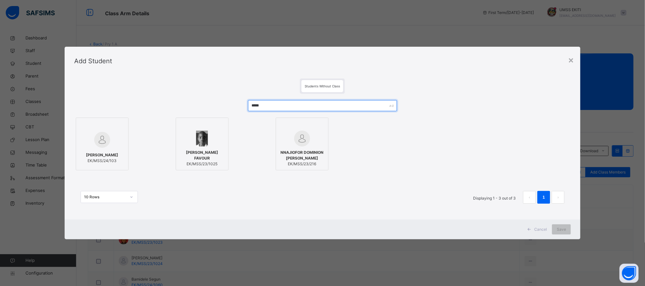
type input "*****"
click at [218, 125] on div at bounding box center [202, 126] width 46 height 10
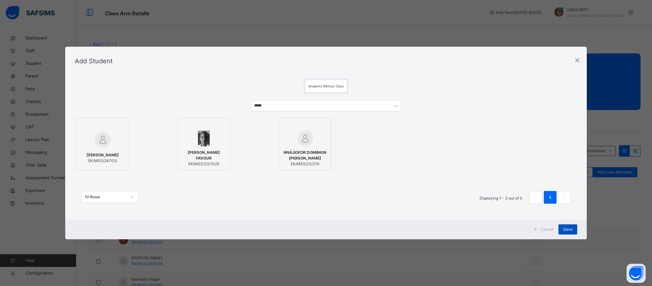
click at [572, 229] on span "Save" at bounding box center [567, 230] width 9 height 6
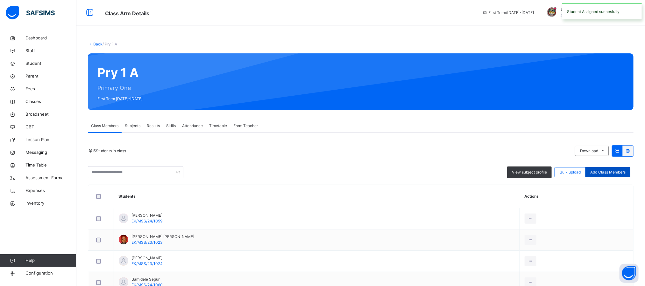
click at [615, 170] on span "Add Class Members" at bounding box center [607, 173] width 35 height 6
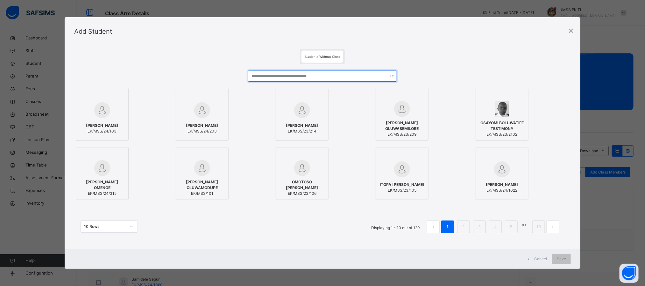
click at [358, 77] on input "text" at bounding box center [322, 76] width 149 height 11
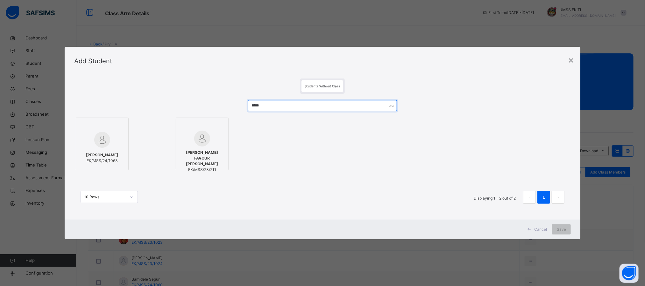
type input "*****"
click at [117, 124] on div at bounding box center [102, 126] width 46 height 10
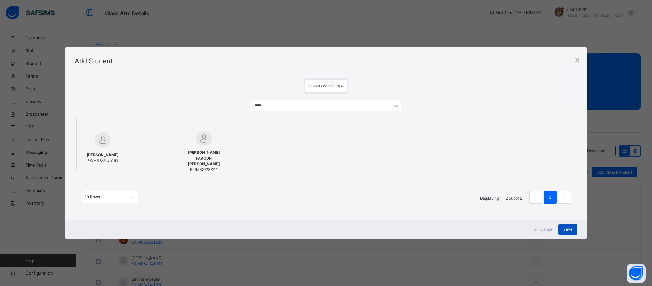
click at [572, 227] on span "Save" at bounding box center [567, 230] width 9 height 6
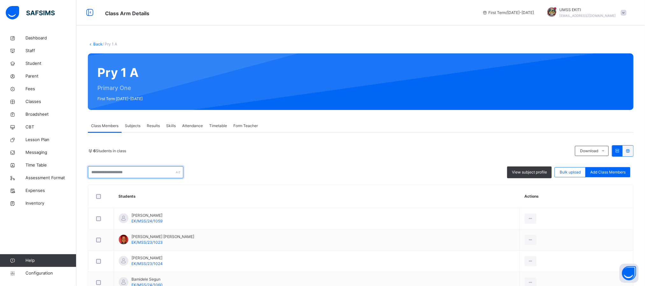
click at [164, 174] on input "text" at bounding box center [135, 172] width 95 height 12
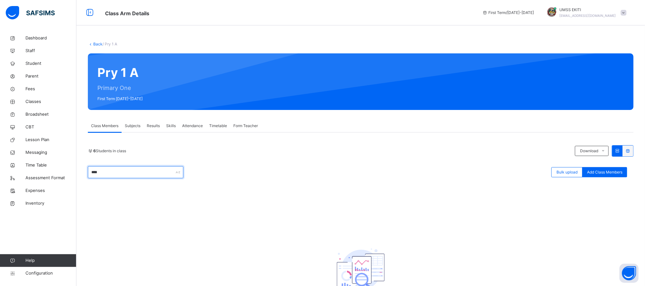
type input "*****"
drag, startPoint x: 165, startPoint y: 175, endPoint x: 60, endPoint y: 171, distance: 104.1
click at [60, 171] on div "Class Arm Details First Term / 2025-2026 UMSS EKITI ubecmss.ekiti@gmail.com Das…" at bounding box center [322, 169] width 645 height 338
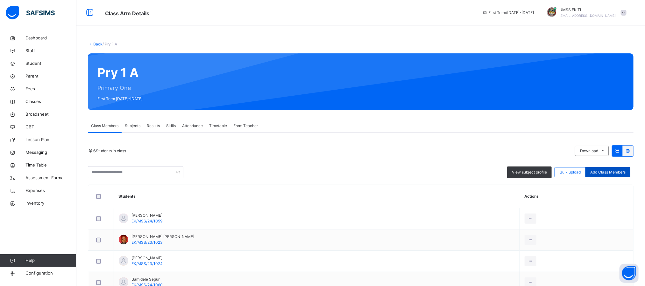
click at [616, 174] on span "Add Class Members" at bounding box center [607, 173] width 35 height 6
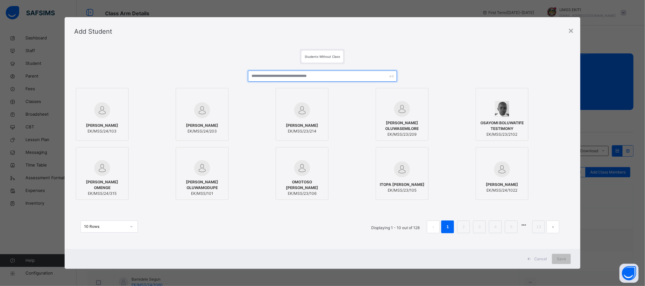
click at [336, 76] on input "text" at bounding box center [322, 76] width 149 height 11
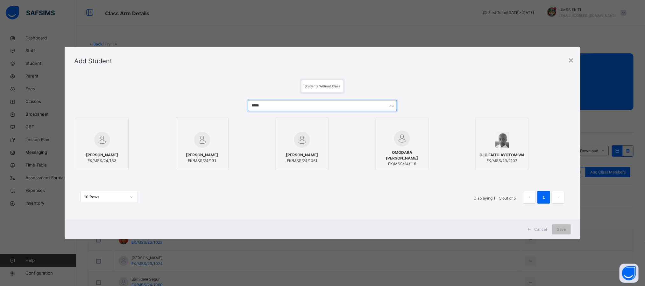
type input "*****"
click at [211, 131] on div at bounding box center [202, 140] width 46 height 18
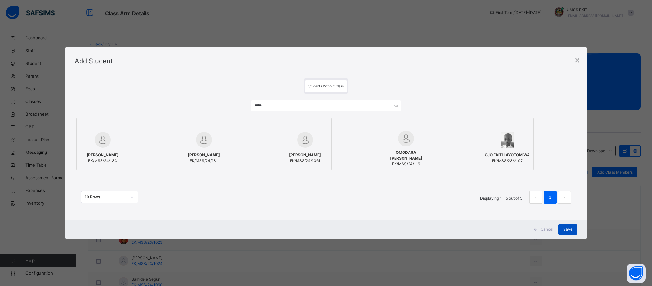
click at [565, 225] on div "Save" at bounding box center [568, 230] width 19 height 10
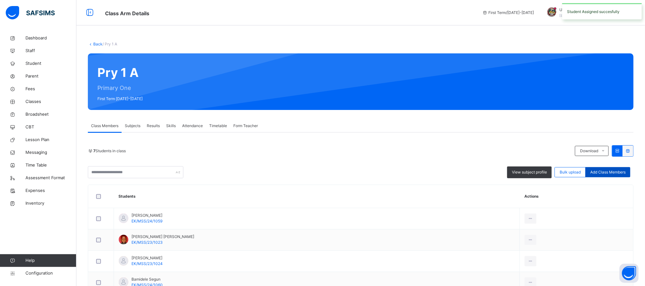
click at [610, 167] on div "Add Class Members" at bounding box center [607, 172] width 45 height 10
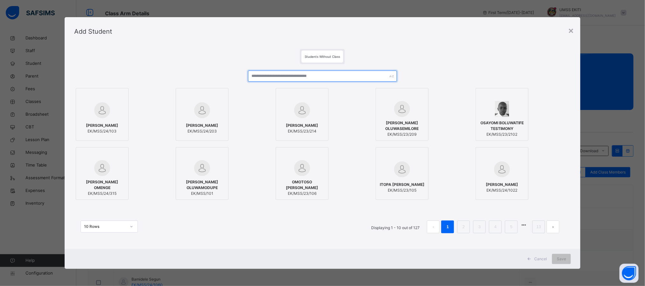
click at [356, 72] on input "text" at bounding box center [322, 76] width 149 height 11
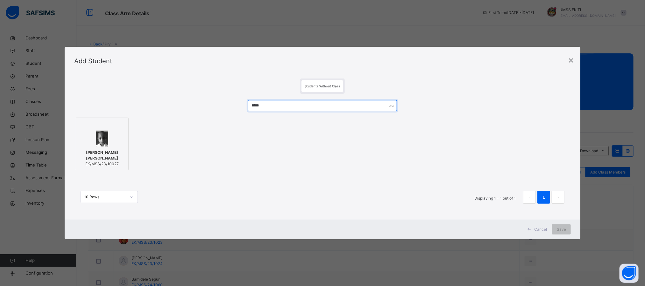
type input "*****"
click at [116, 132] on div at bounding box center [102, 139] width 46 height 16
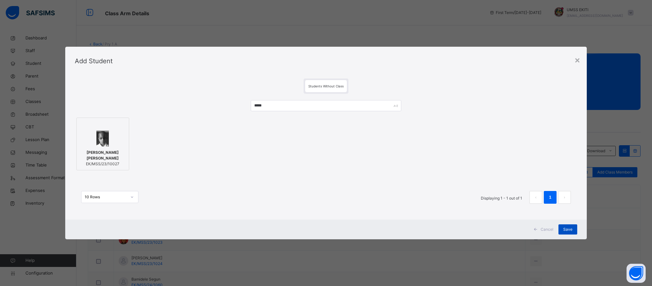
click at [567, 229] on span "Save" at bounding box center [567, 230] width 9 height 6
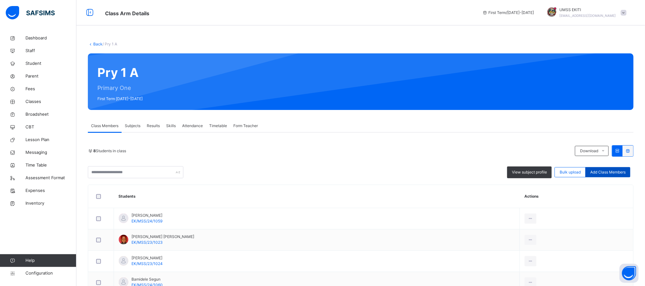
click at [624, 170] on span "Add Class Members" at bounding box center [607, 173] width 35 height 6
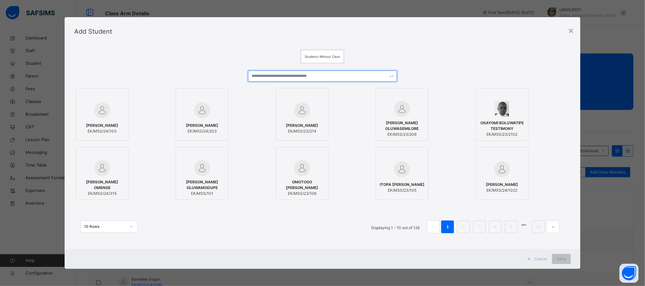
click at [316, 78] on input "text" at bounding box center [322, 76] width 149 height 11
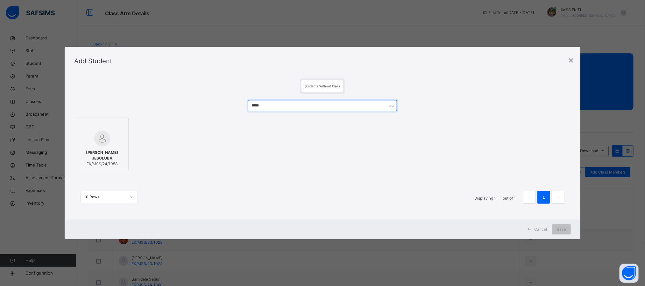
type input "*****"
click at [111, 151] on div "ISREAL JESULOBA EK/MSS/24/1058" at bounding box center [102, 159] width 46 height 24
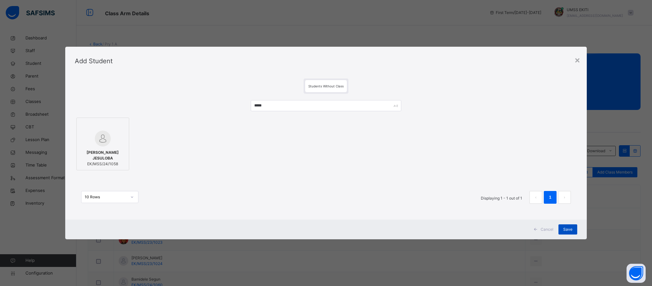
click at [573, 230] on div "Save" at bounding box center [568, 230] width 19 height 10
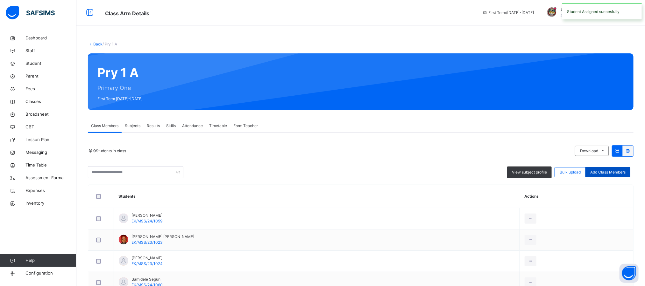
click at [614, 173] on span "Add Class Members" at bounding box center [607, 173] width 35 height 6
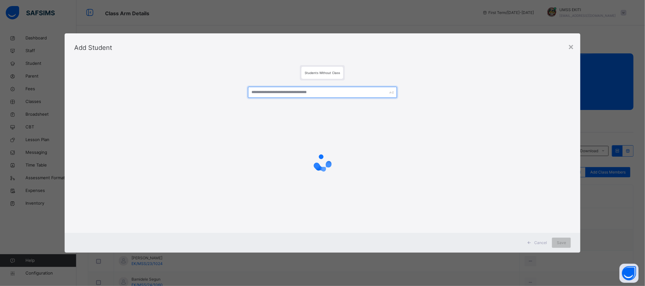
click at [347, 94] on input "text" at bounding box center [322, 92] width 149 height 11
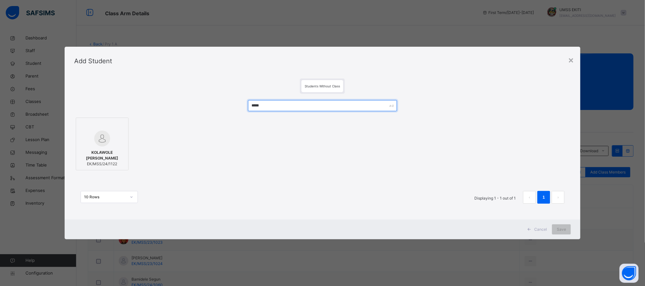
type input "*****"
click at [76, 130] on label "KOLAWOLE MUREWA ROLAND EK/MSS/24/1122" at bounding box center [102, 144] width 53 height 53
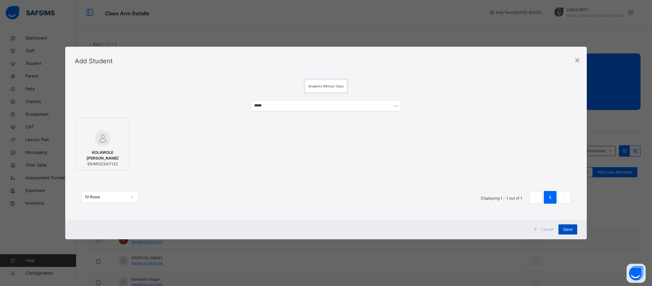
click at [566, 229] on span "Save" at bounding box center [567, 230] width 9 height 6
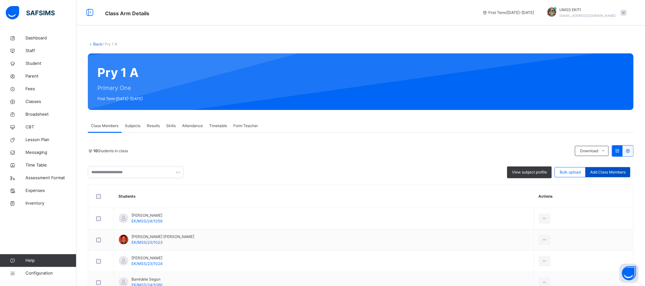
click at [615, 172] on span "Add Class Members" at bounding box center [607, 173] width 35 height 6
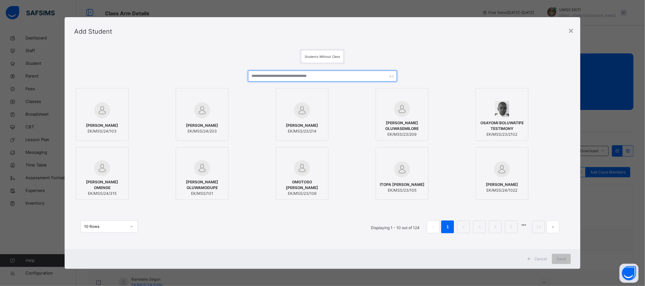
drag, startPoint x: 294, startPoint y: 76, endPoint x: 290, endPoint y: 76, distance: 4.5
click at [290, 76] on input "text" at bounding box center [322, 76] width 149 height 11
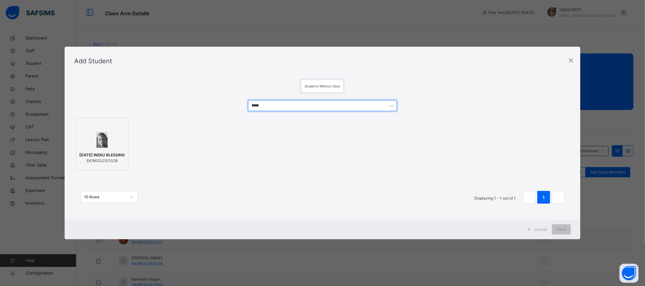
type input "*****"
drag, startPoint x: 95, startPoint y: 134, endPoint x: 100, endPoint y: 132, distance: 5.0
click at [96, 134] on img at bounding box center [101, 140] width 11 height 16
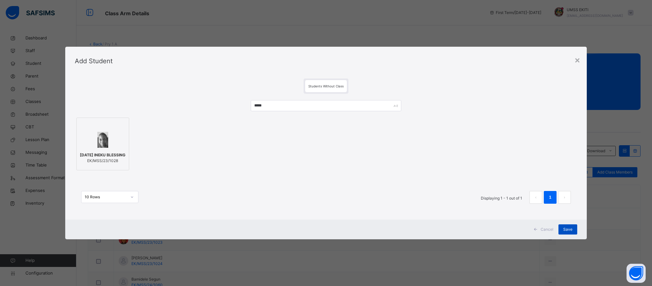
click at [567, 226] on div "Save" at bounding box center [568, 230] width 19 height 10
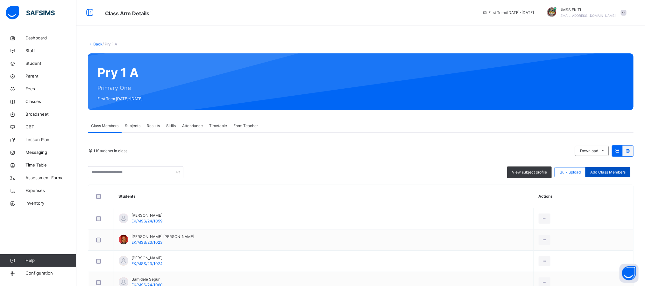
click at [617, 172] on span "Add Class Members" at bounding box center [607, 173] width 35 height 6
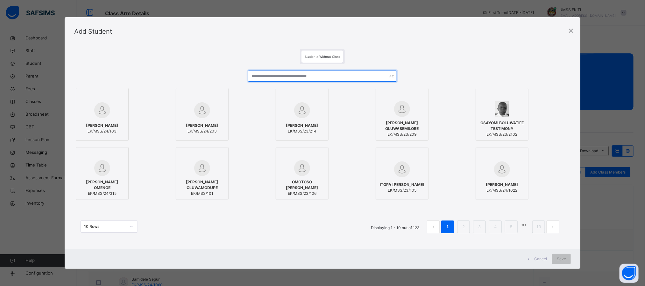
click at [315, 79] on input "text" at bounding box center [322, 76] width 149 height 11
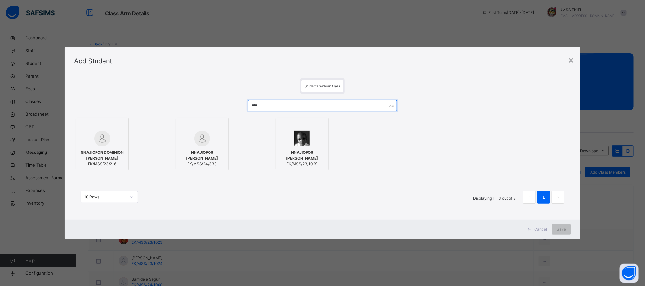
type input "****"
click at [312, 143] on div at bounding box center [302, 139] width 46 height 16
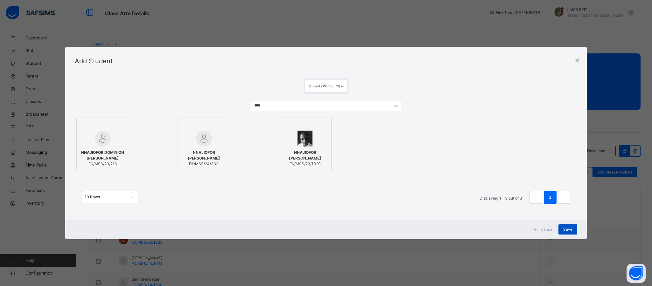
click at [573, 230] on div "Save" at bounding box center [568, 230] width 19 height 10
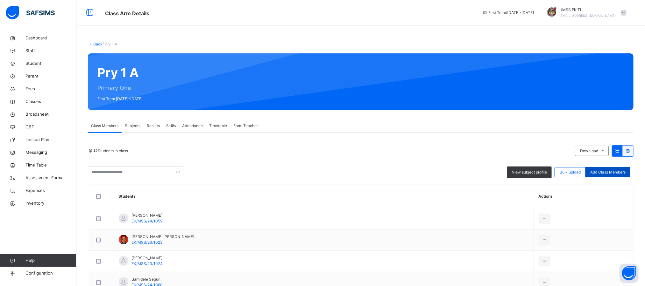
click at [619, 171] on span "Add Class Members" at bounding box center [607, 173] width 35 height 6
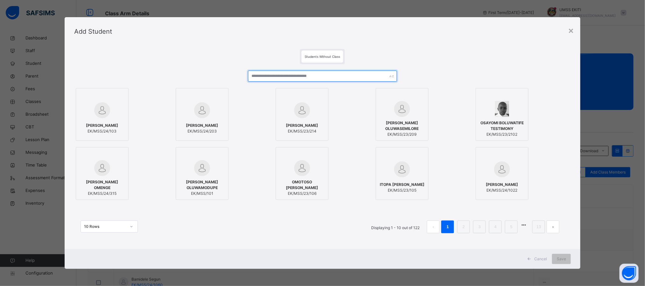
click at [351, 74] on input "text" at bounding box center [322, 76] width 149 height 11
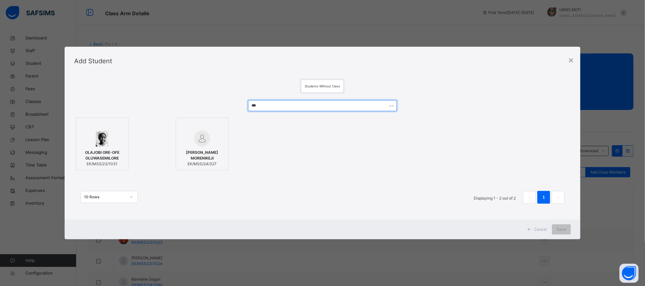
type input "***"
click at [110, 144] on div at bounding box center [102, 139] width 46 height 16
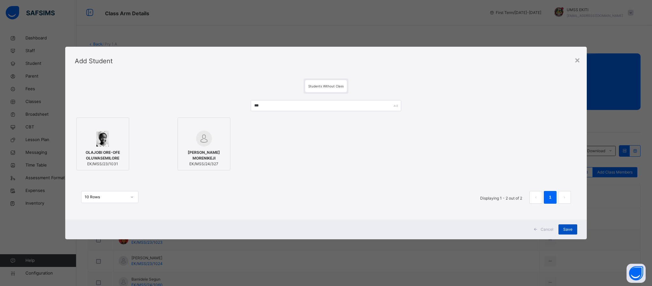
click at [566, 229] on span "Save" at bounding box center [567, 230] width 9 height 6
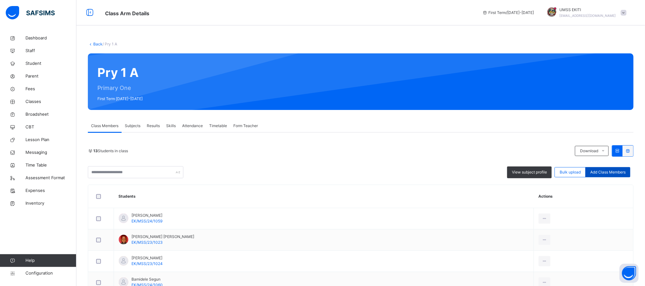
click at [619, 171] on span "Add Class Members" at bounding box center [607, 173] width 35 height 6
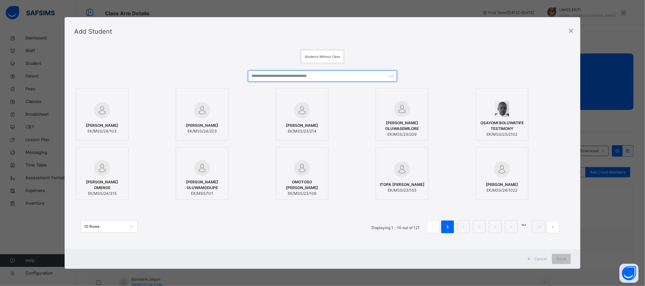
click at [360, 73] on input "text" at bounding box center [322, 76] width 149 height 11
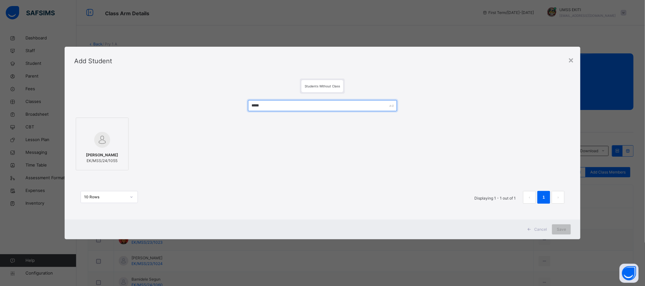
type input "*****"
click at [108, 141] on div at bounding box center [102, 140] width 46 height 18
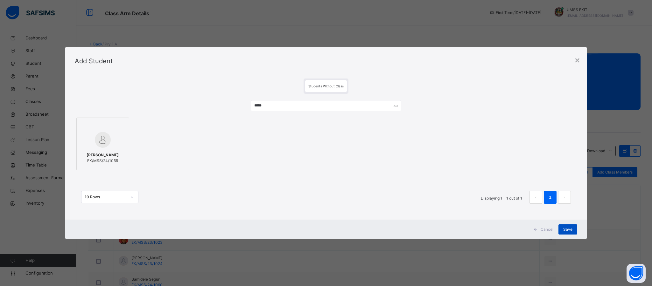
click at [573, 230] on div "Save" at bounding box center [568, 230] width 19 height 10
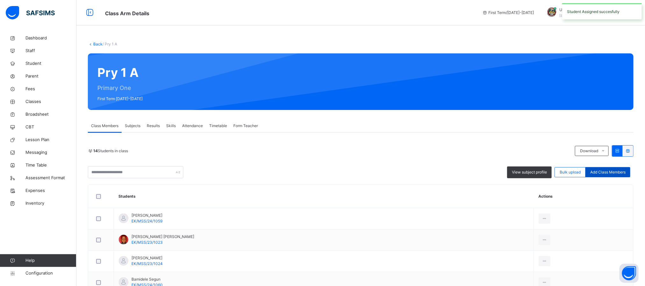
click at [618, 175] on span "Add Class Members" at bounding box center [607, 173] width 35 height 6
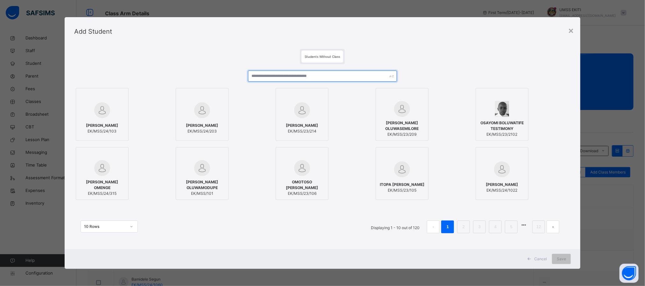
click at [312, 75] on input "text" at bounding box center [322, 76] width 149 height 11
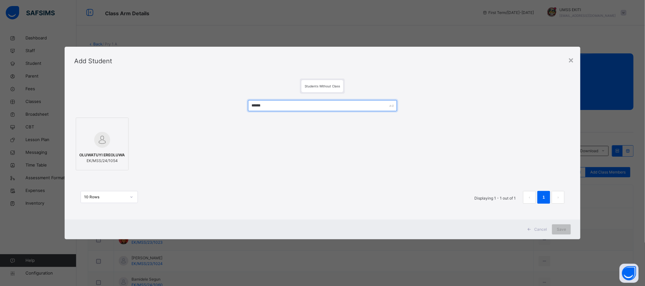
type input "******"
click at [101, 137] on img at bounding box center [102, 140] width 16 height 16
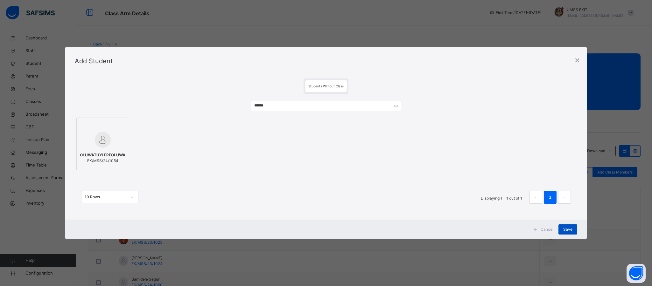
click at [567, 227] on span "Save" at bounding box center [567, 230] width 9 height 6
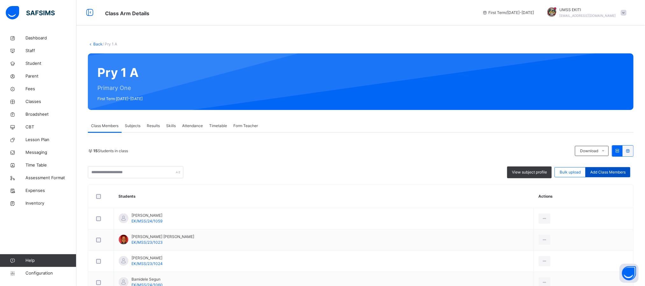
click at [608, 174] on span "Add Class Members" at bounding box center [607, 173] width 35 height 6
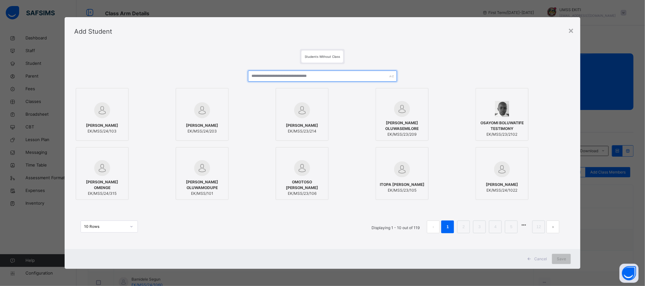
click at [355, 77] on input "text" at bounding box center [322, 76] width 149 height 11
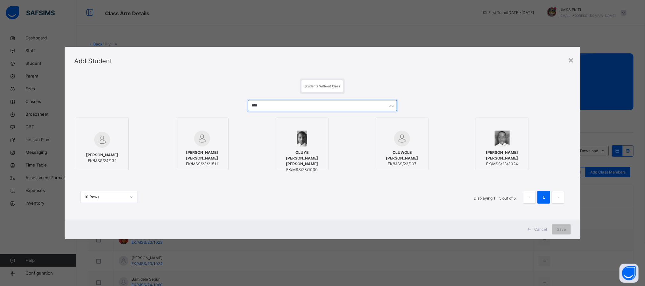
type input "****"
click at [310, 134] on div at bounding box center [302, 139] width 46 height 16
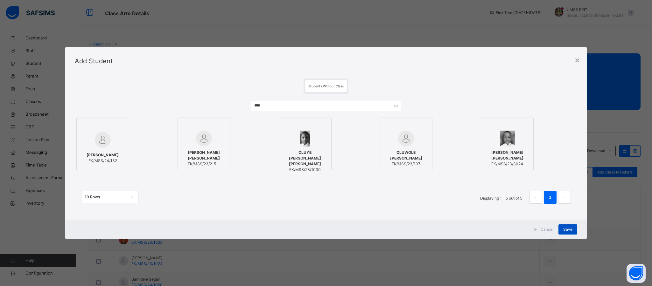
click at [560, 227] on div "Save" at bounding box center [568, 230] width 19 height 10
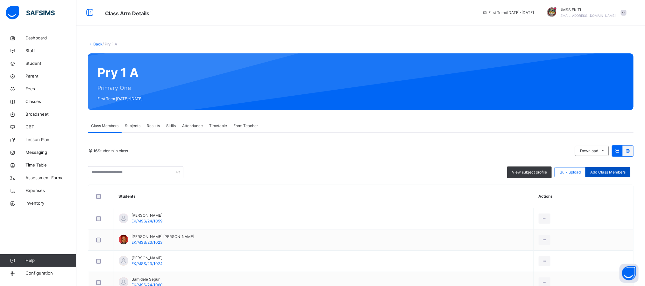
click at [599, 170] on span "Add Class Members" at bounding box center [607, 173] width 35 height 6
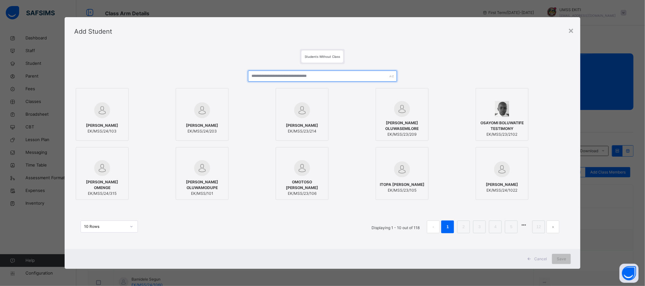
click at [353, 75] on input "text" at bounding box center [322, 76] width 149 height 11
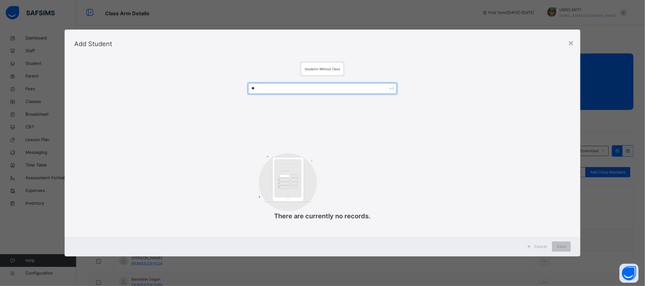
type input "*"
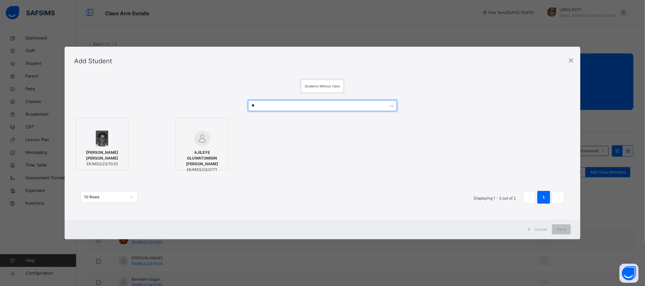
type input "*"
type input "*****"
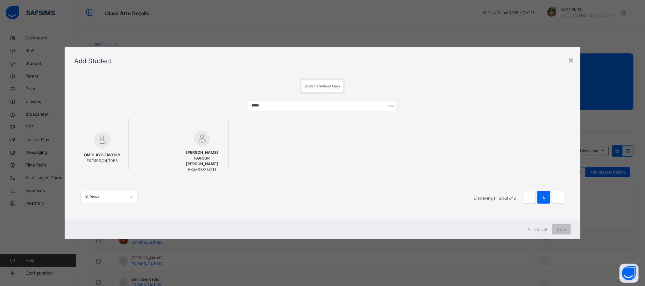
click at [95, 132] on img at bounding box center [102, 140] width 16 height 16
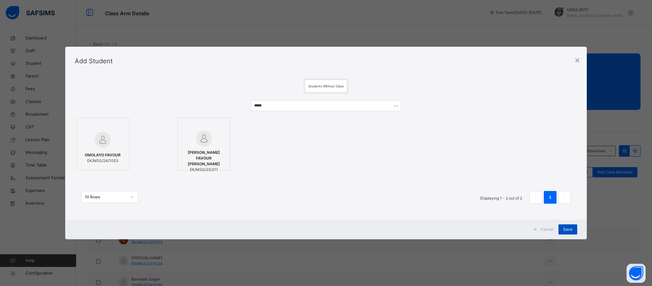
click at [568, 229] on span "Save" at bounding box center [567, 230] width 9 height 6
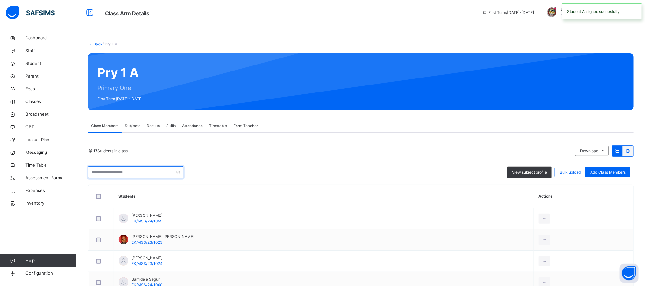
click at [155, 170] on input "text" at bounding box center [135, 172] width 95 height 12
click at [606, 173] on span "Add Class Members" at bounding box center [607, 173] width 35 height 6
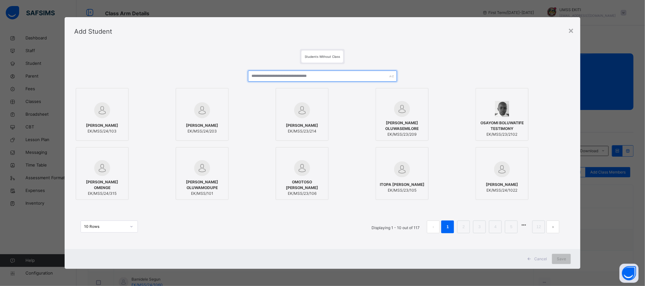
click at [349, 76] on input "text" at bounding box center [322, 76] width 149 height 11
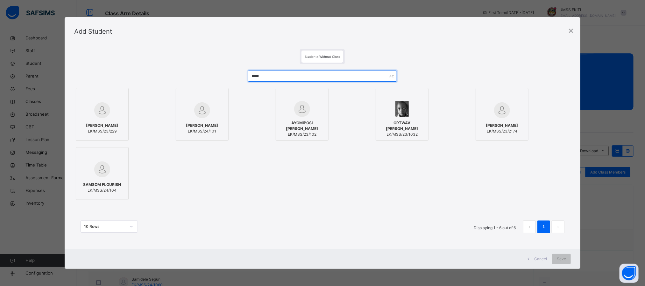
type input "*****"
click at [418, 104] on div at bounding box center [402, 109] width 46 height 16
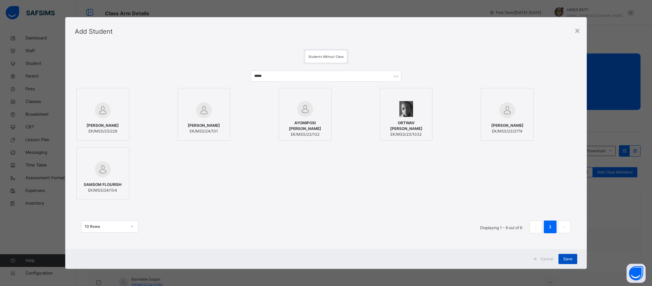
click at [569, 257] on span "Save" at bounding box center [567, 260] width 9 height 6
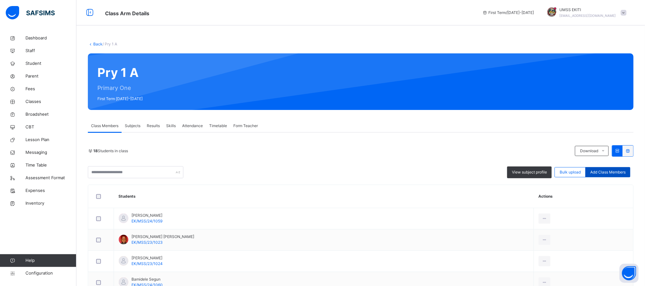
click at [611, 172] on span "Add Class Members" at bounding box center [607, 173] width 35 height 6
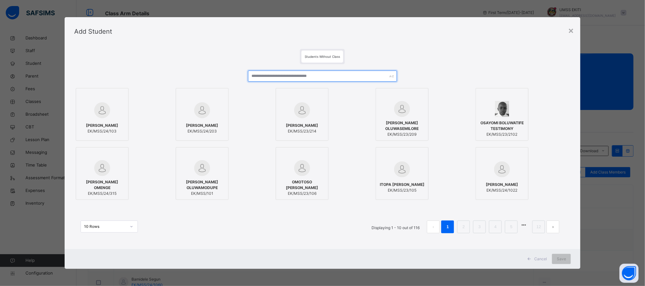
click at [368, 73] on input "text" at bounding box center [322, 76] width 149 height 11
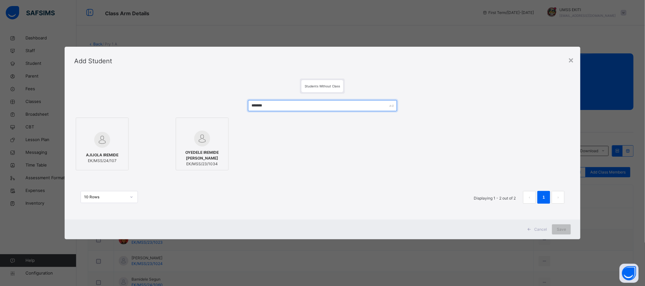
type input "*******"
click at [207, 140] on img at bounding box center [202, 139] width 16 height 16
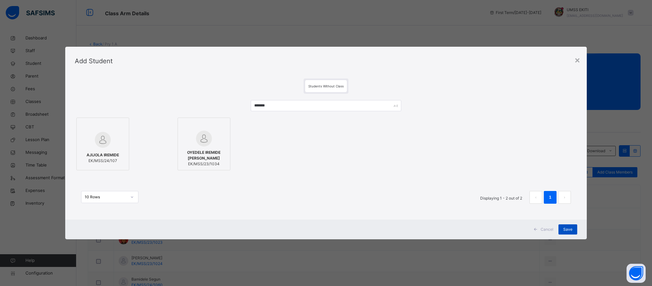
click at [571, 228] on span "Save" at bounding box center [567, 230] width 9 height 6
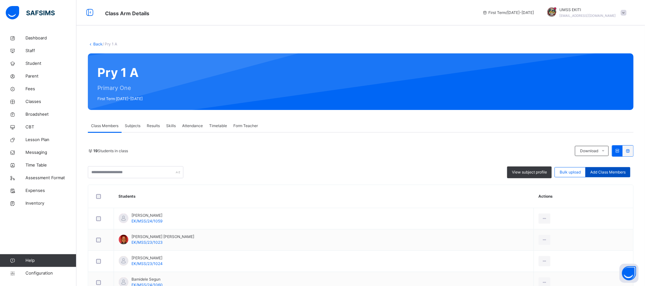
click at [600, 171] on span "Add Class Members" at bounding box center [607, 173] width 35 height 6
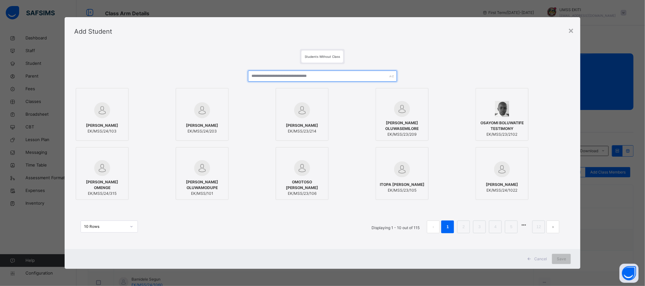
click at [322, 79] on input "text" at bounding box center [322, 76] width 149 height 11
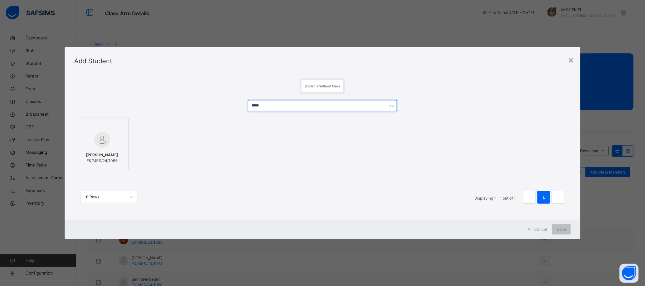
type input "*****"
click at [83, 131] on div at bounding box center [102, 140] width 46 height 18
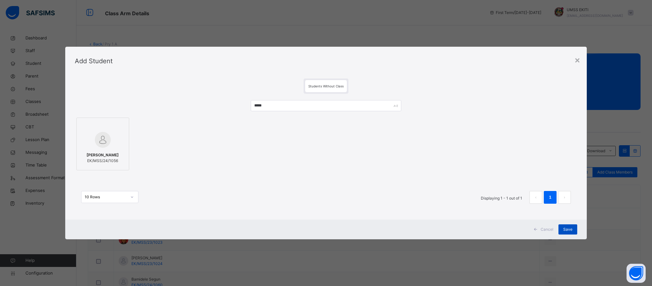
click at [574, 230] on div "Save" at bounding box center [568, 230] width 19 height 10
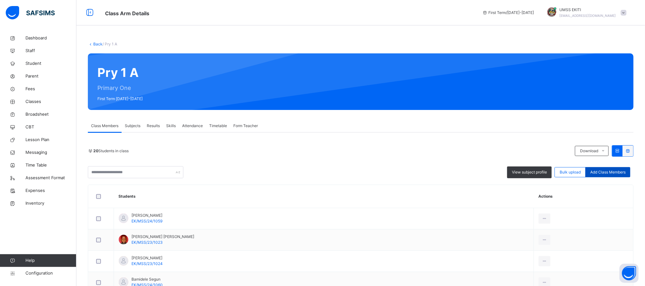
click at [615, 174] on span "Add Class Members" at bounding box center [607, 173] width 35 height 6
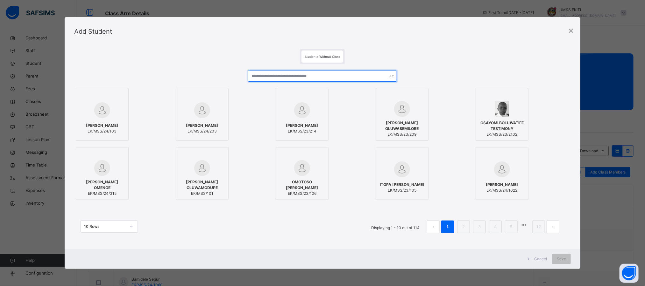
click at [303, 77] on input "text" at bounding box center [322, 76] width 149 height 11
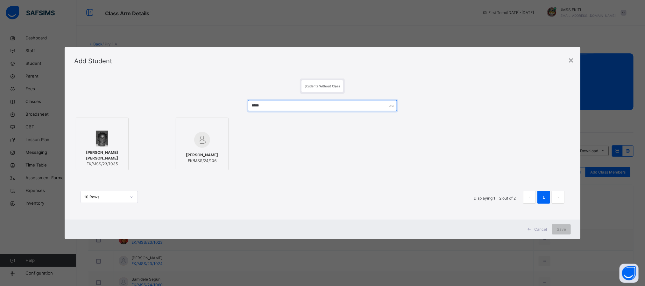
type input "*****"
click at [118, 130] on div at bounding box center [102, 126] width 46 height 10
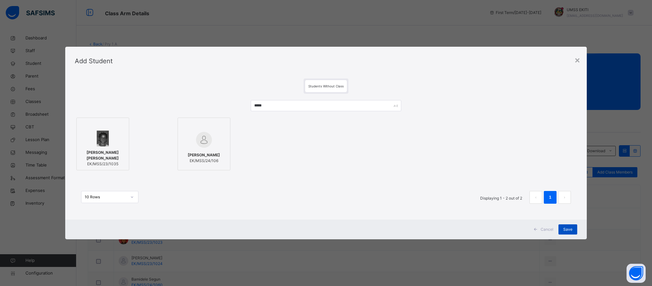
click at [567, 229] on span "Save" at bounding box center [567, 230] width 9 height 6
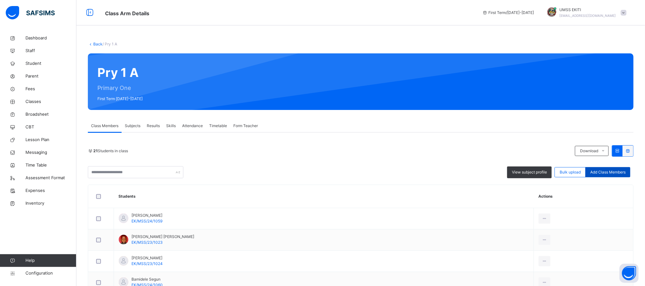
click at [615, 174] on span "Add Class Members" at bounding box center [607, 173] width 35 height 6
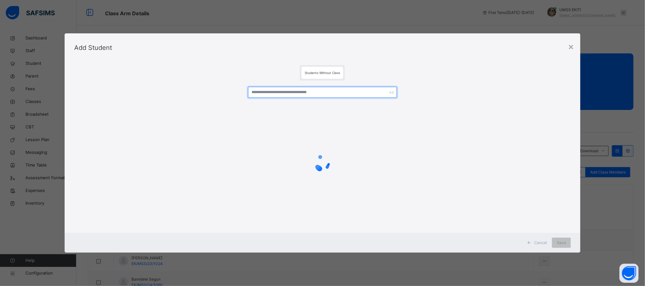
click at [333, 88] on input "text" at bounding box center [322, 92] width 149 height 11
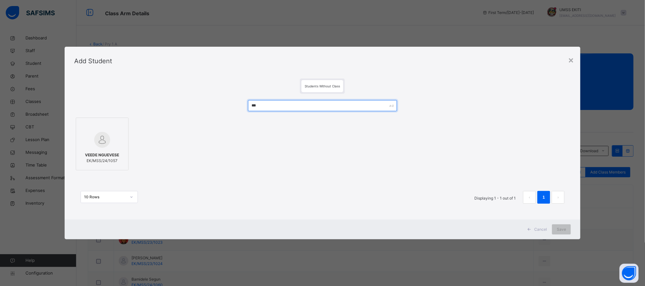
type input "***"
click at [97, 144] on img at bounding box center [102, 140] width 16 height 16
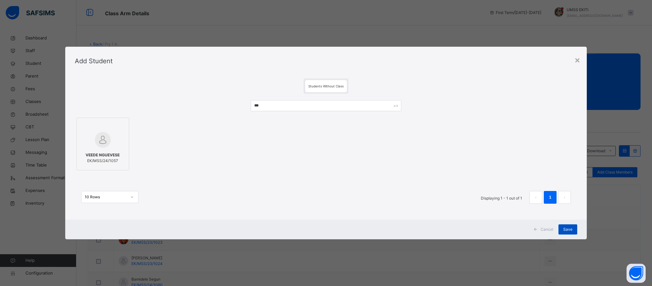
click at [566, 229] on span "Save" at bounding box center [567, 230] width 9 height 6
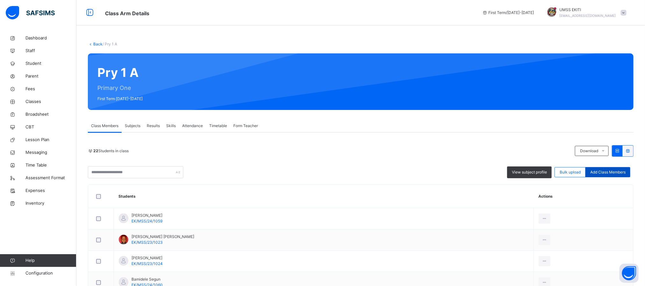
click at [621, 171] on span "Add Class Members" at bounding box center [607, 173] width 35 height 6
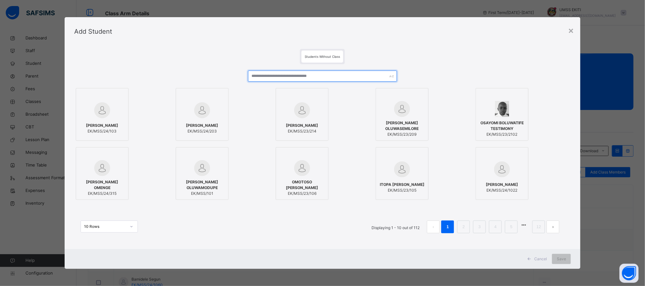
click at [343, 79] on input "text" at bounding box center [322, 76] width 149 height 11
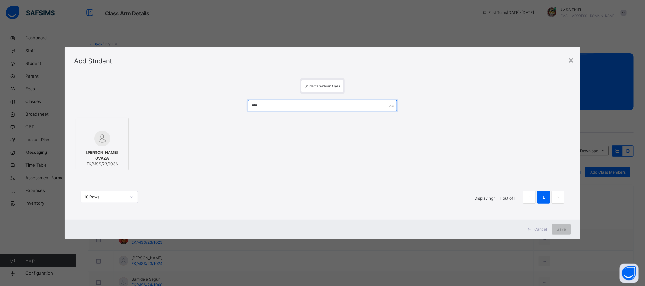
type input "****"
click at [113, 128] on div at bounding box center [102, 126] width 46 height 10
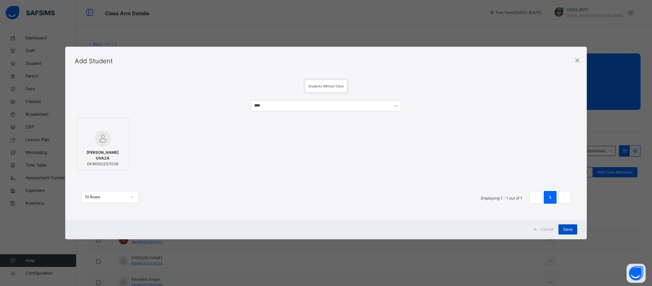
click at [570, 226] on div "Save" at bounding box center [568, 230] width 19 height 10
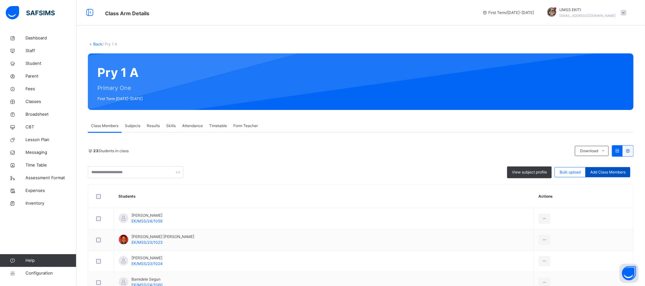
click at [627, 168] on div "Add Class Members" at bounding box center [607, 172] width 45 height 10
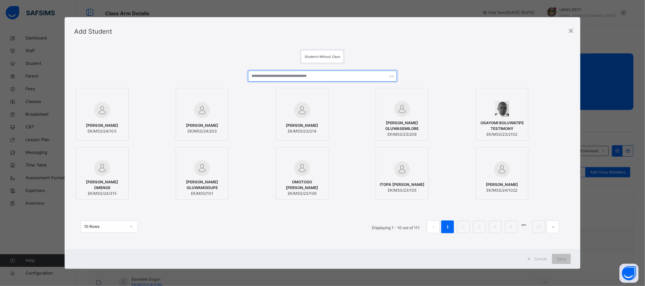
click at [350, 74] on input "text" at bounding box center [322, 76] width 149 height 11
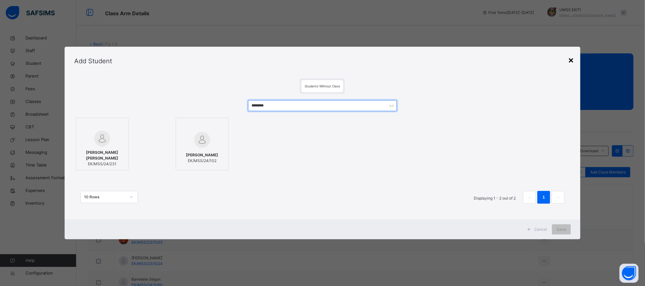
type input "*******"
click at [572, 58] on div "×" at bounding box center [571, 59] width 6 height 13
